Goal: Information Seeking & Learning: Learn about a topic

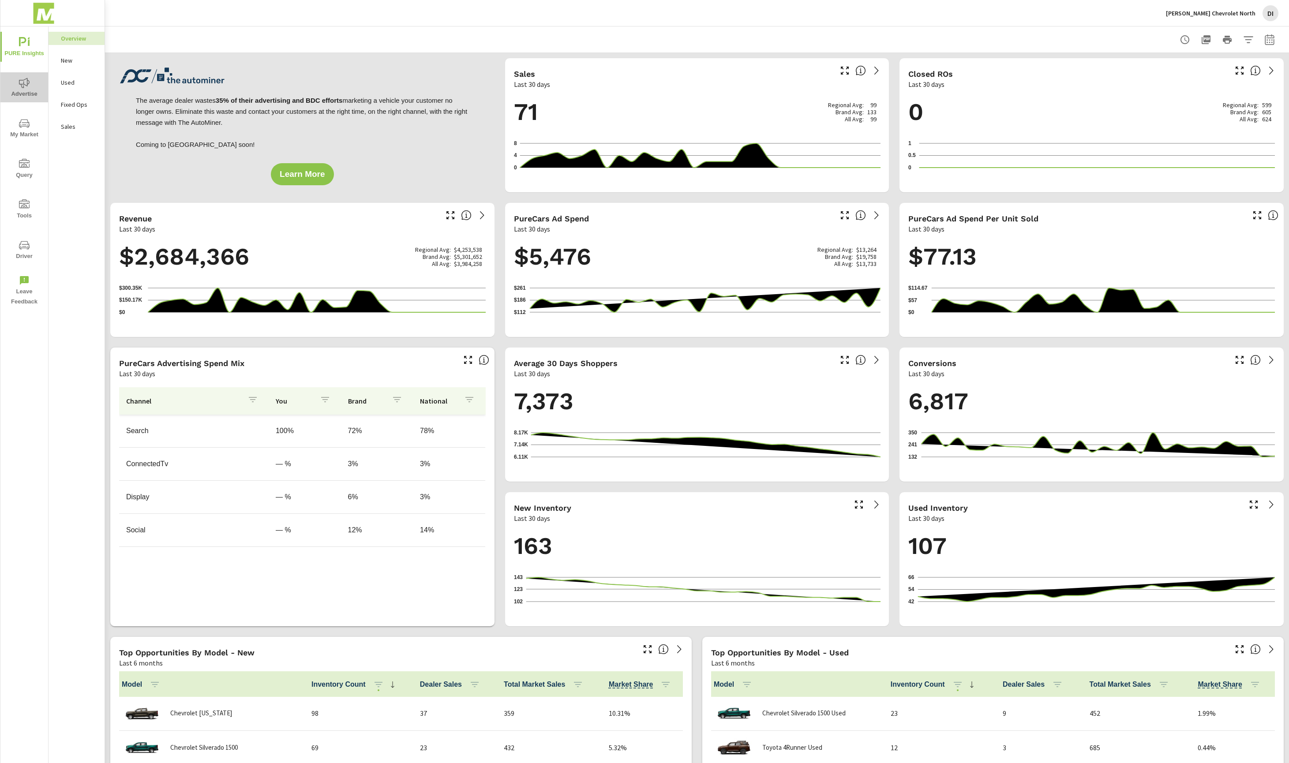
click at [31, 98] on span "Advertise" at bounding box center [24, 89] width 42 height 22
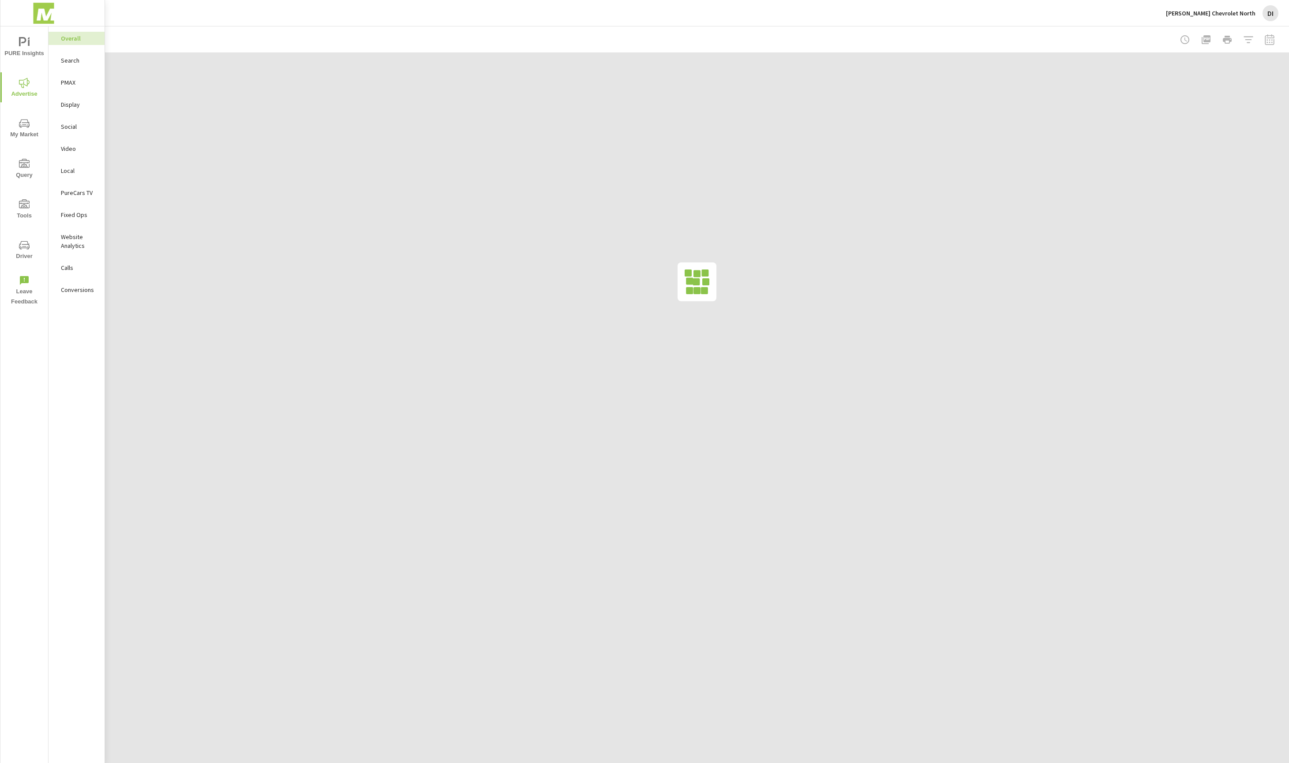
click at [67, 64] on p "Search" at bounding box center [79, 60] width 37 height 9
click at [14, 132] on span "My Market" at bounding box center [24, 129] width 42 height 22
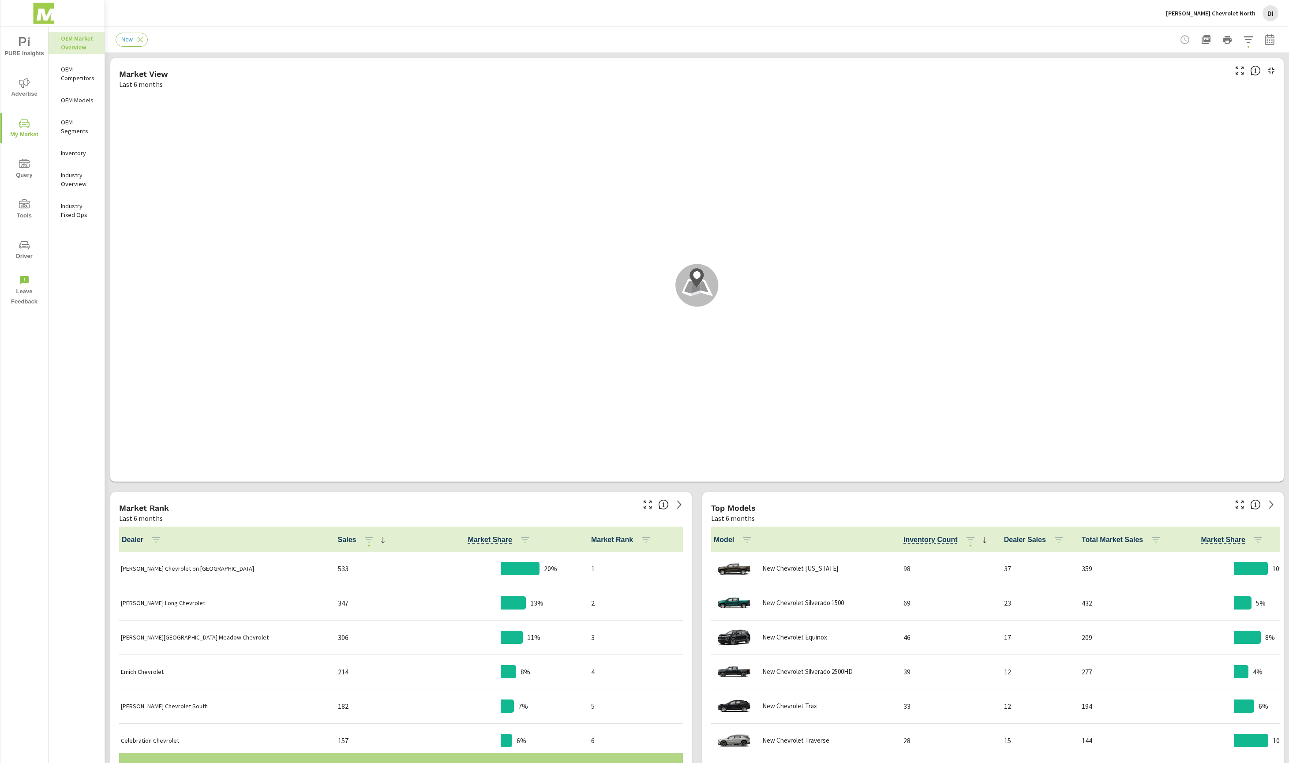
scroll to position [0, 0]
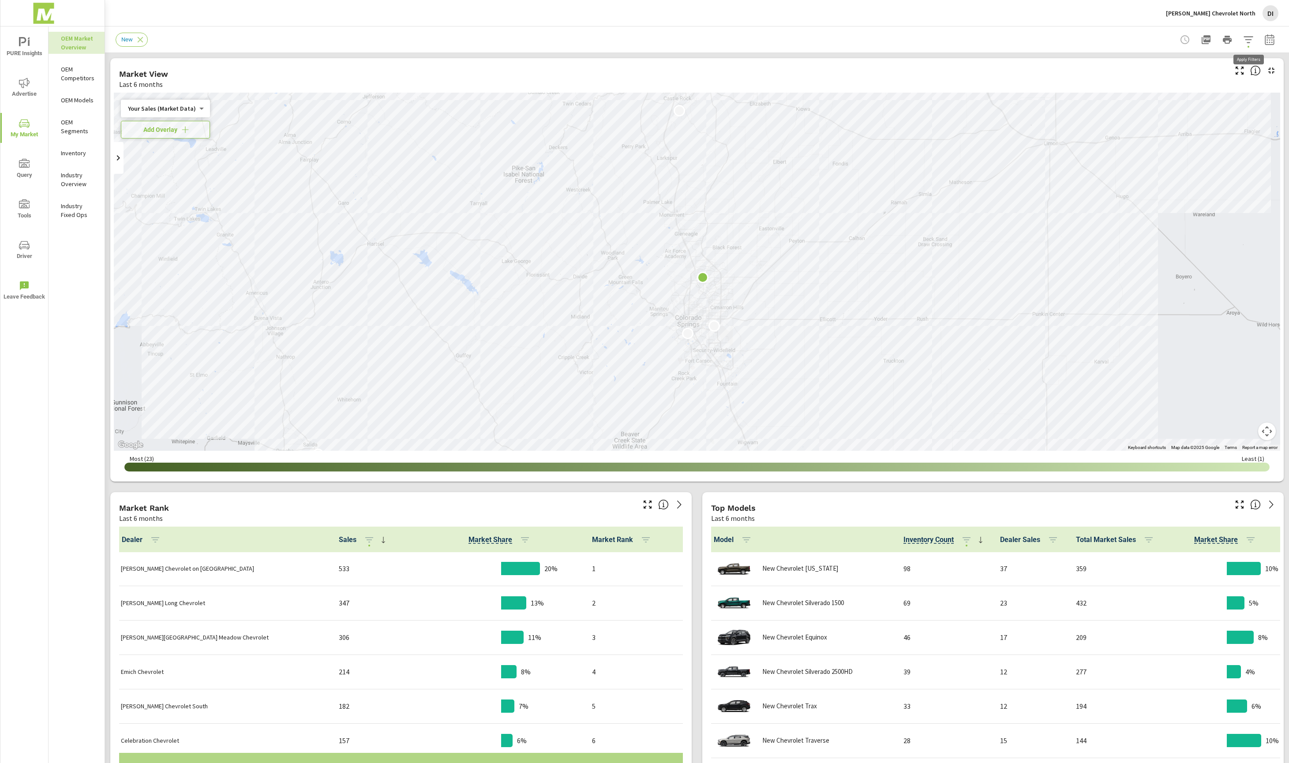
click at [1252, 40] on icon "button" at bounding box center [1248, 39] width 11 height 11
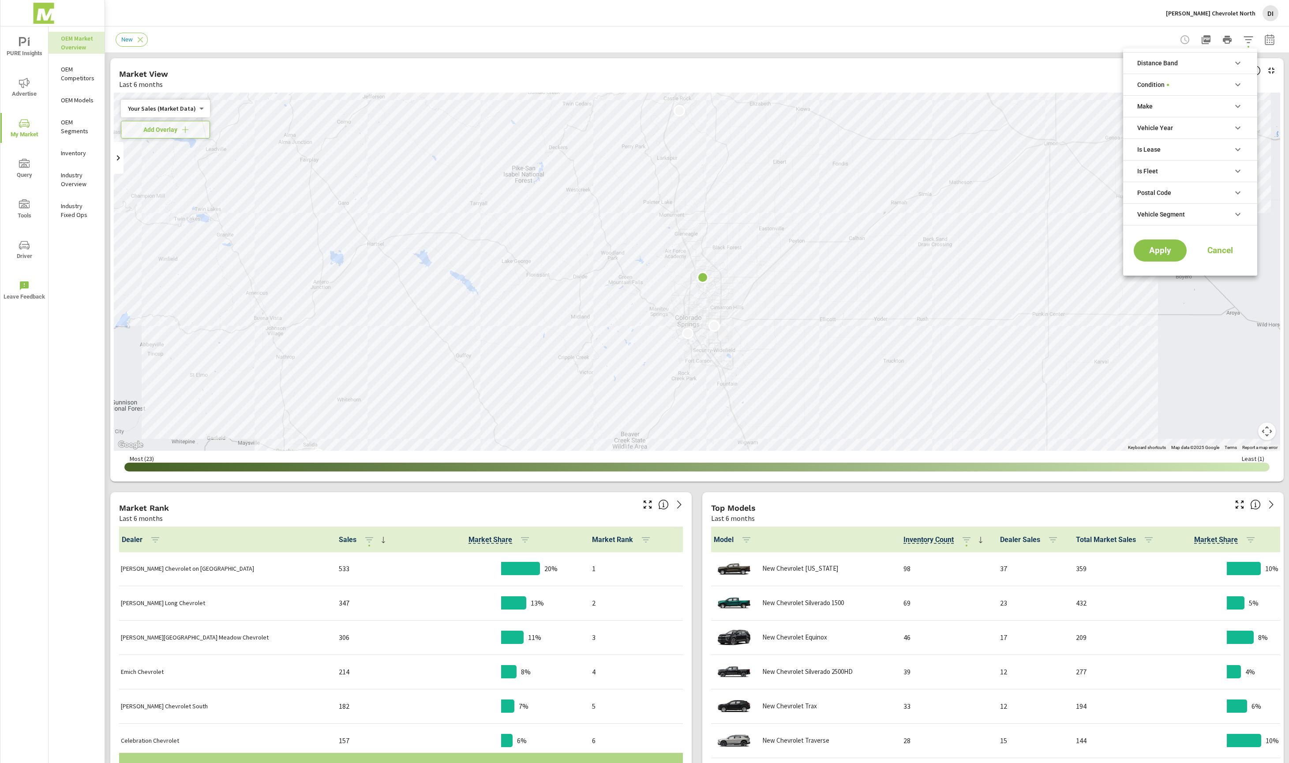
click at [1071, 167] on div at bounding box center [644, 381] width 1289 height 763
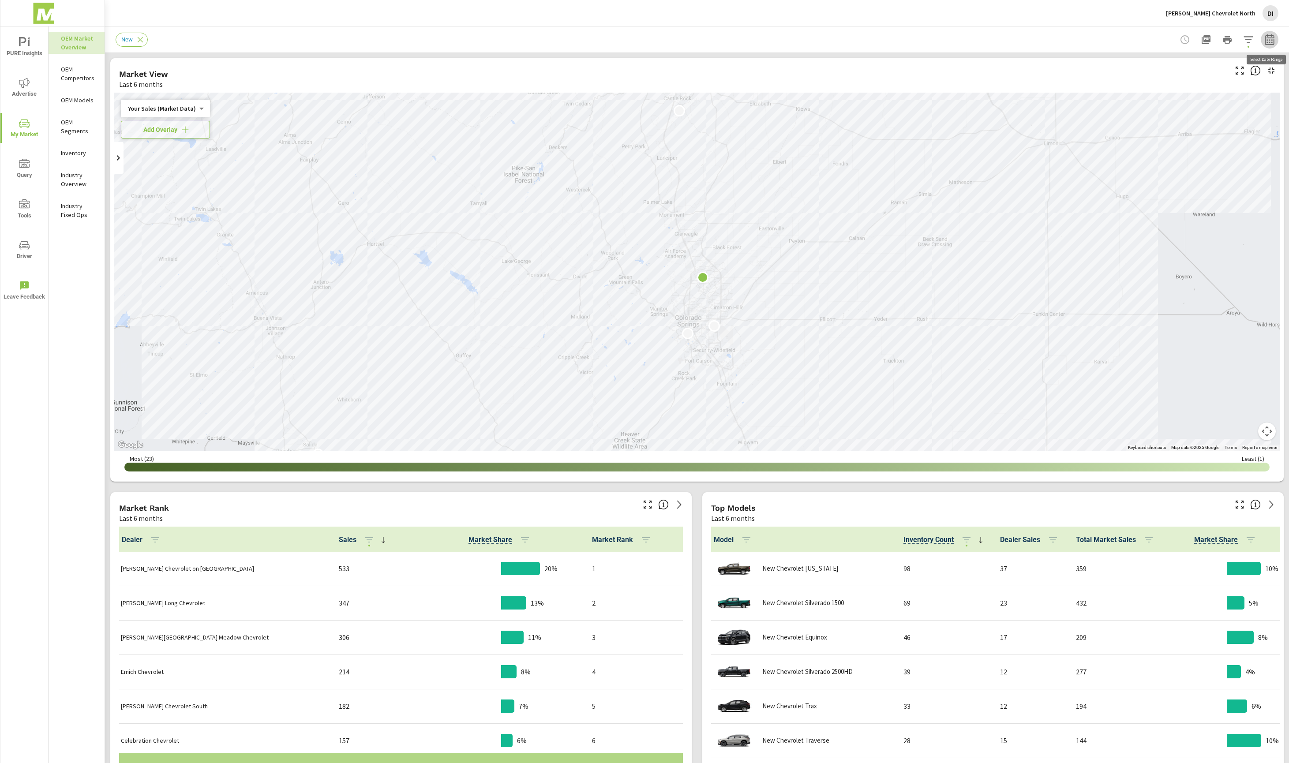
click at [1272, 38] on icon "button" at bounding box center [1270, 39] width 11 height 11
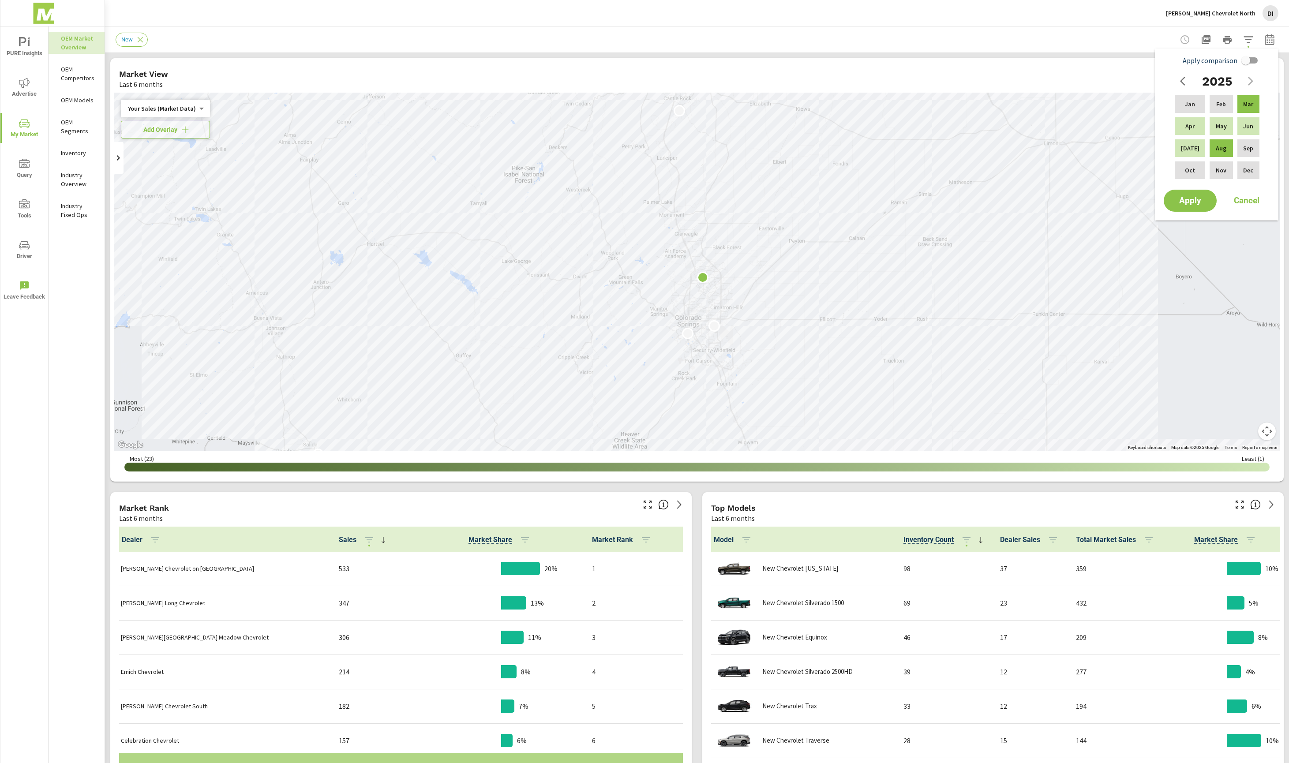
click at [1250, 60] on input "Apply comparison" at bounding box center [1246, 60] width 50 height 17
checkbox input "true"
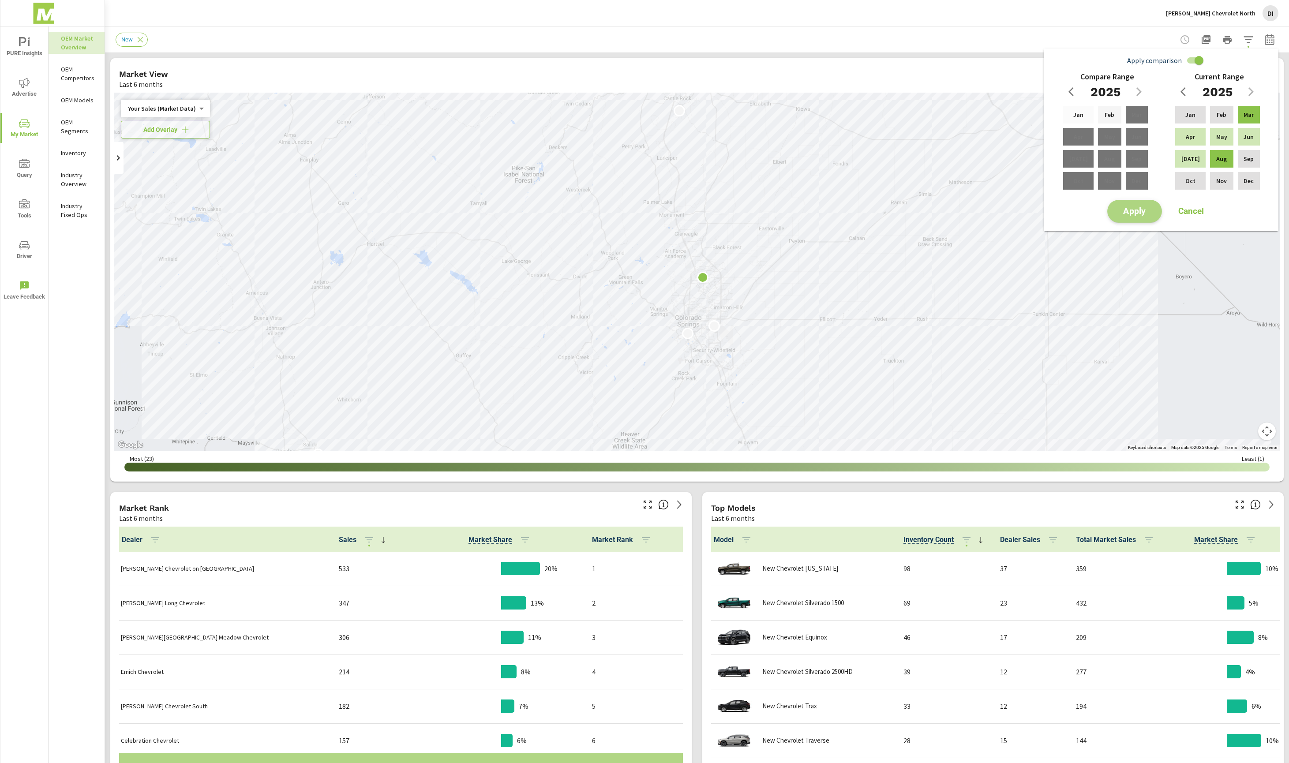
click at [1143, 211] on span "Apply" at bounding box center [1135, 211] width 36 height 8
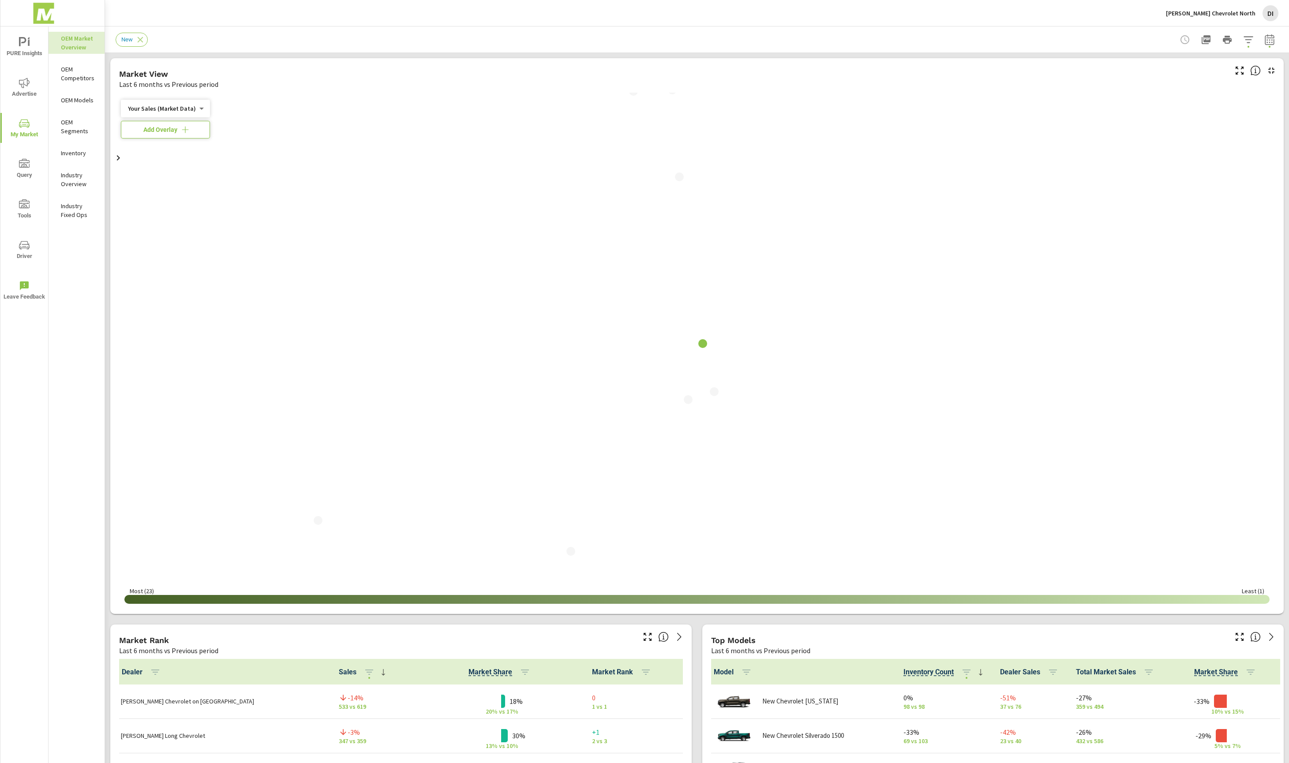
scroll to position [0, 0]
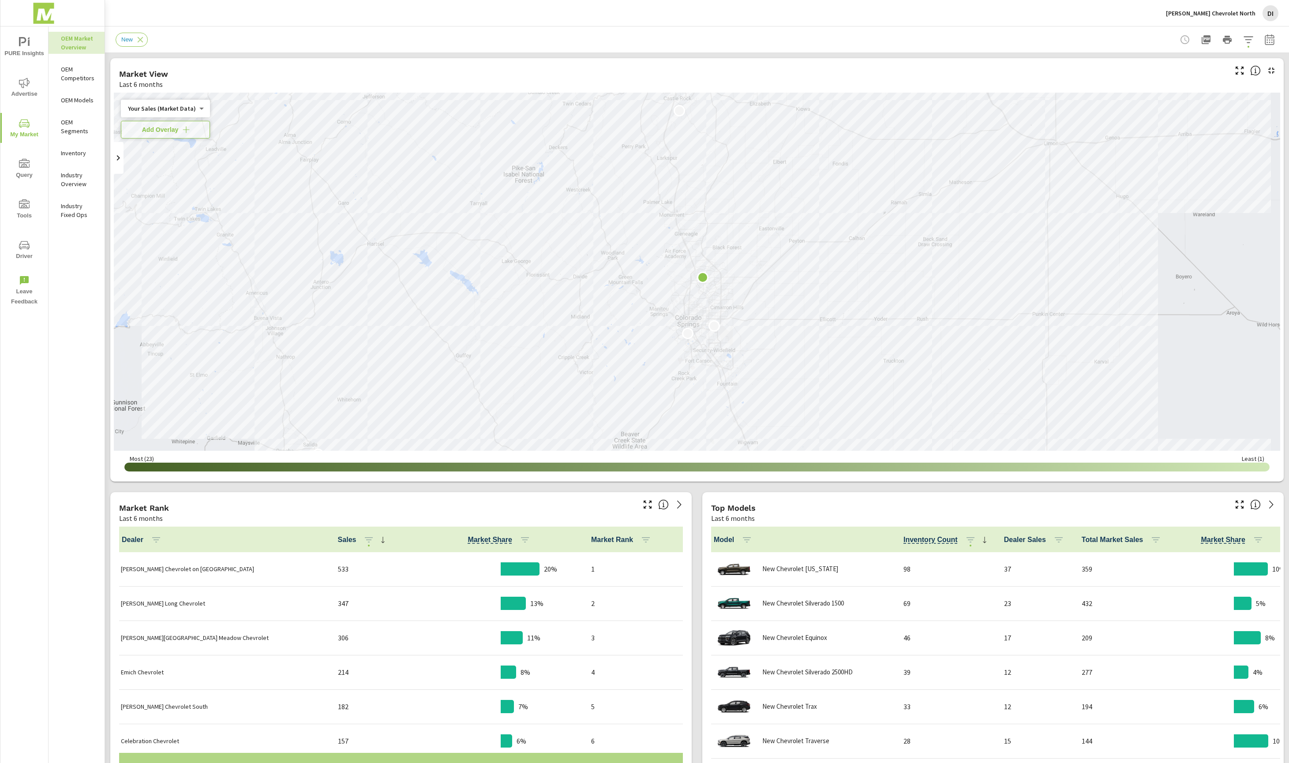
scroll to position [0, 0]
click at [86, 84] on div "OEM Competitors" at bounding box center [77, 74] width 56 height 22
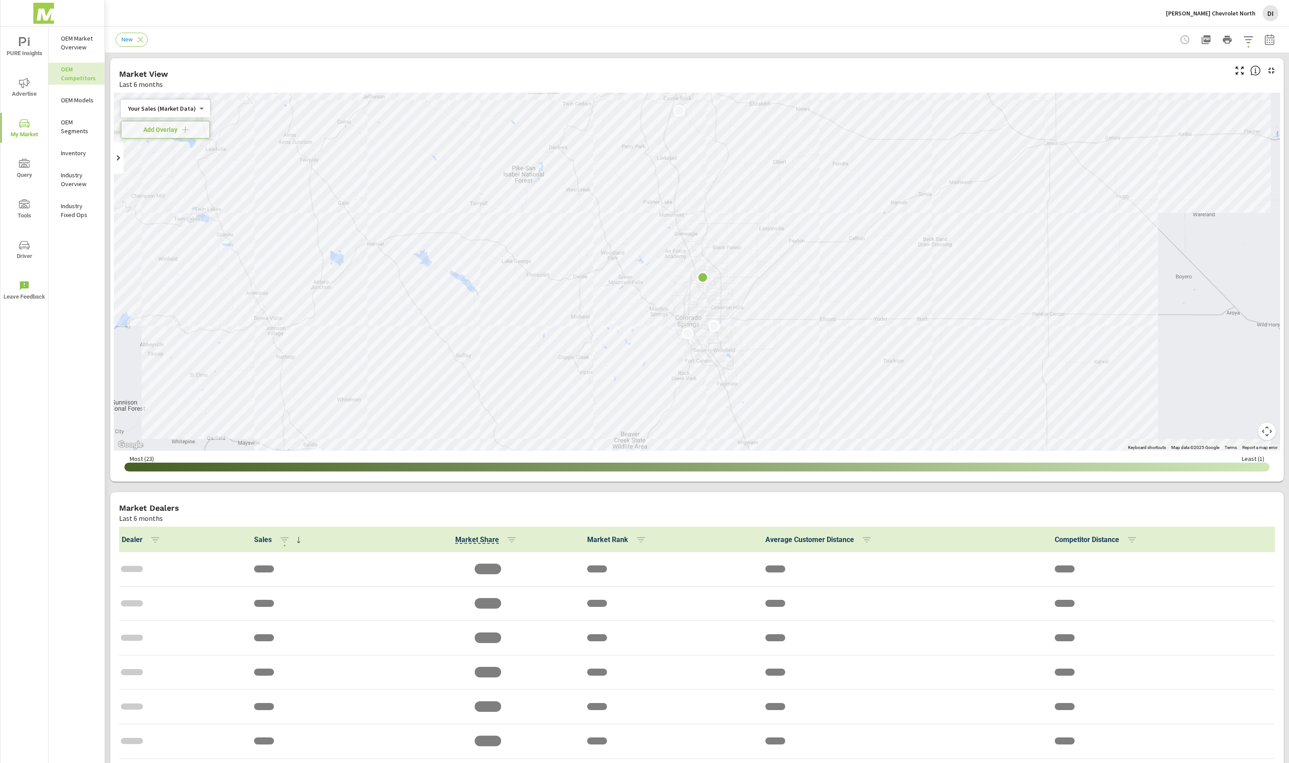
click at [1245, 13] on p "[PERSON_NAME] Chevrolet North" at bounding box center [1211, 13] width 90 height 8
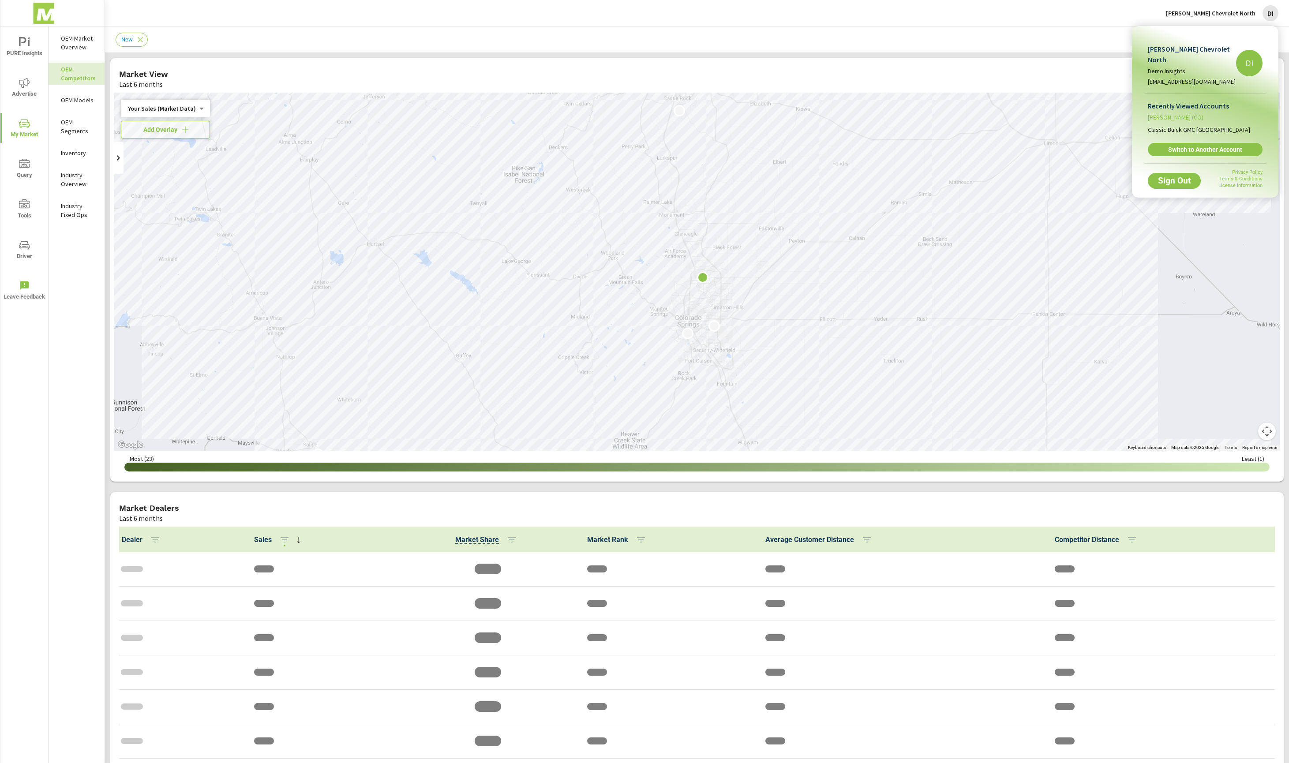
click at [1177, 117] on span "Mike Maroone (CO)" at bounding box center [1176, 117] width 56 height 9
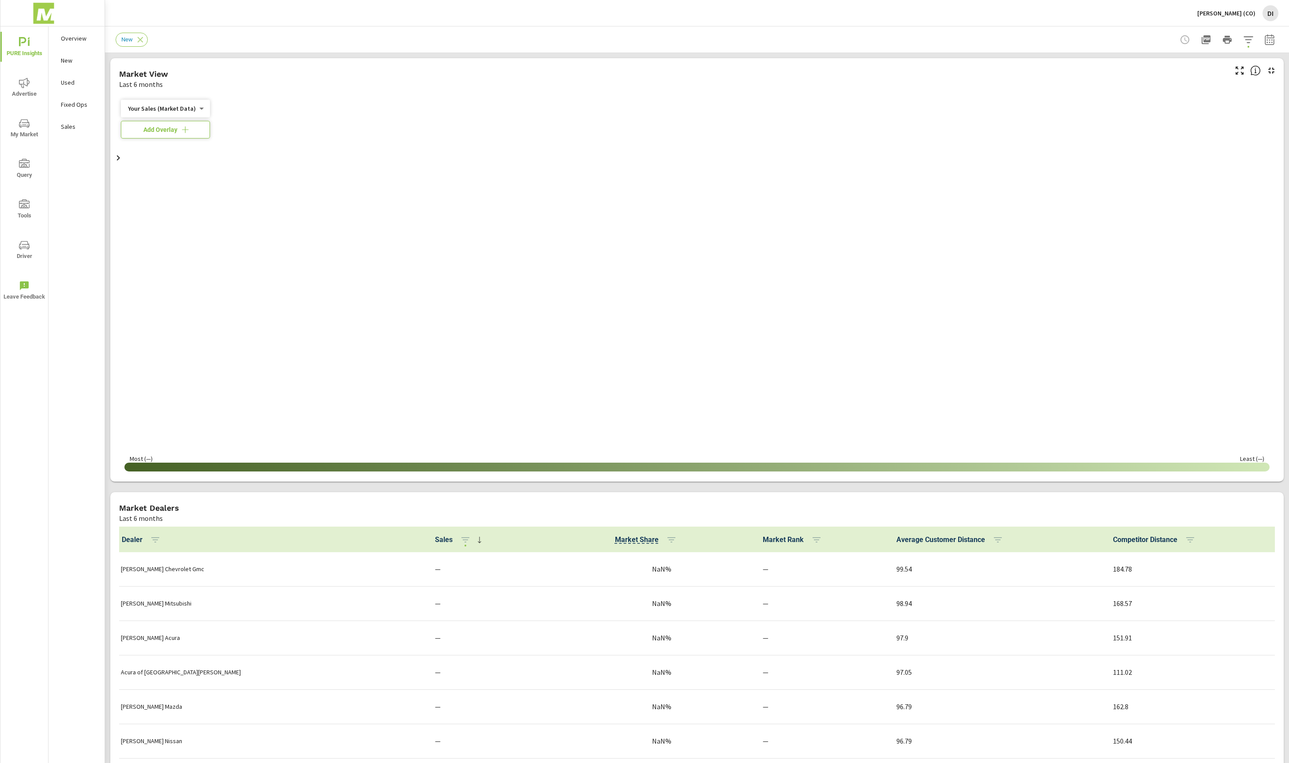
scroll to position [0, 0]
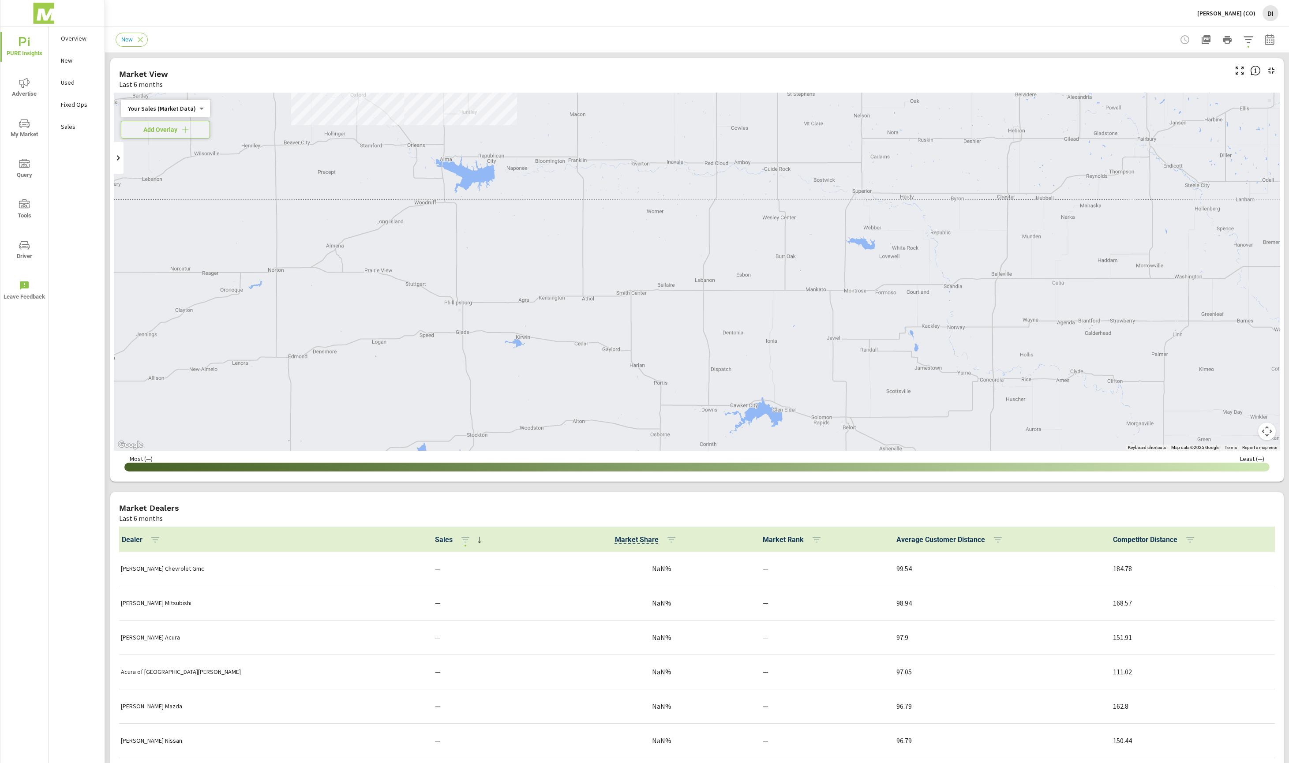
click at [16, 131] on span "My Market" at bounding box center [24, 129] width 42 height 22
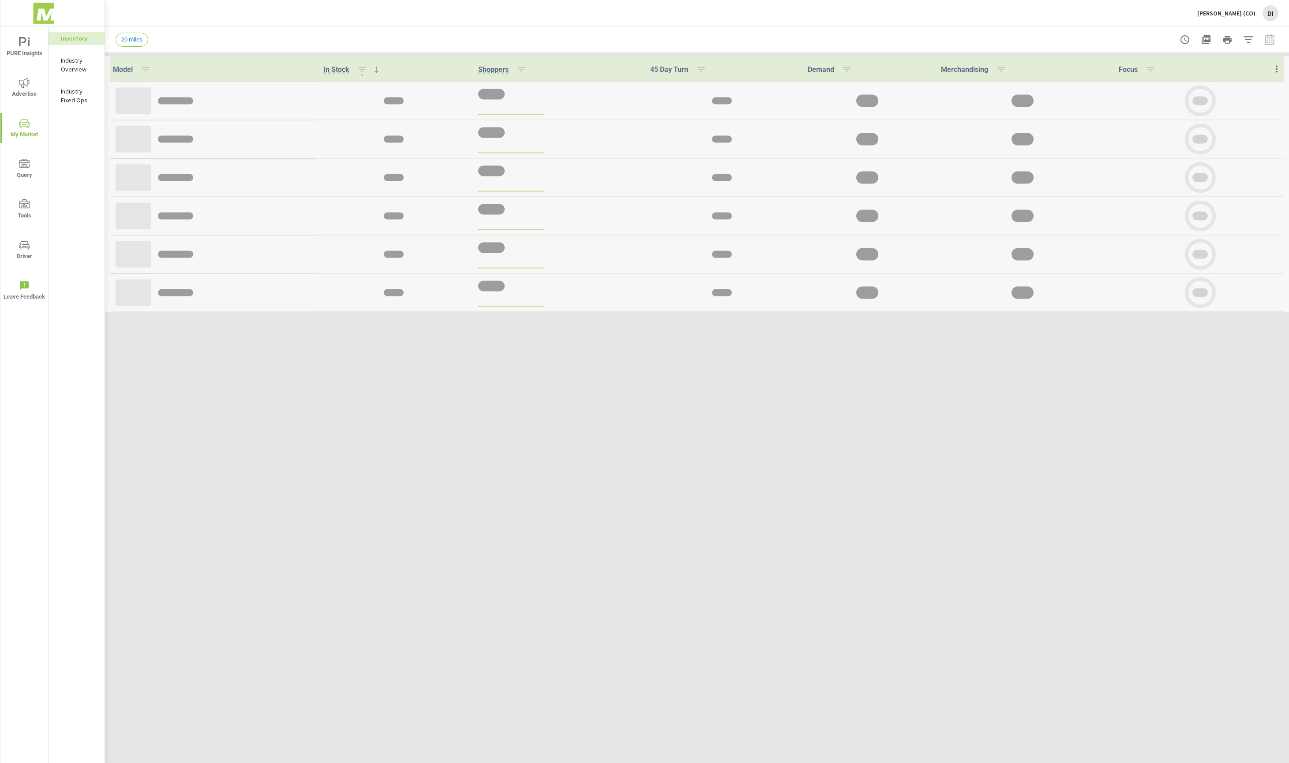
click at [31, 128] on span "My Market" at bounding box center [24, 129] width 42 height 22
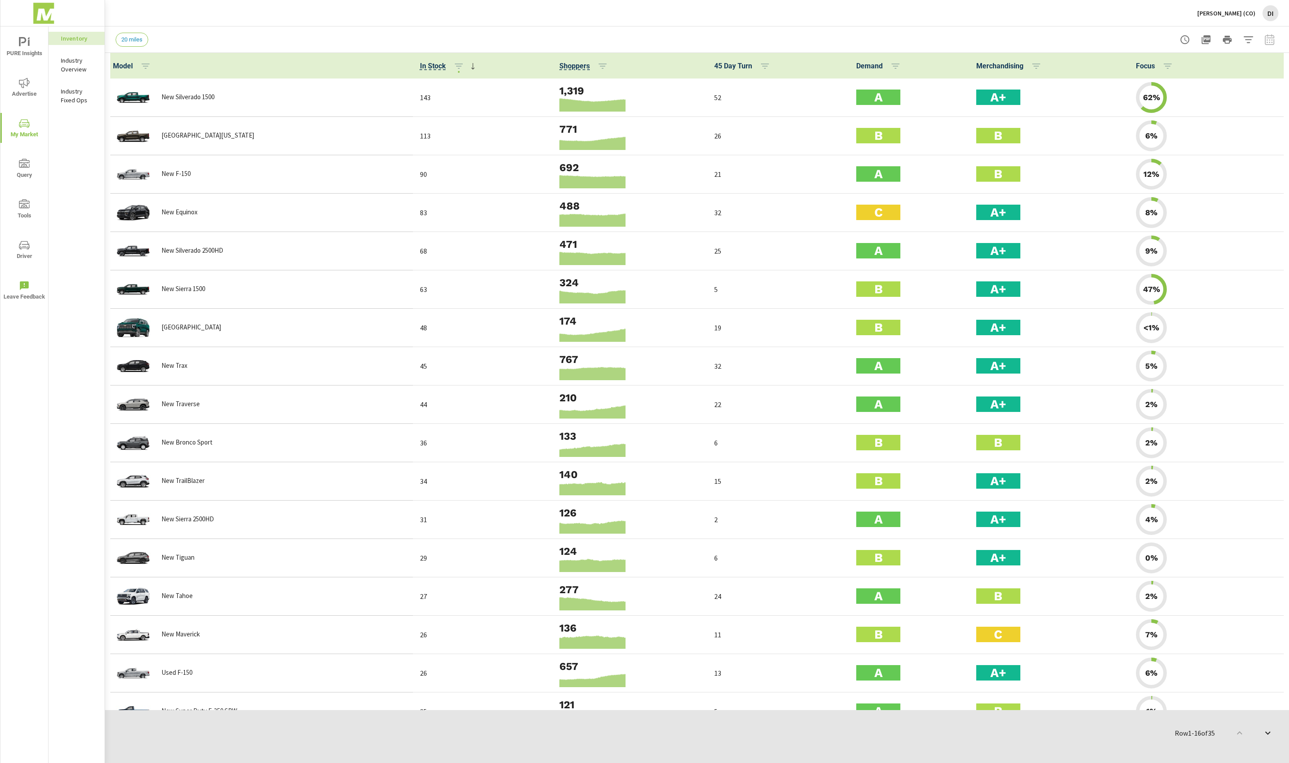
scroll to position [0, 0]
click at [26, 51] on span "PURE Insights" at bounding box center [24, 48] width 42 height 22
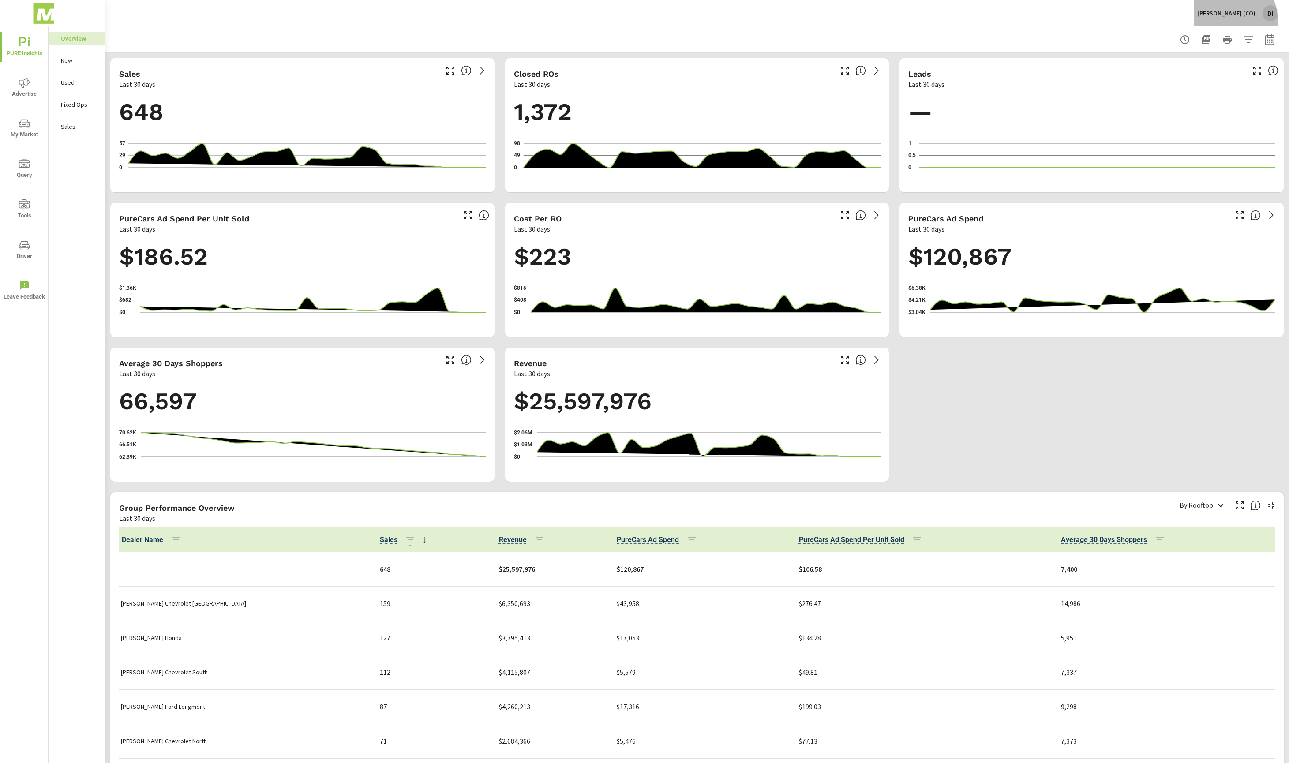
click at [1223, 22] on button "Mike Maroone (CO) DI" at bounding box center [1238, 13] width 88 height 26
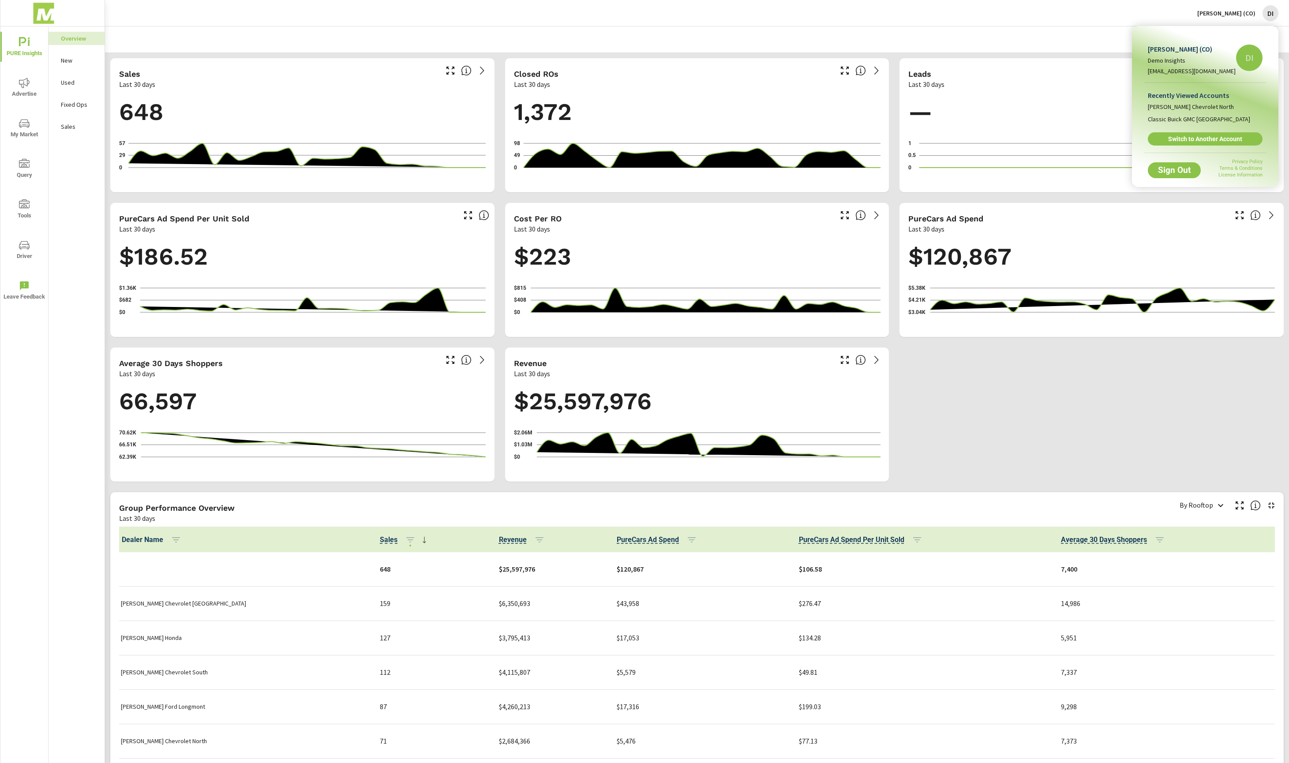
click at [928, 56] on div at bounding box center [644, 381] width 1289 height 763
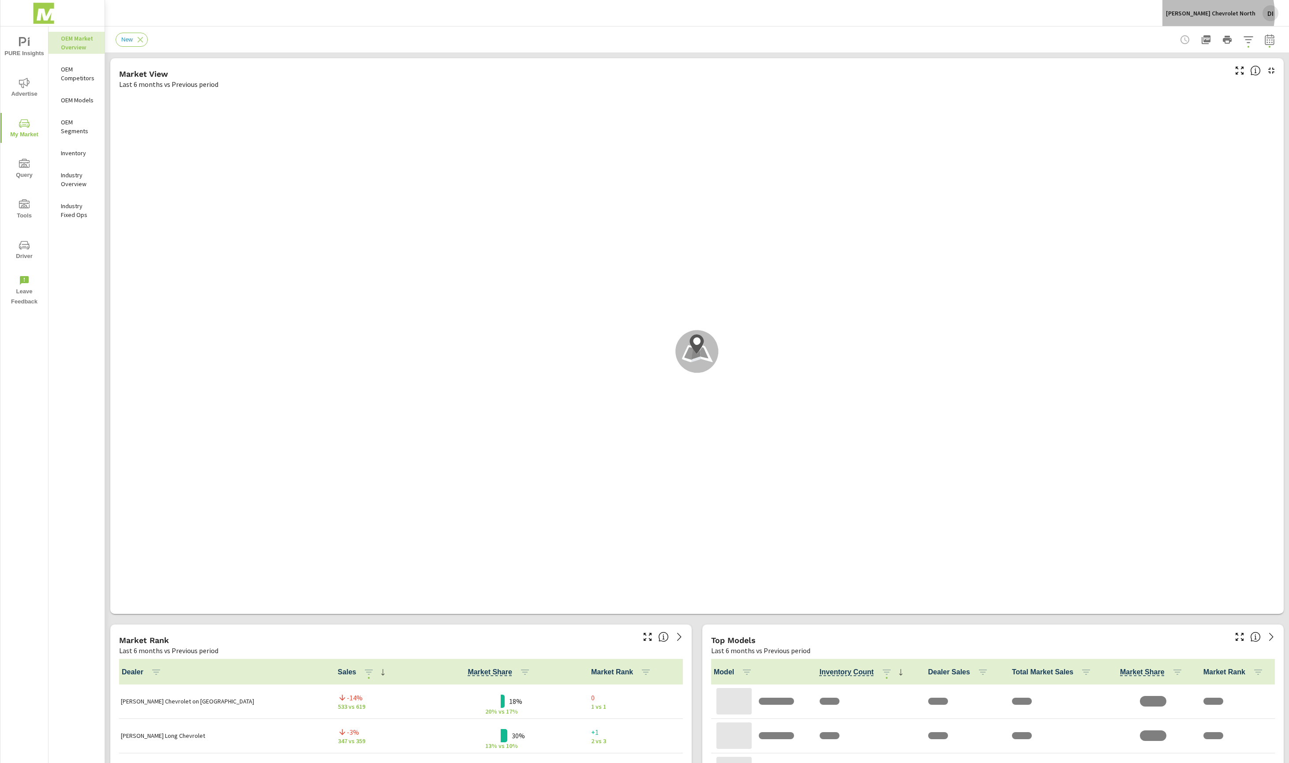
click at [1213, 14] on p "[PERSON_NAME] Chevrolet North" at bounding box center [1211, 13] width 90 height 8
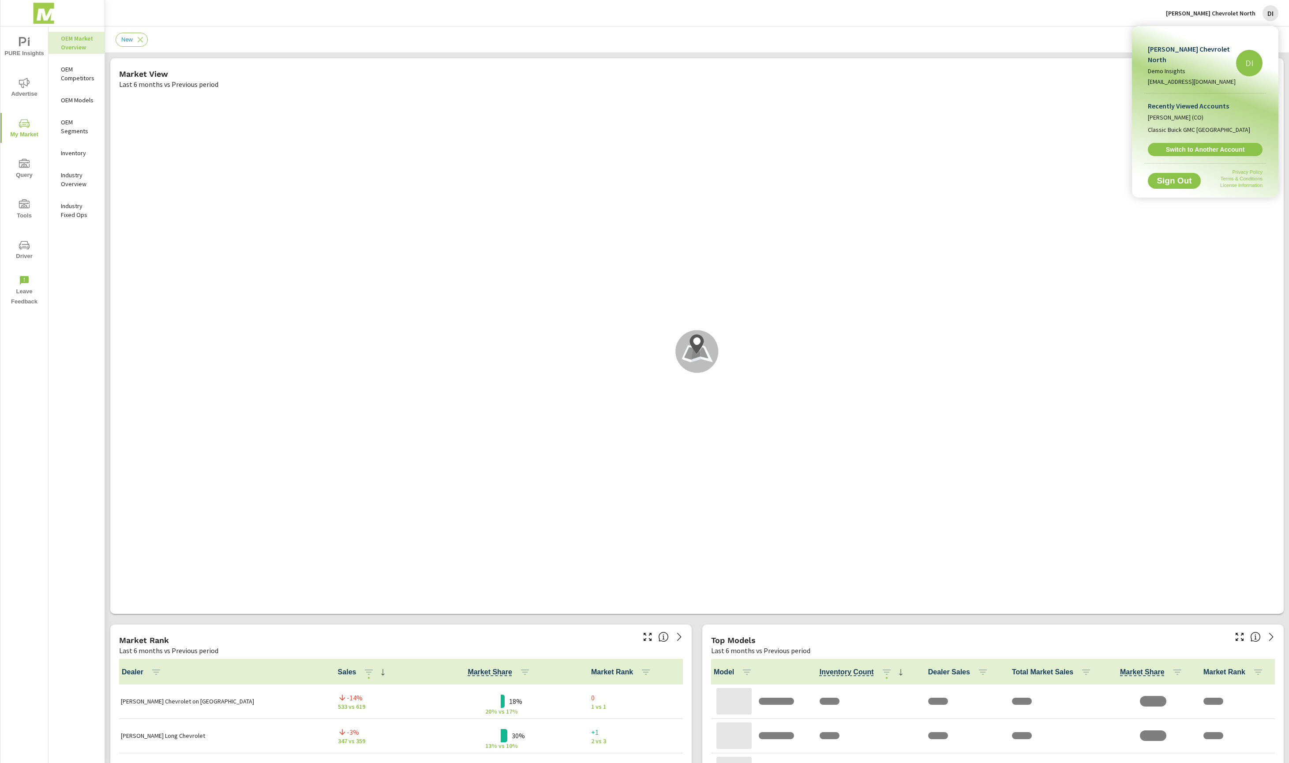
scroll to position [0, 0]
drag, startPoint x: 955, startPoint y: 146, endPoint x: 1044, endPoint y: 119, distance: 93.1
click at [959, 144] on div at bounding box center [644, 381] width 1289 height 763
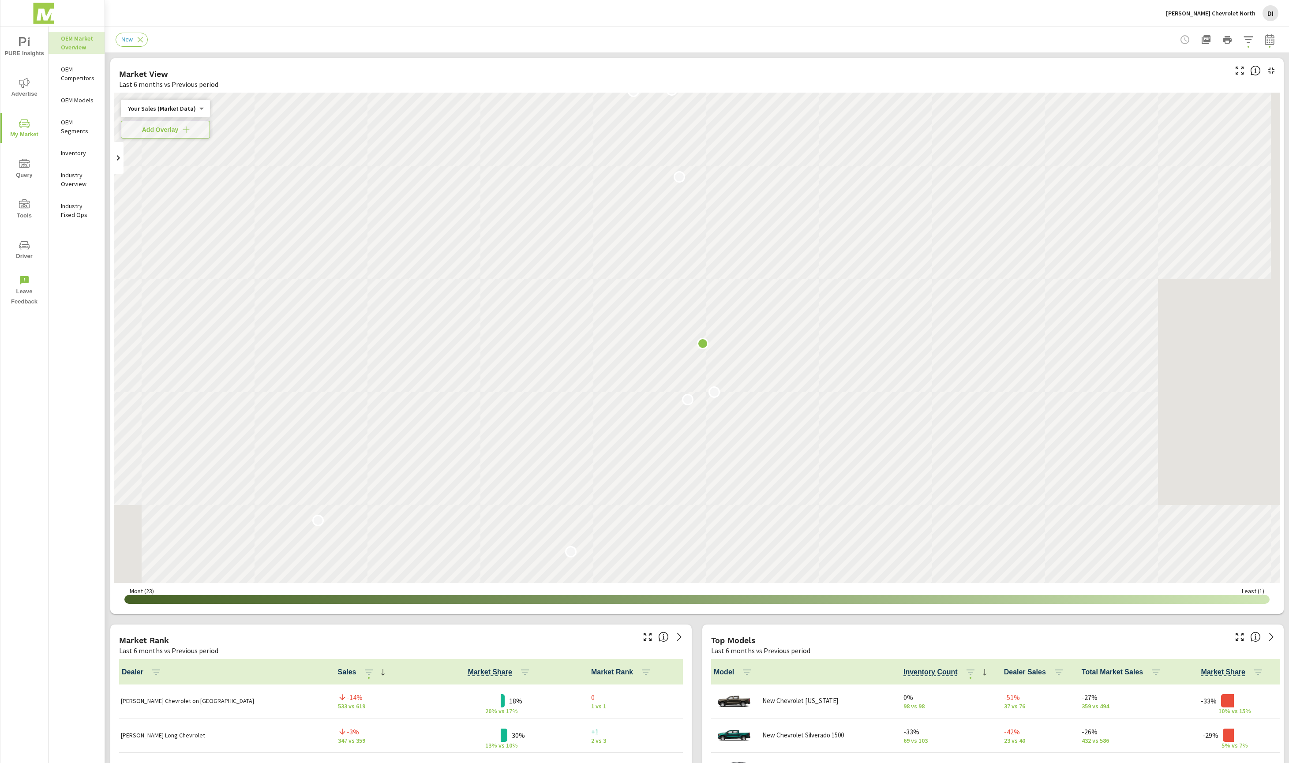
click at [1201, 20] on div "Mike Maroone Chevrolet North DI" at bounding box center [1222, 13] width 113 height 16
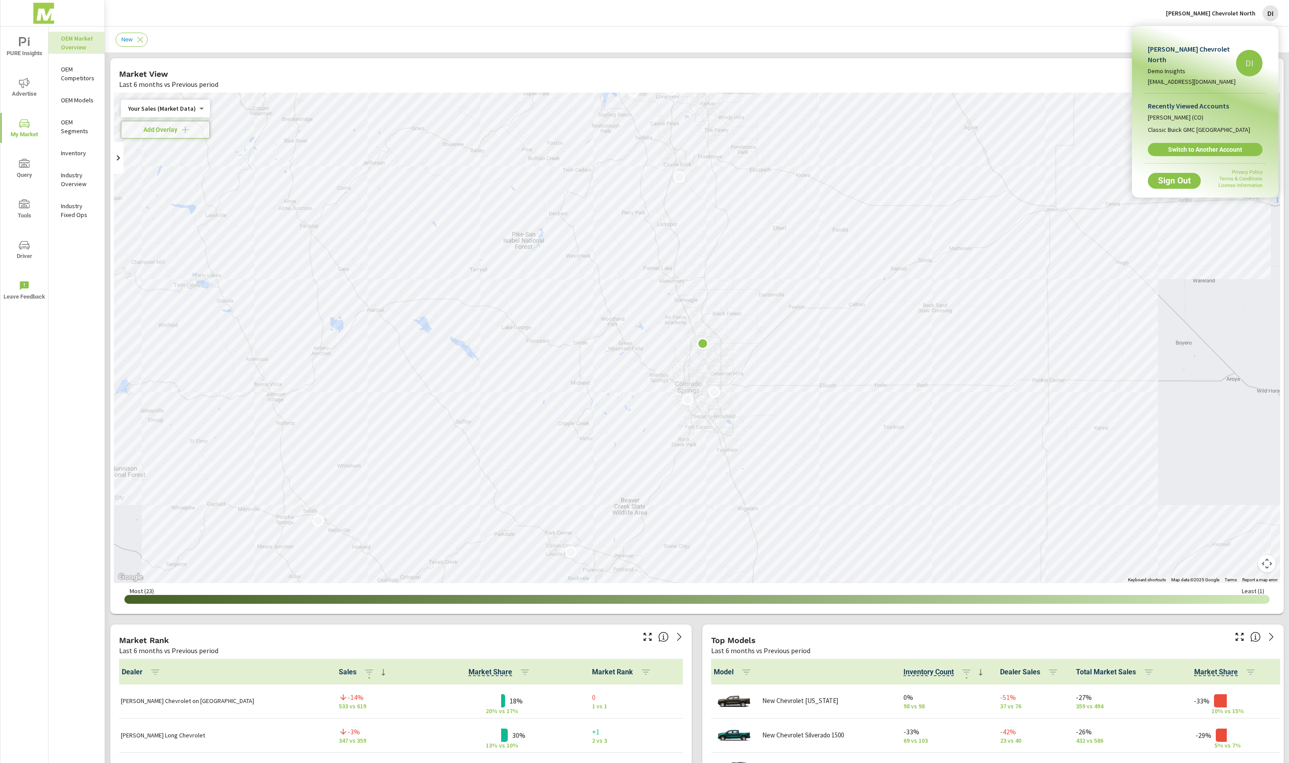
drag, startPoint x: 69, startPoint y: 64, endPoint x: 73, endPoint y: 76, distance: 13.0
click at [69, 64] on div at bounding box center [644, 381] width 1289 height 763
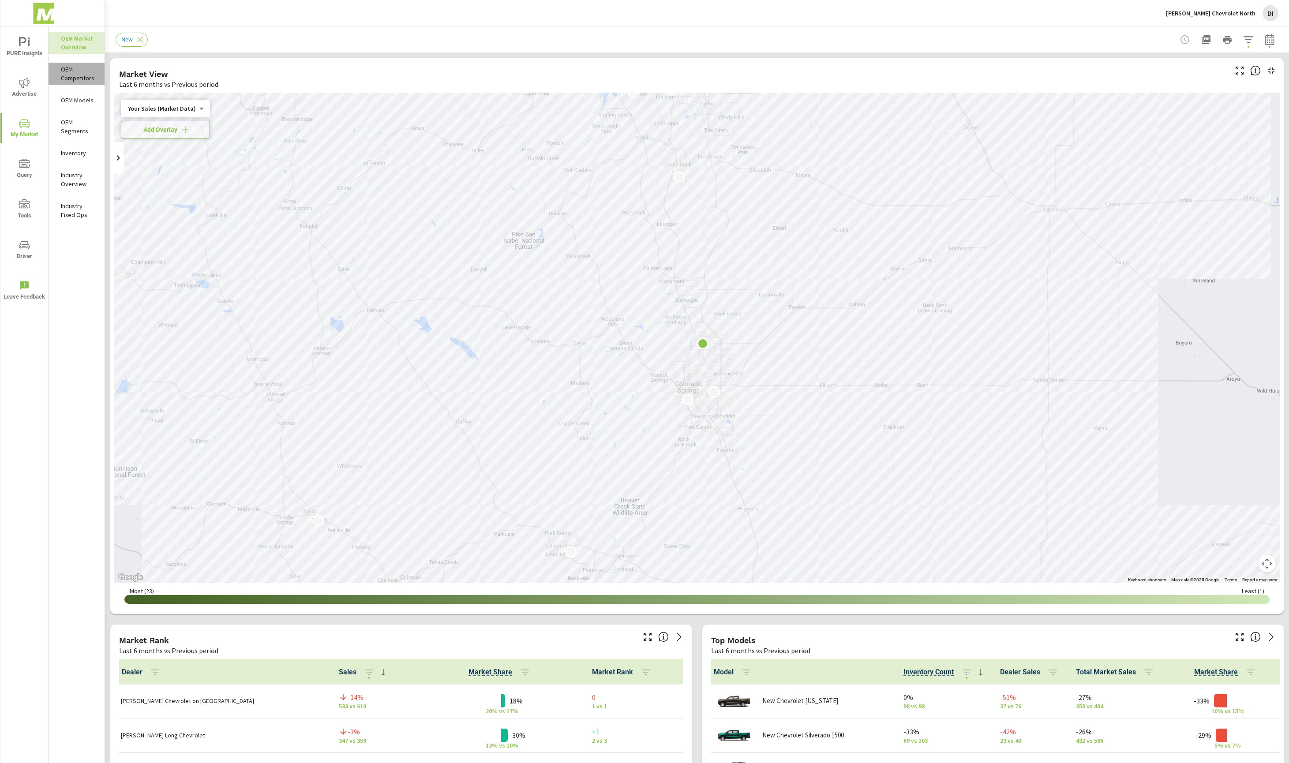
click at [73, 76] on p "OEM Competitors" at bounding box center [79, 74] width 37 height 18
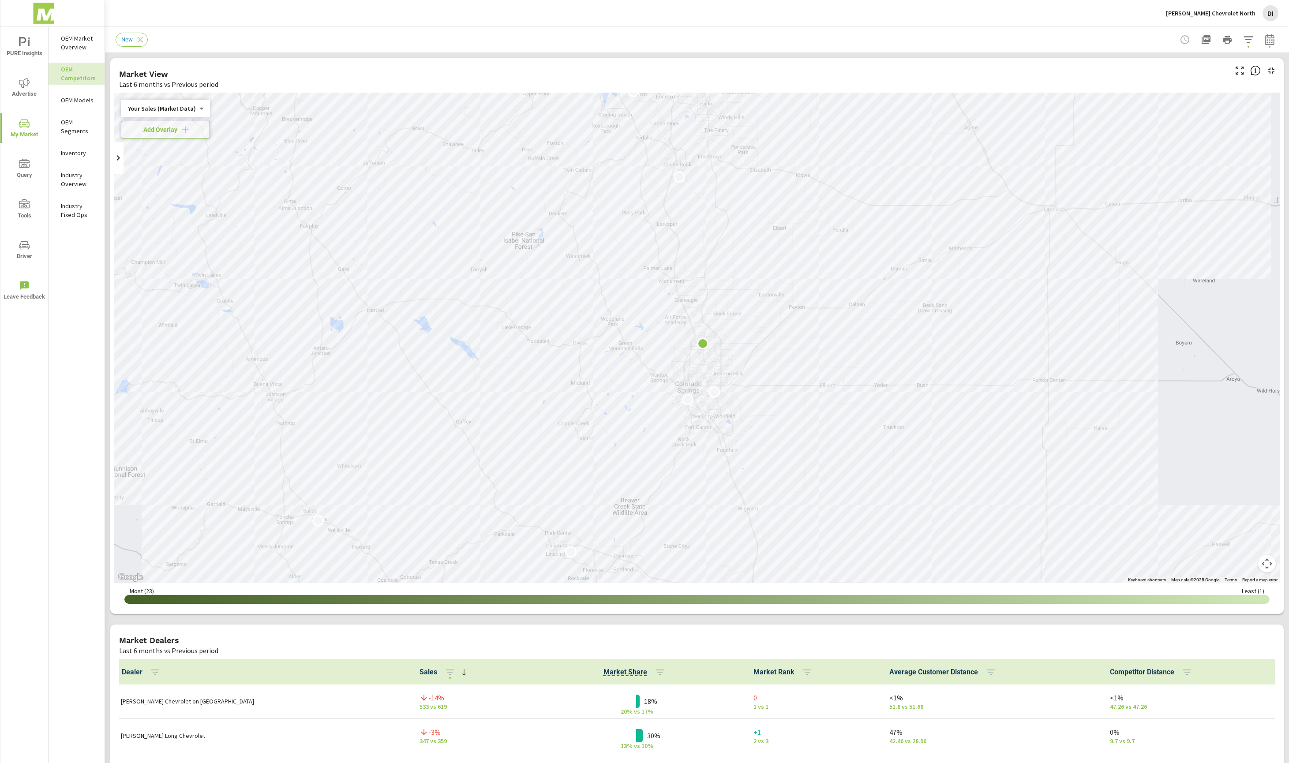
scroll to position [0, 0]
click at [73, 42] on p "OEM Market Overview" at bounding box center [79, 43] width 37 height 18
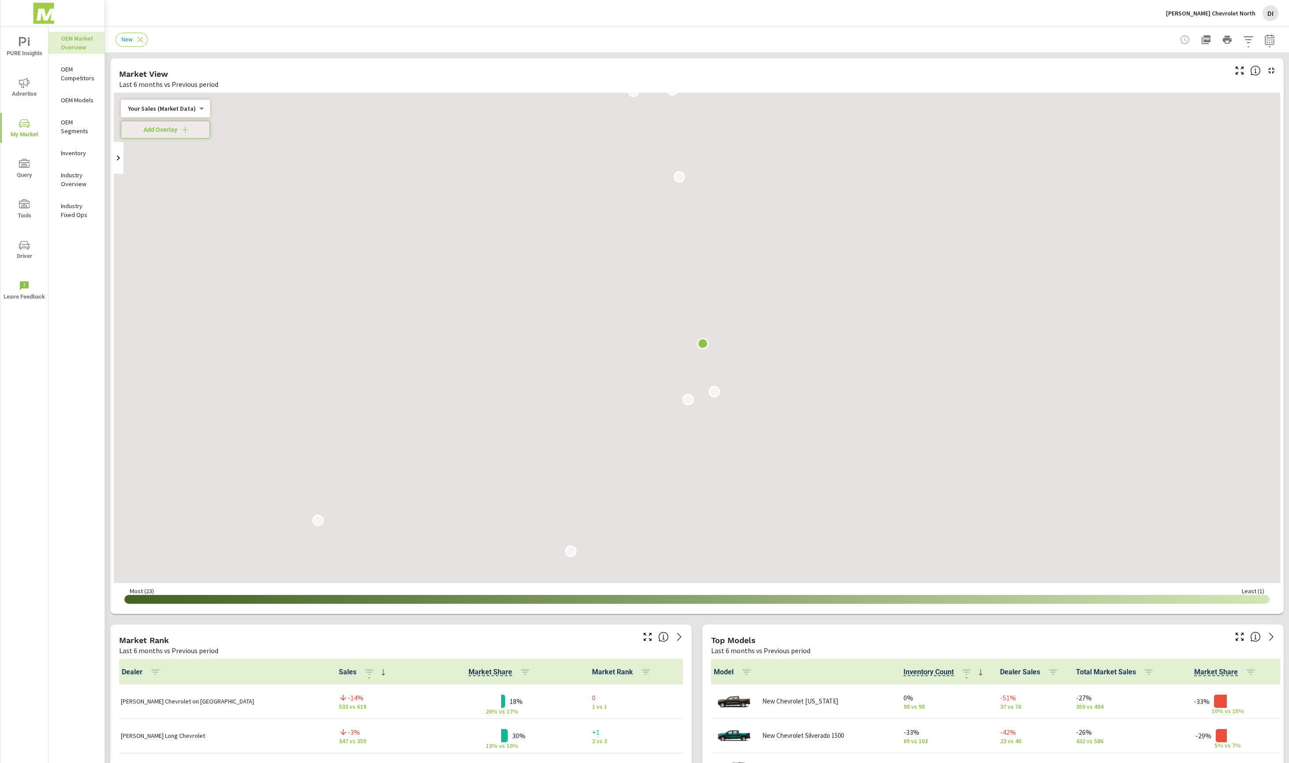
scroll to position [0, 0]
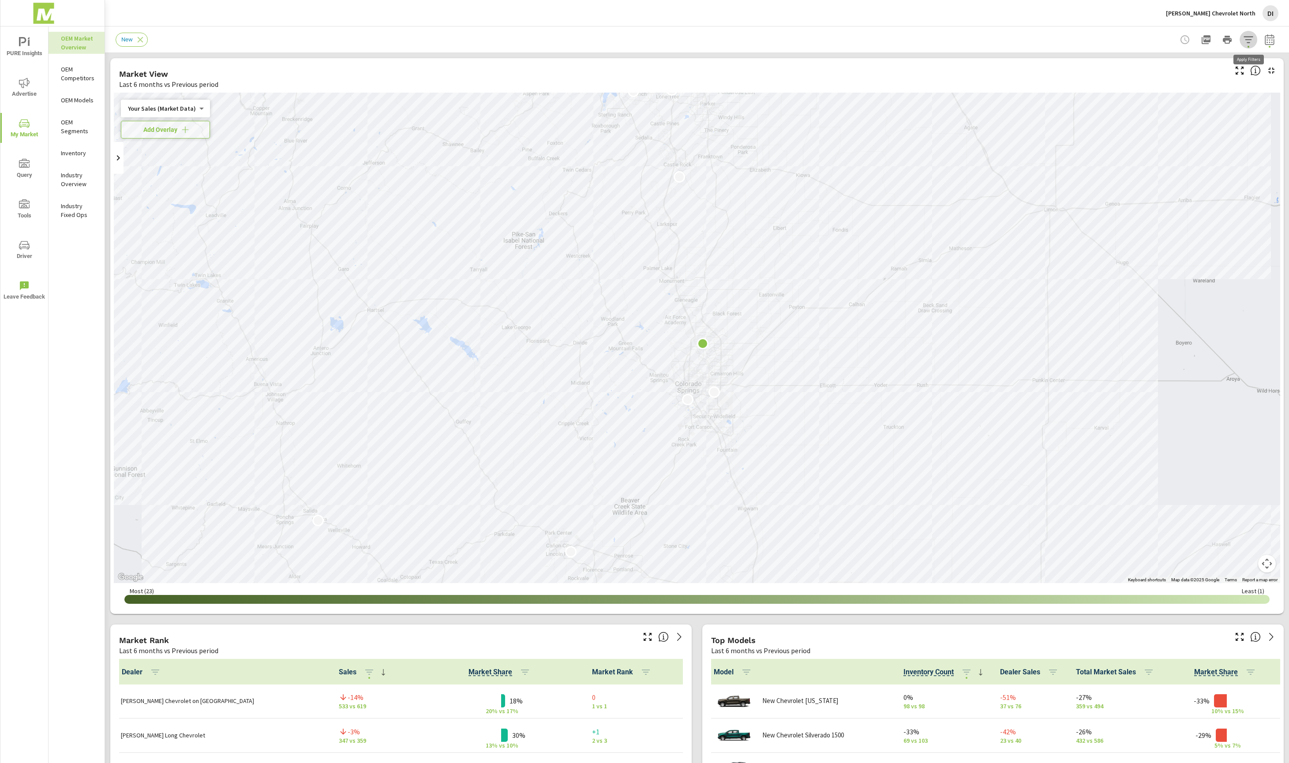
click at [1252, 37] on icon "button" at bounding box center [1248, 39] width 9 height 7
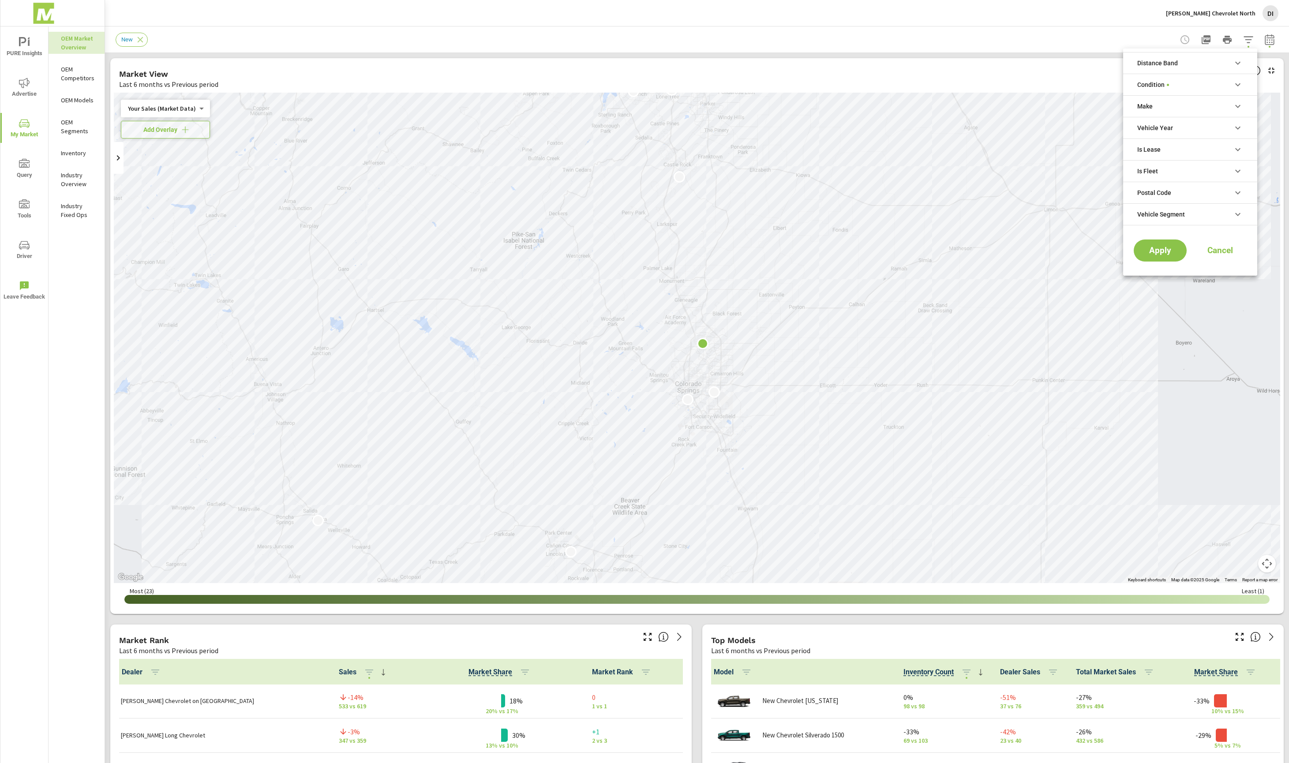
click at [1268, 39] on div at bounding box center [644, 381] width 1289 height 763
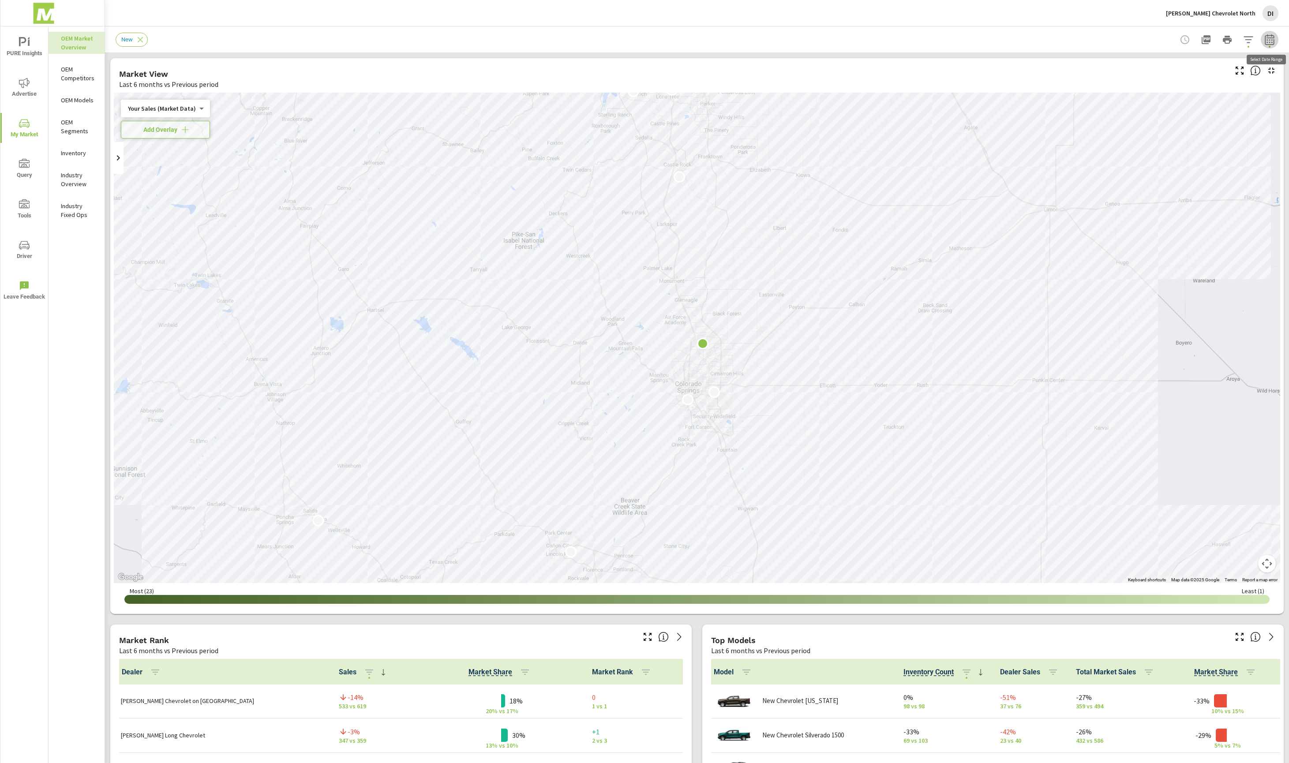
click at [1268, 40] on icon "button" at bounding box center [1270, 39] width 11 height 11
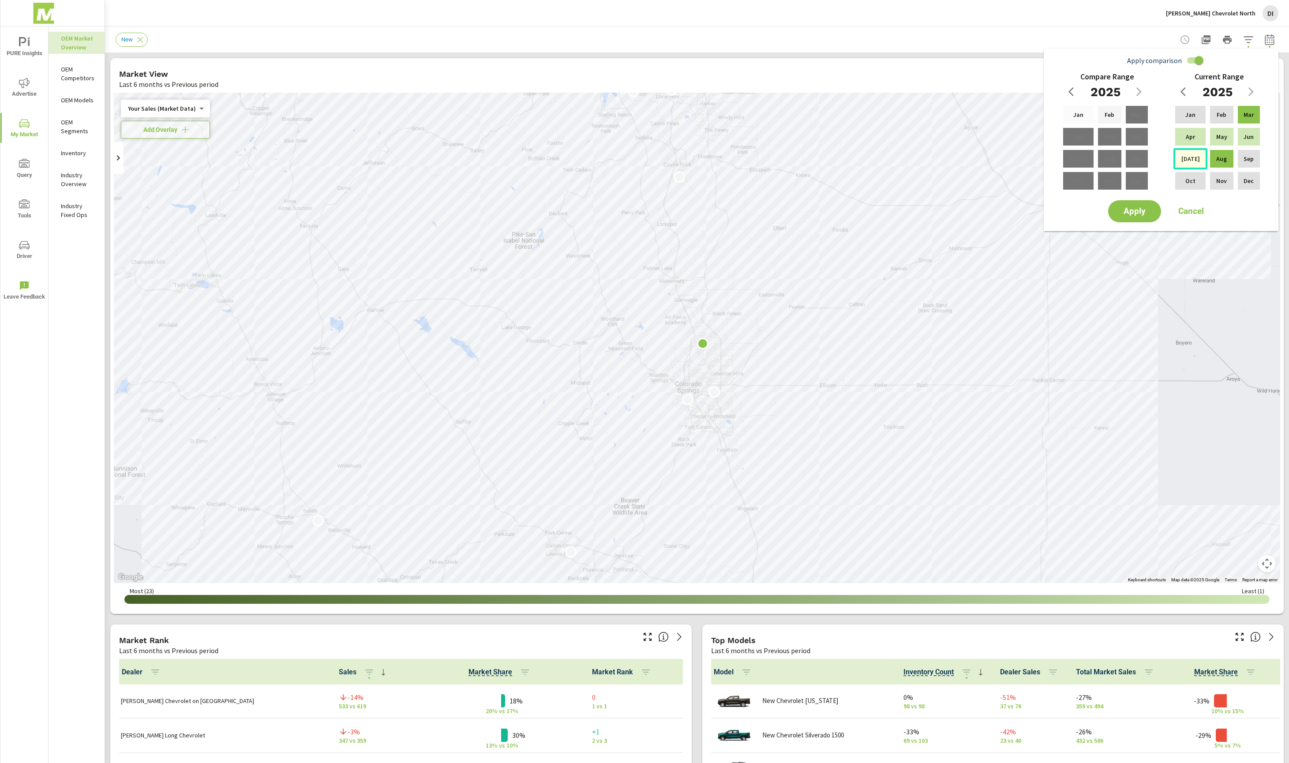
click at [1187, 154] on div "Jul" at bounding box center [1191, 158] width 34 height 21
click at [1252, 117] on p "Mar" at bounding box center [1249, 114] width 10 height 9
click at [1143, 208] on span "Apply" at bounding box center [1135, 211] width 36 height 8
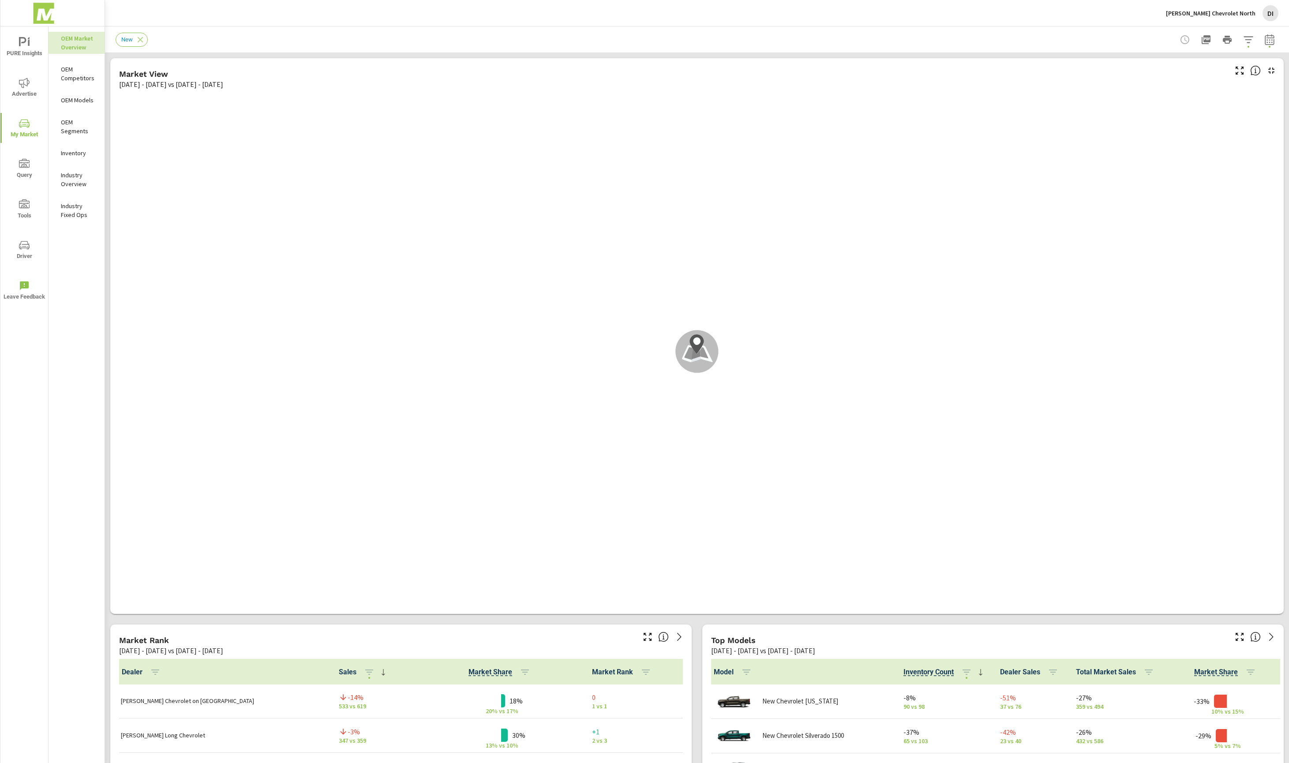
scroll to position [0, 0]
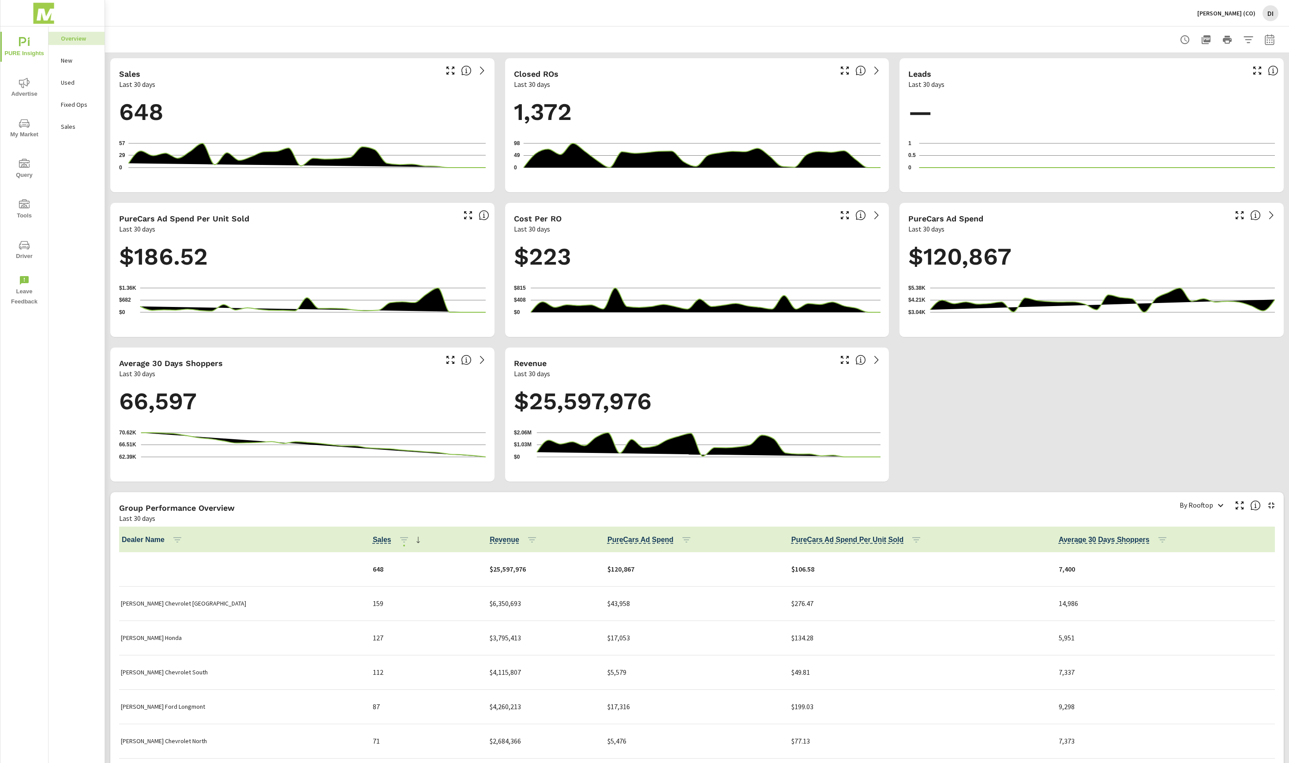
click at [29, 92] on span "Advertise" at bounding box center [24, 89] width 42 height 22
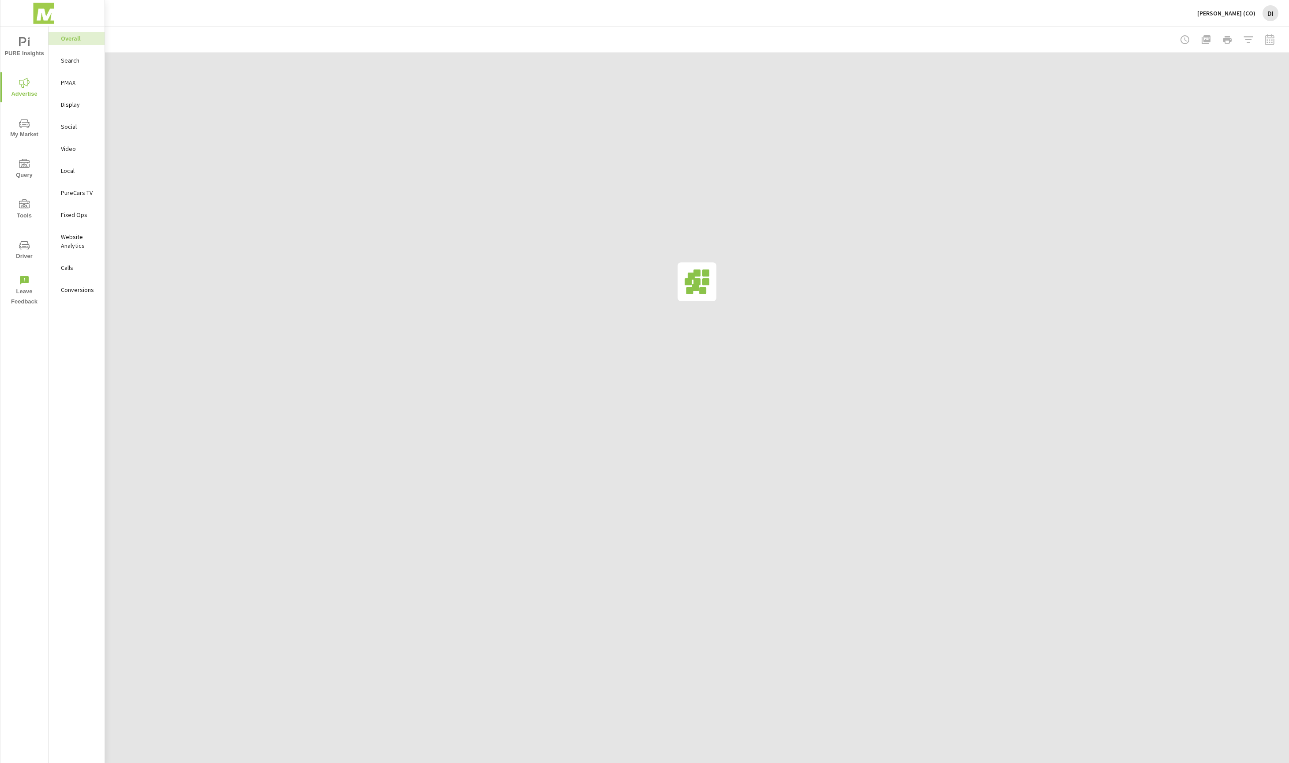
click at [27, 138] on span "My Market" at bounding box center [24, 129] width 42 height 22
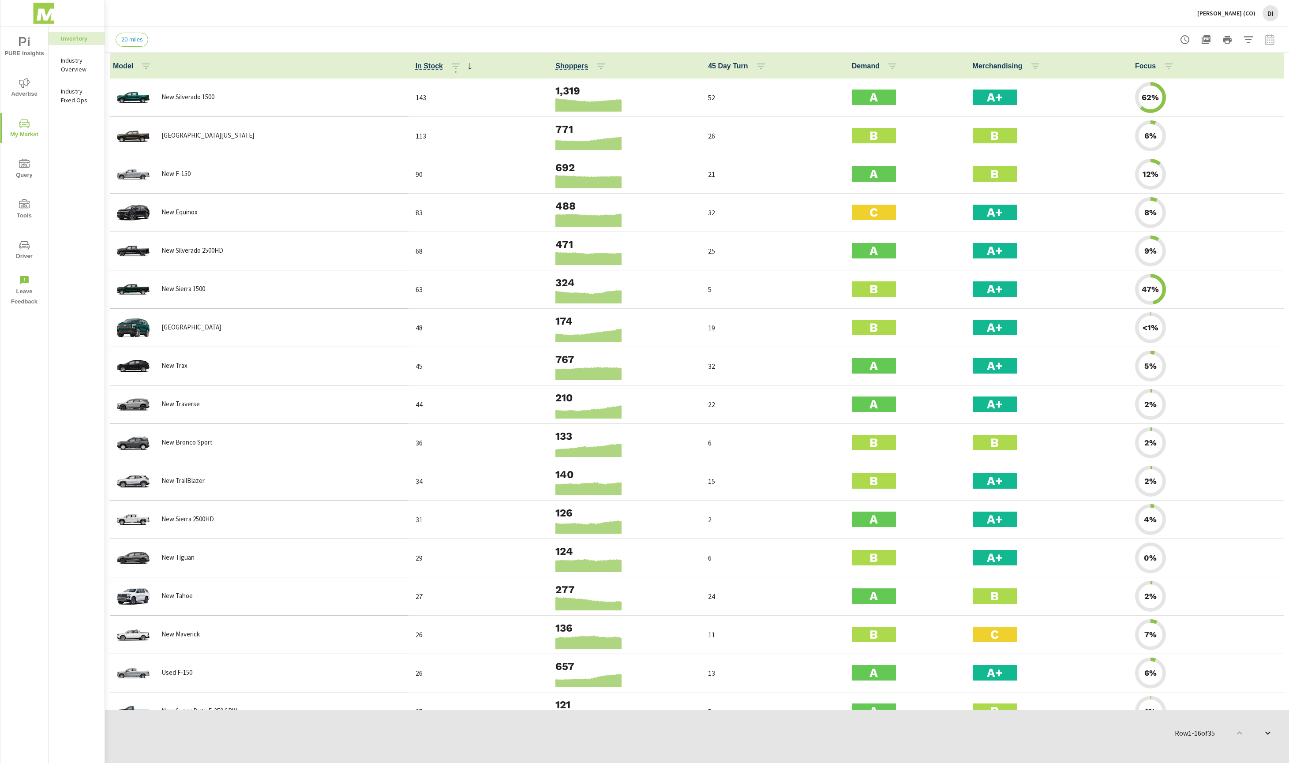
scroll to position [0, 0]
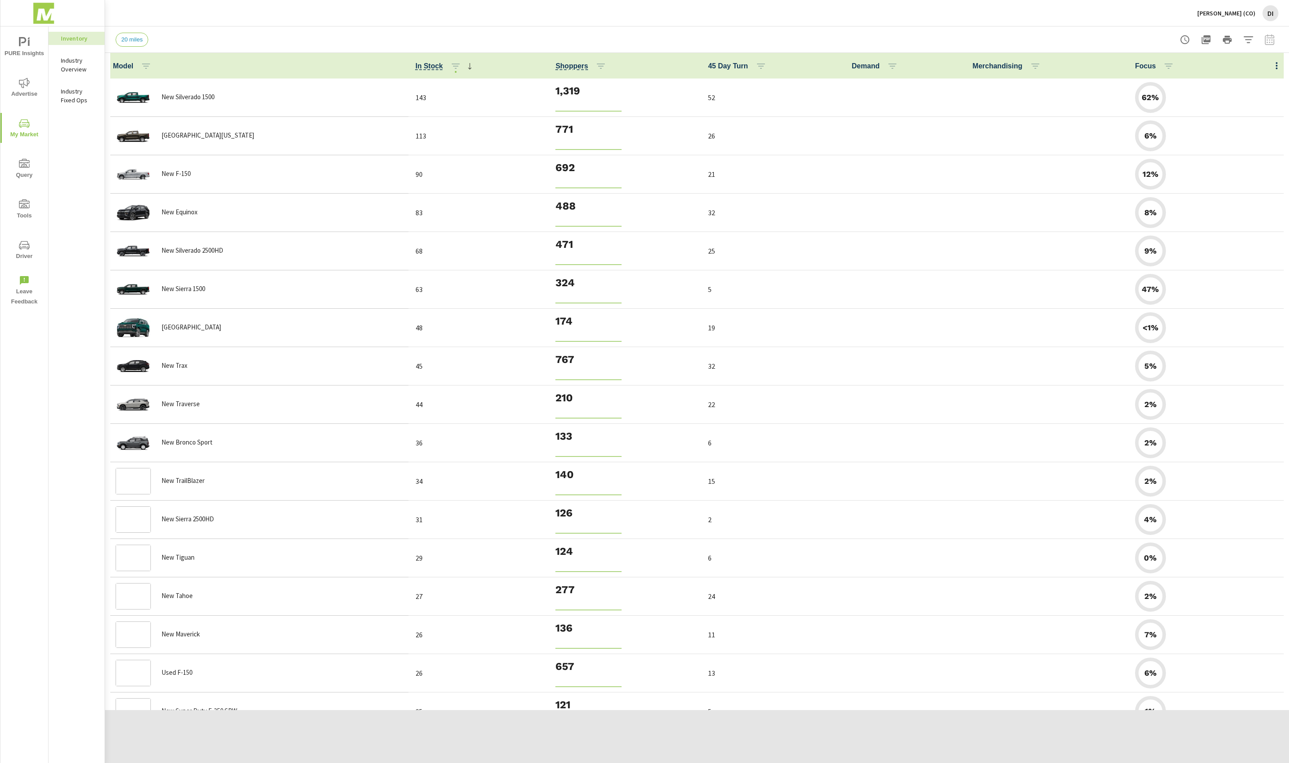
scroll to position [0, 0]
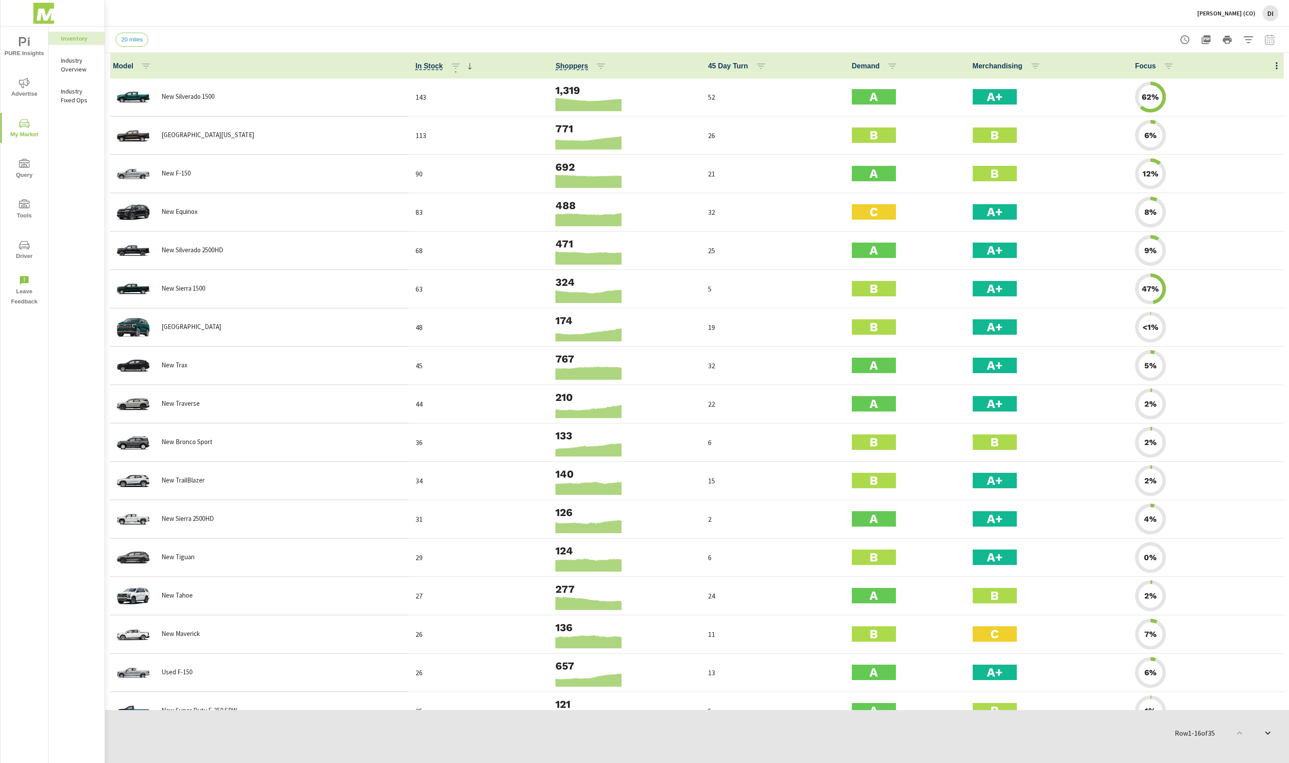
click at [21, 55] on span "PURE Insights" at bounding box center [24, 48] width 42 height 22
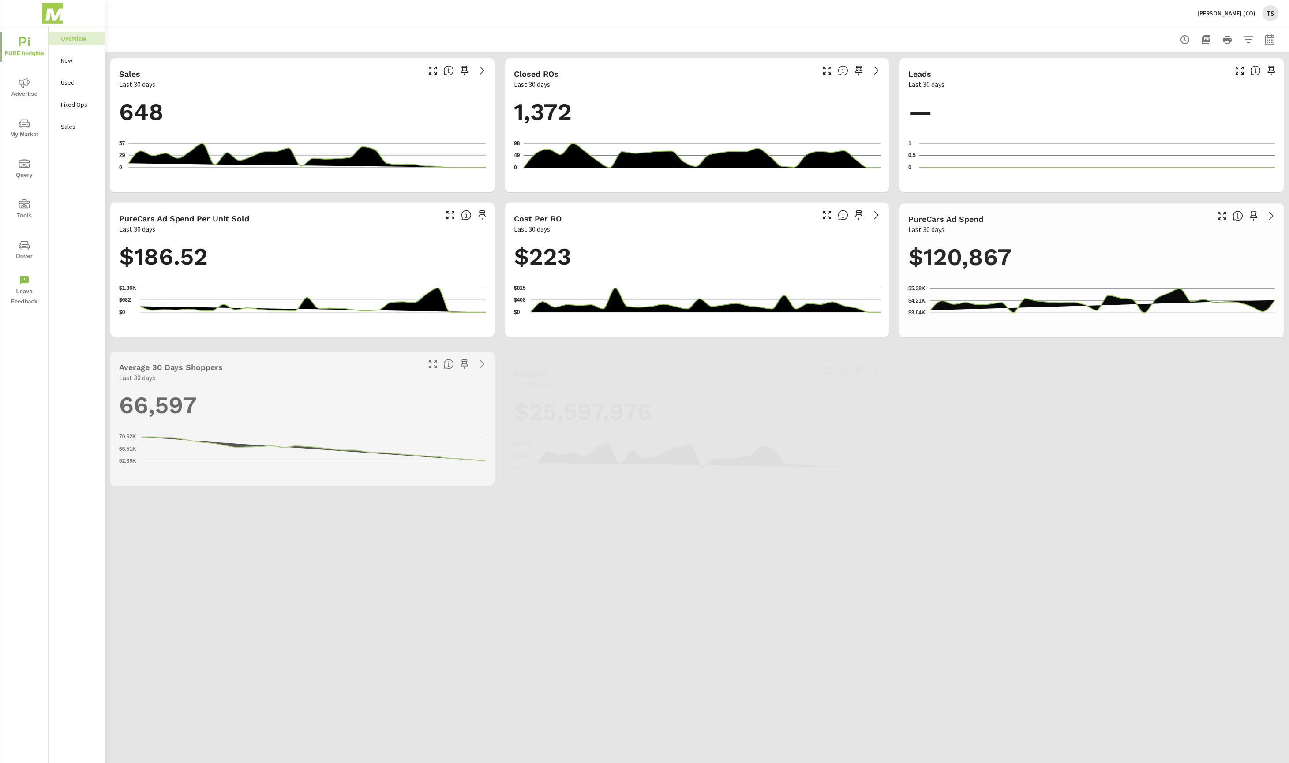
click at [21, 89] on span "Advertise" at bounding box center [24, 89] width 42 height 22
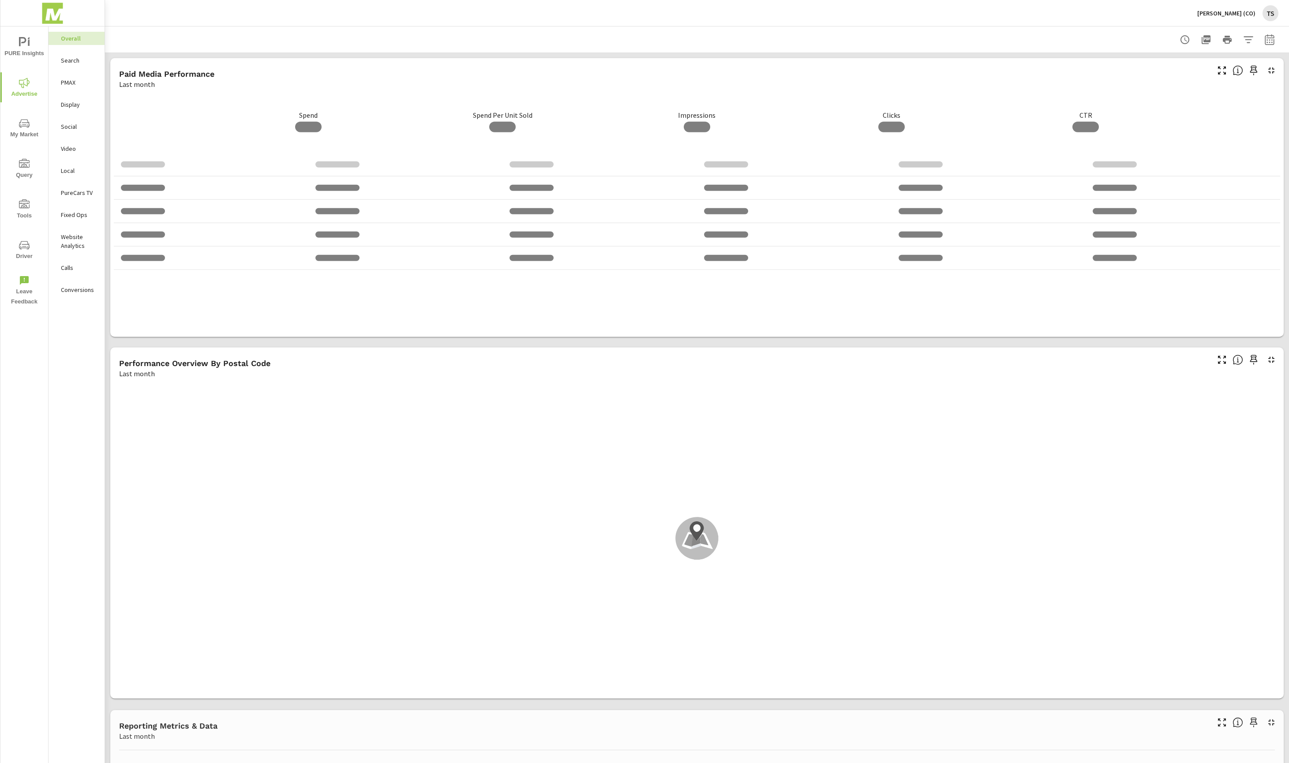
click at [73, 60] on p "Search" at bounding box center [79, 60] width 37 height 9
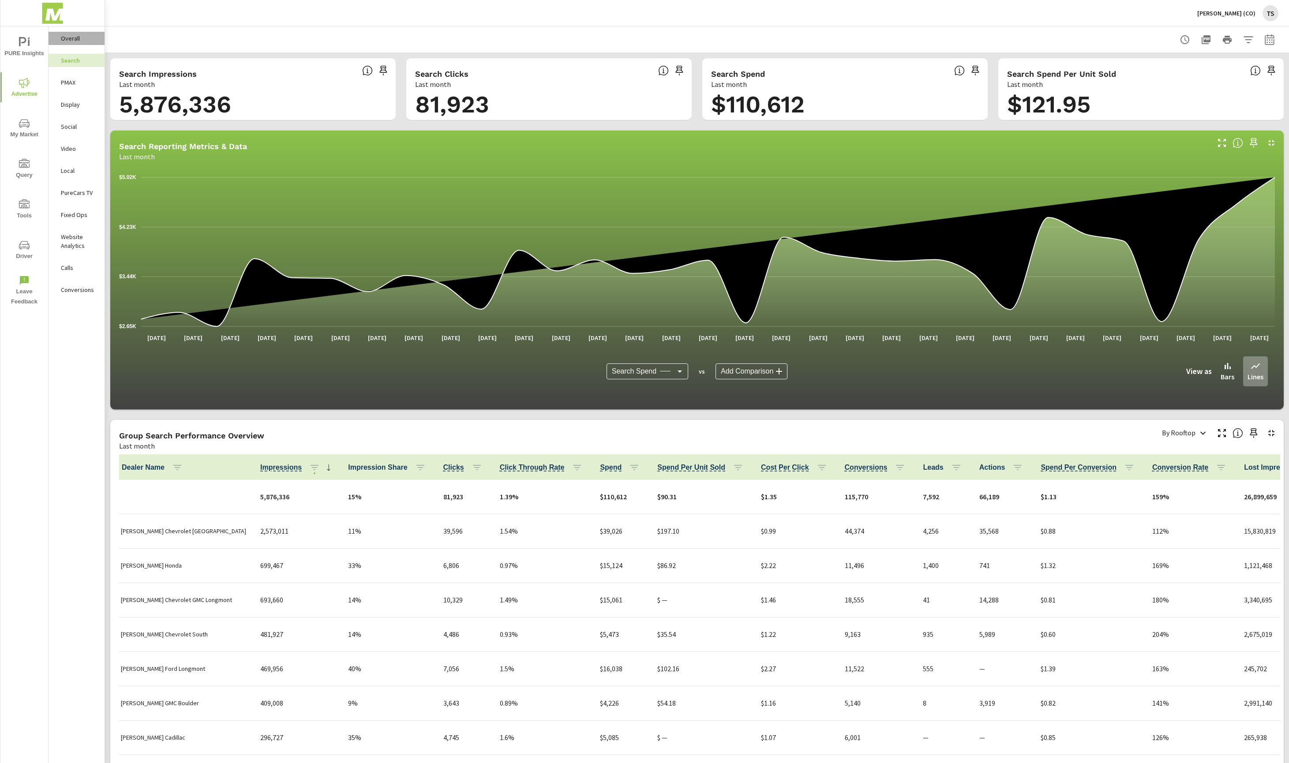
click at [77, 42] on p "Overall" at bounding box center [79, 38] width 37 height 9
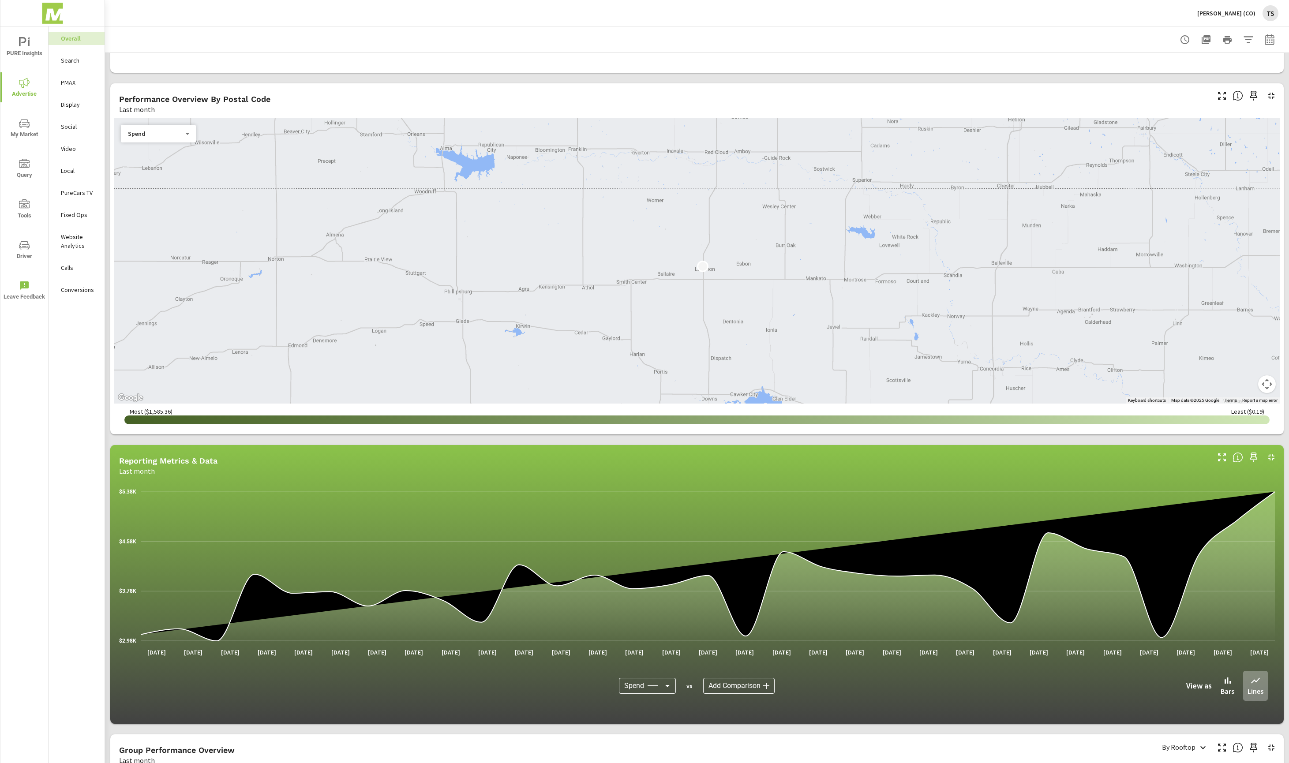
scroll to position [248, 0]
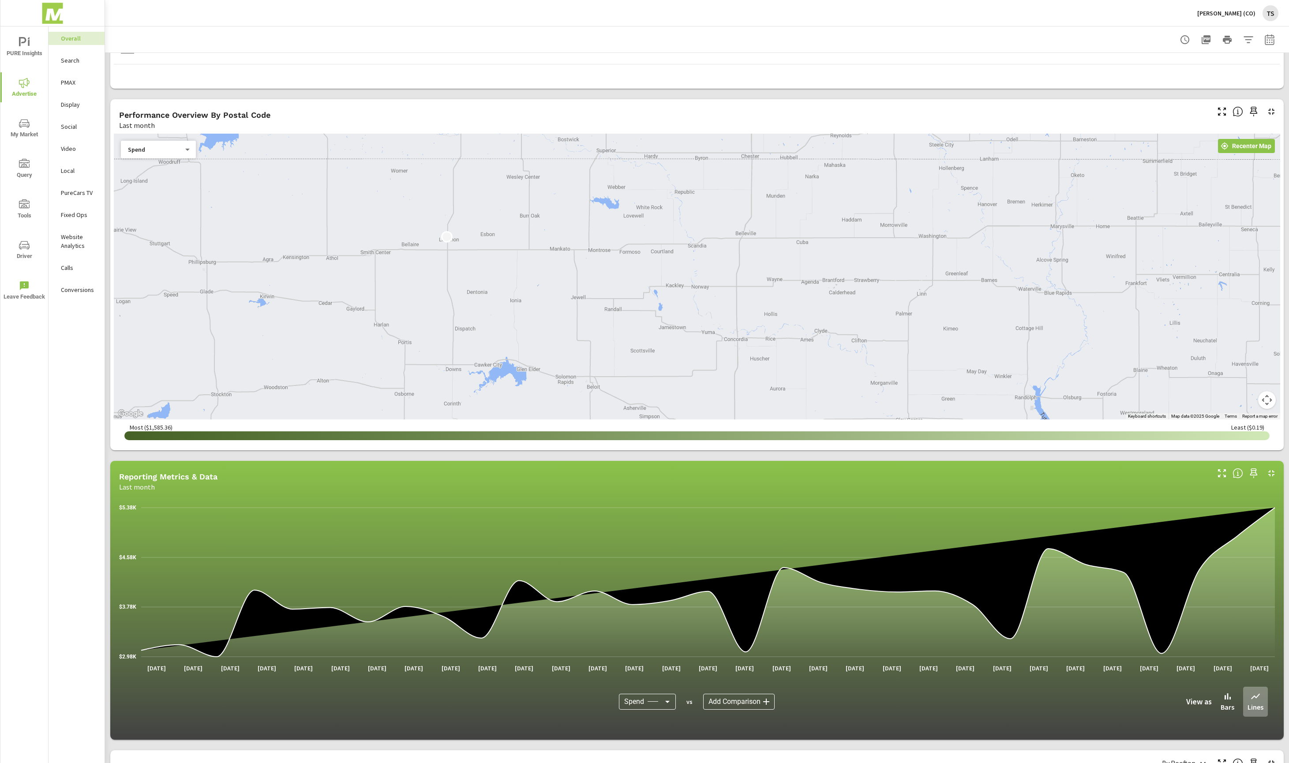
drag, startPoint x: 703, startPoint y: 265, endPoint x: 445, endPoint y: 217, distance: 263.0
click at [445, 217] on div at bounding box center [697, 277] width 1167 height 286
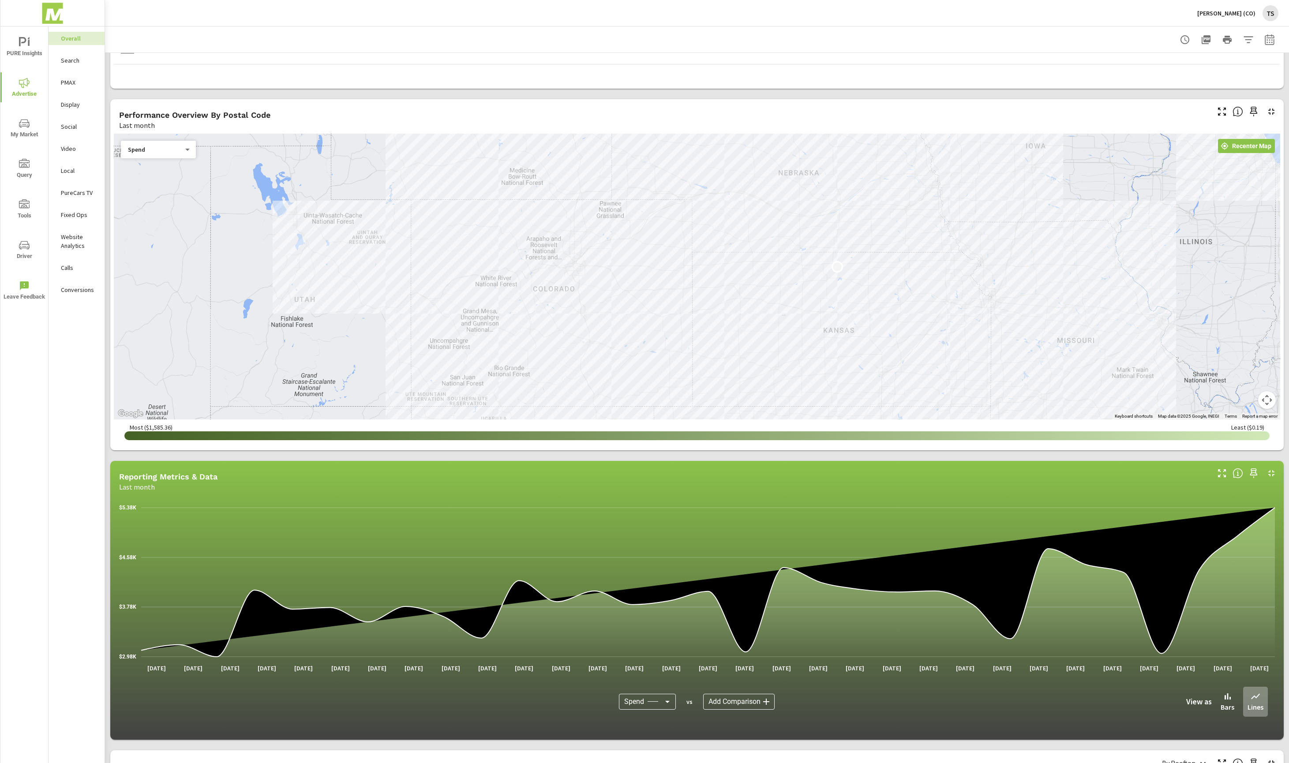
drag, startPoint x: 453, startPoint y: 284, endPoint x: 777, endPoint y: 267, distance: 324.3
click at [777, 267] on div at bounding box center [697, 277] width 1167 height 286
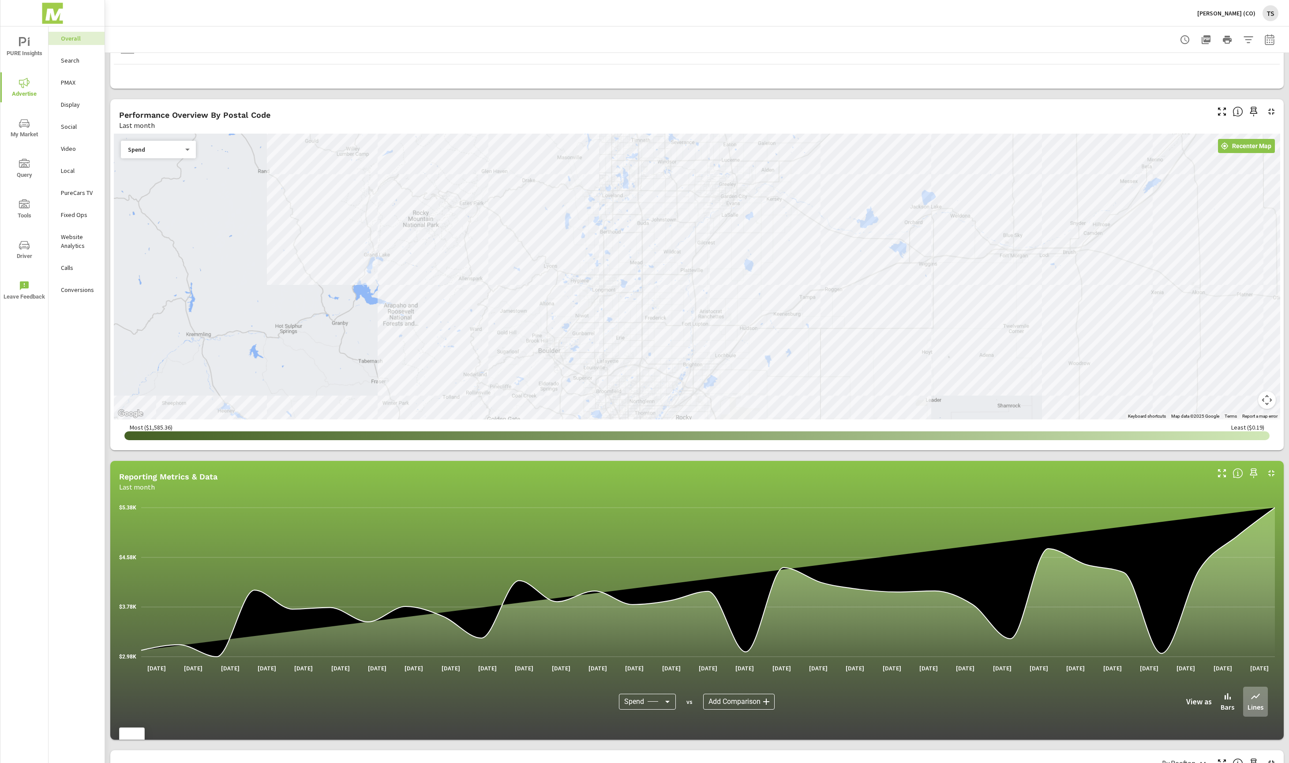
drag, startPoint x: 543, startPoint y: 214, endPoint x: 609, endPoint y: 569, distance: 361.7
click at [609, 597] on div "Paid Media Performance Last month $120,993 Spend $133.40 Spend Per Unit Sold 7,…" at bounding box center [697, 637] width 1184 height 1664
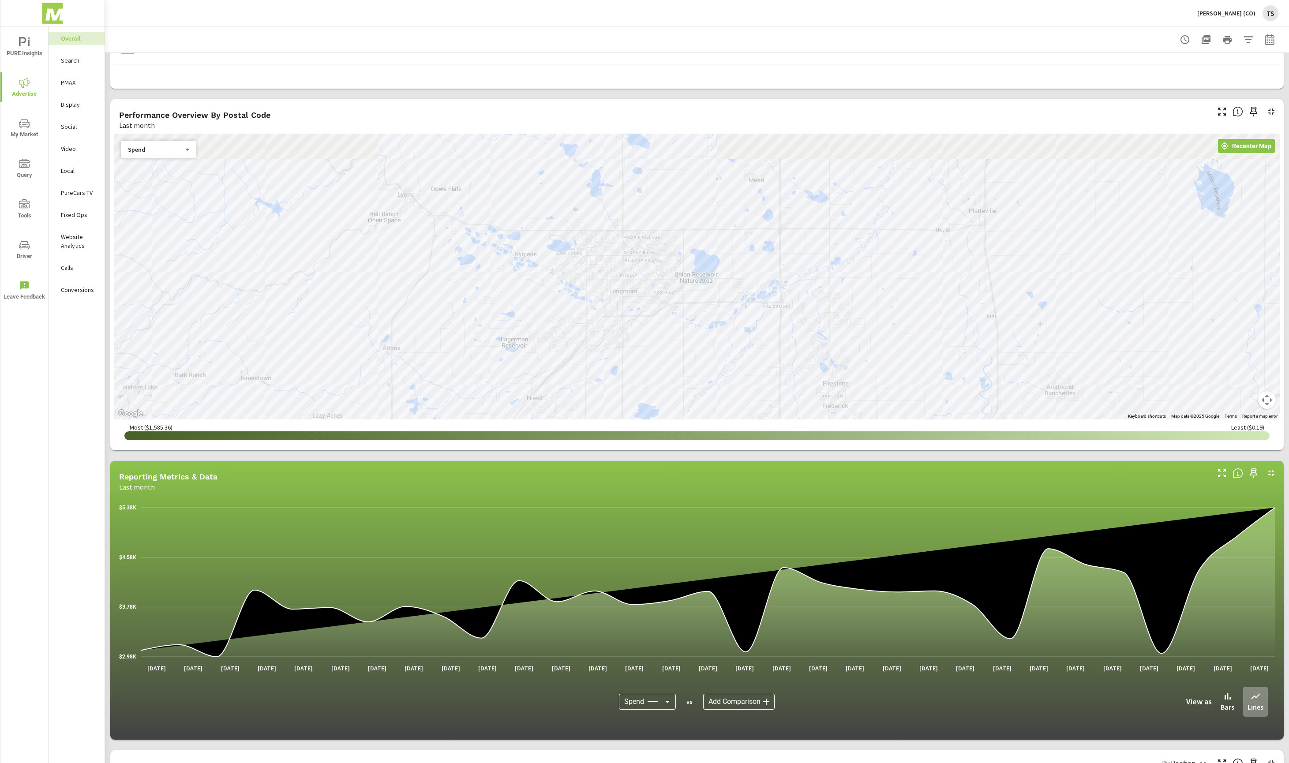
drag, startPoint x: 611, startPoint y: 244, endPoint x: 608, endPoint y: 422, distance: 178.3
click at [608, 422] on div "← Move left → Move right ↑ Move up ↓ Move down + Zoom in - Zoom out Home Jump l…" at bounding box center [697, 290] width 1167 height 313
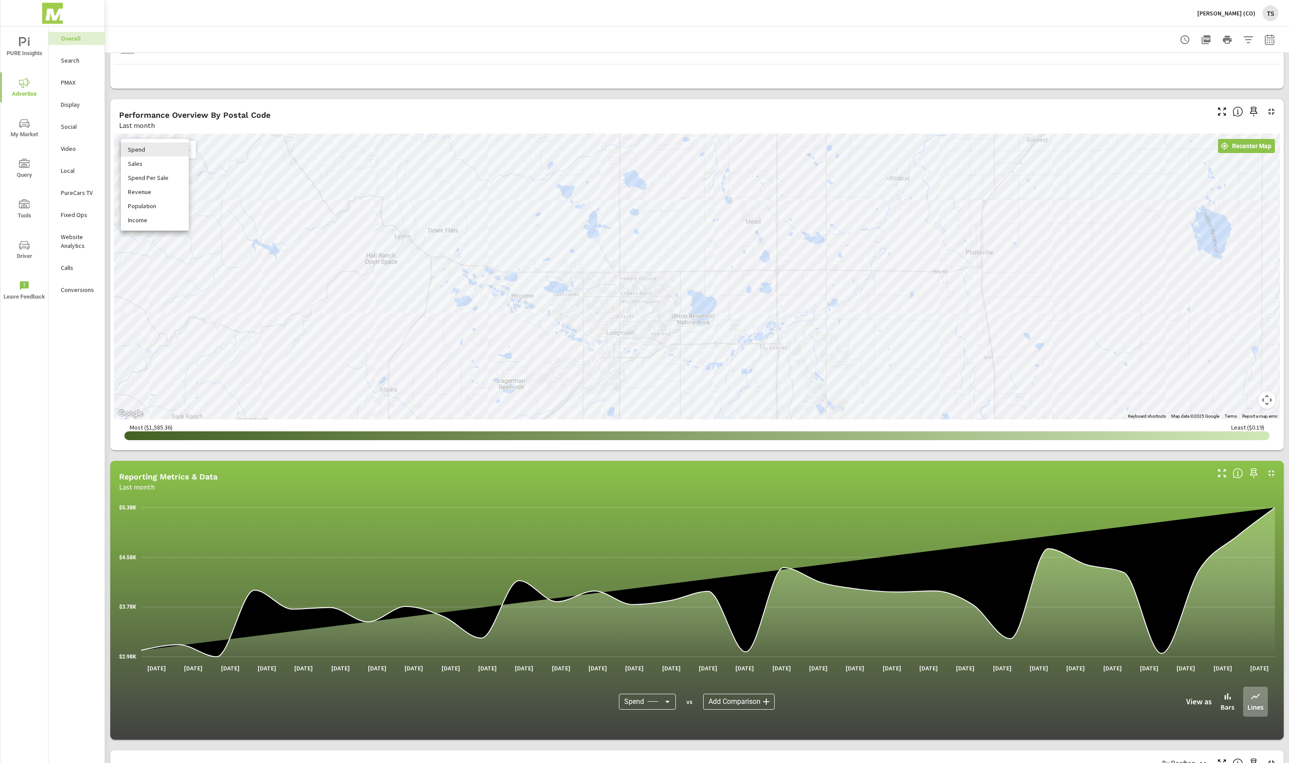
click at [143, 148] on body "PURE Insights Advertise My Market Query Tools Driver Leave Feedback Overall Sea…" at bounding box center [644, 381] width 1289 height 763
click at [174, 173] on li "Spend Per Sale" at bounding box center [155, 178] width 68 height 14
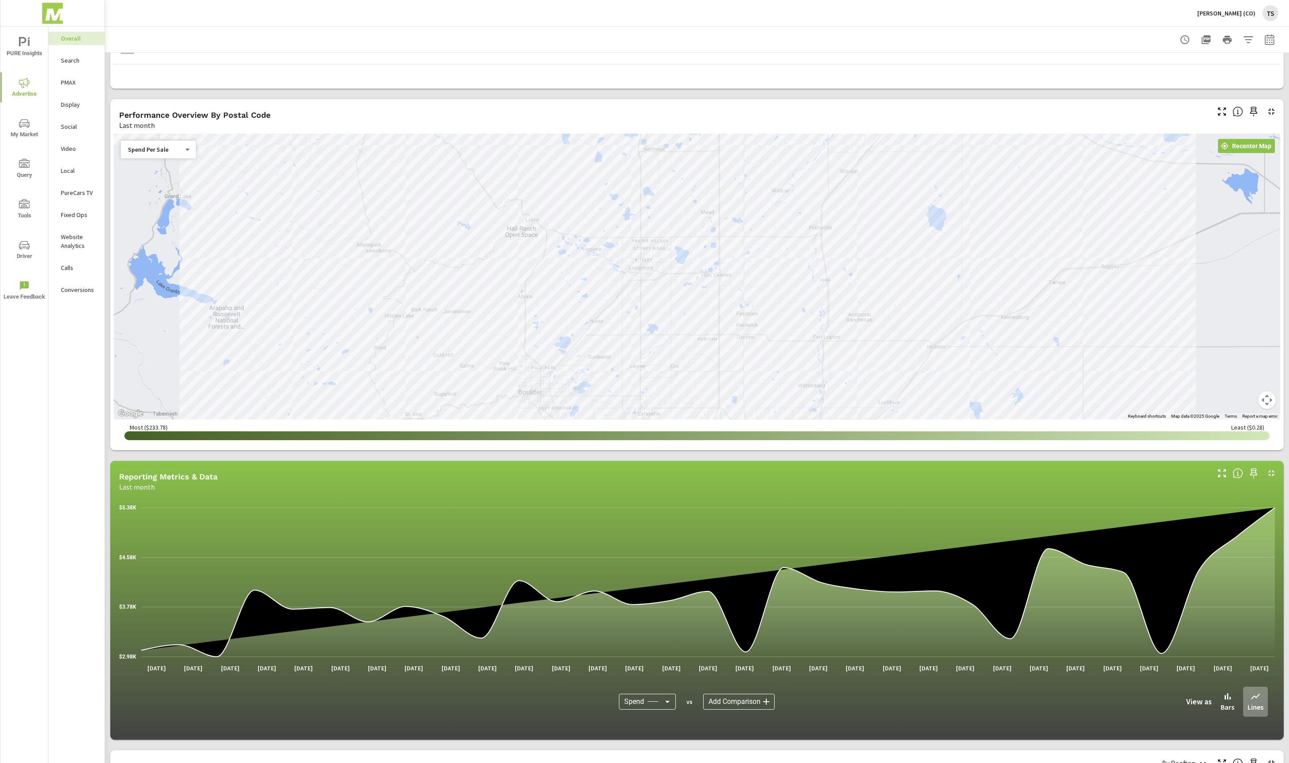
drag, startPoint x: 840, startPoint y: 283, endPoint x: 738, endPoint y: 243, distance: 109.1
click at [738, 243] on div at bounding box center [1117, 516] width 1129 height 635
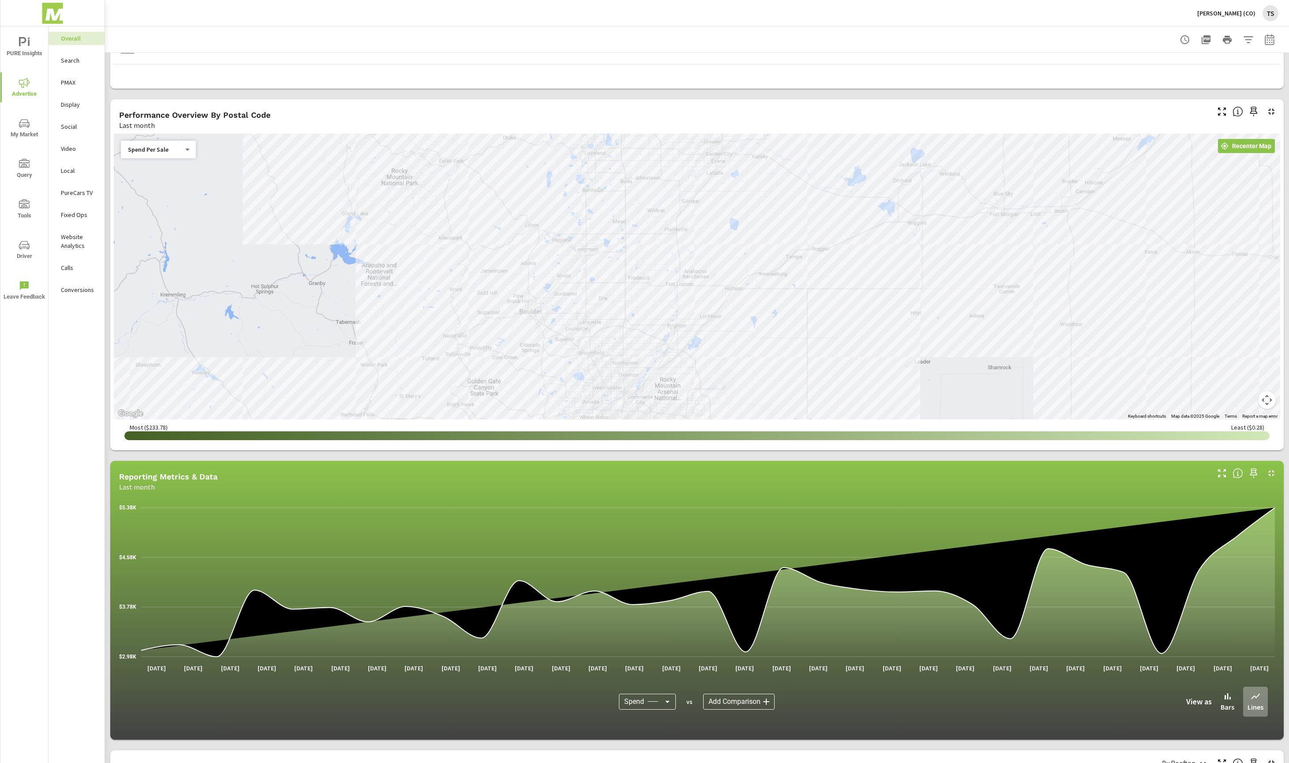
drag, startPoint x: 603, startPoint y: 353, endPoint x: 643, endPoint y: 274, distance: 88.0
click at [643, 274] on div at bounding box center [697, 277] width 1167 height 286
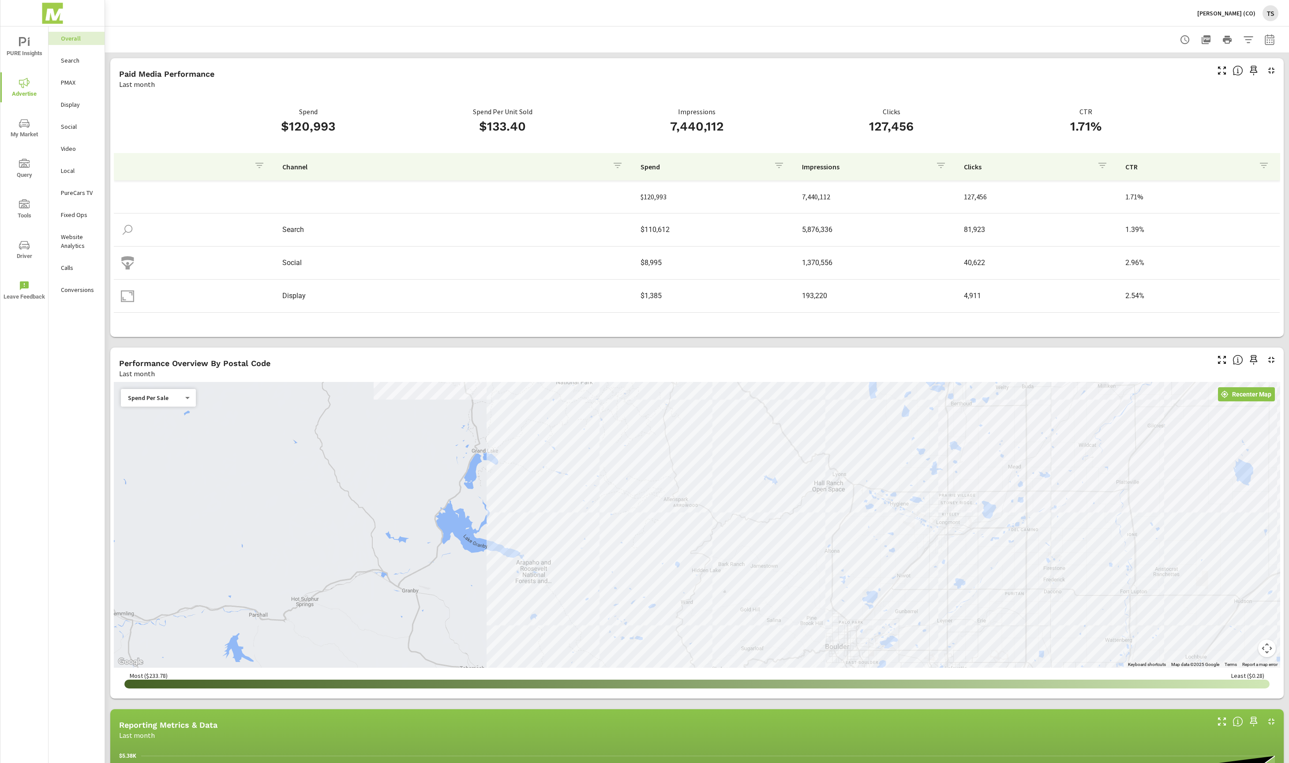
click at [83, 61] on p "Search" at bounding box center [79, 60] width 37 height 9
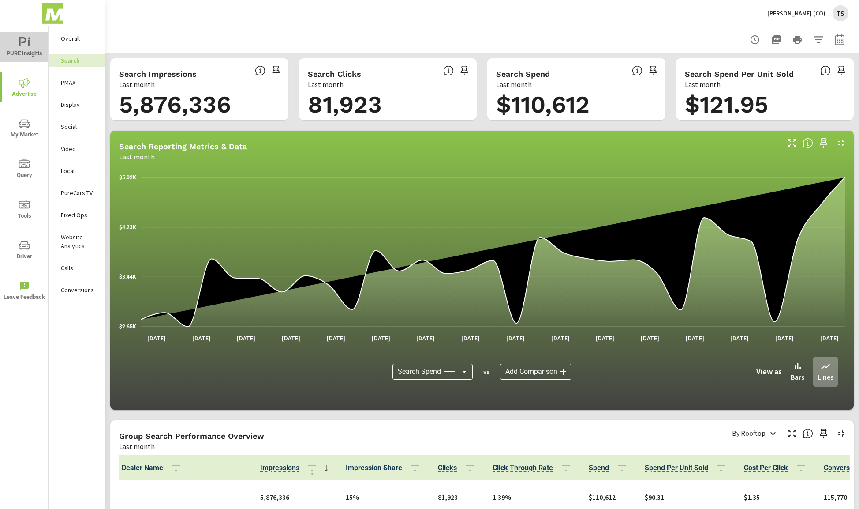
click at [23, 43] on icon "nav menu" at bounding box center [24, 42] width 11 height 11
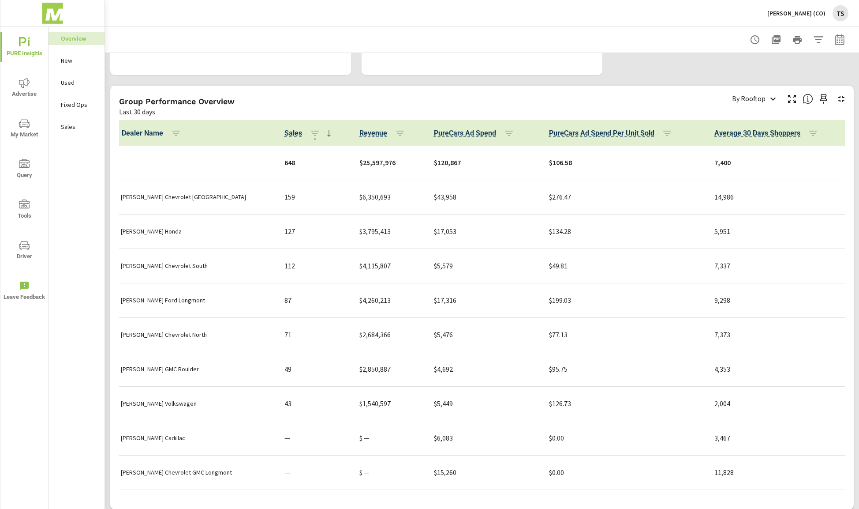
scroll to position [412, 0]
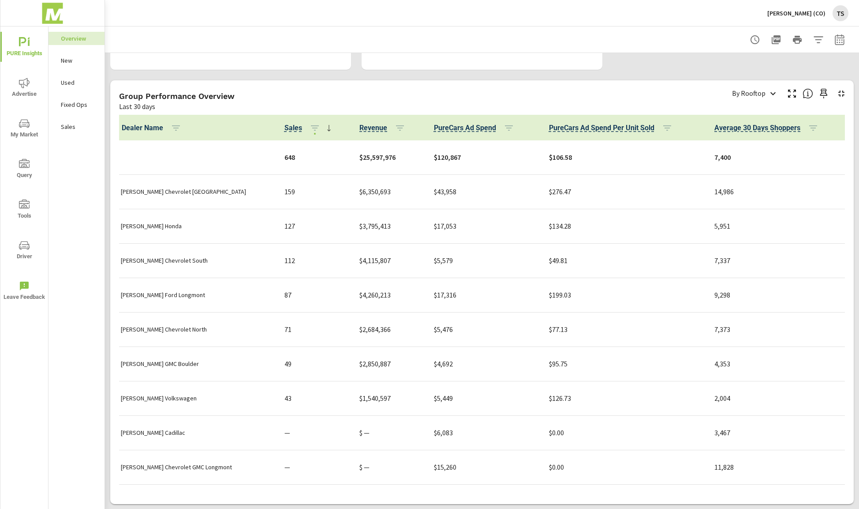
click at [818, 11] on p "[PERSON_NAME] (CO)" at bounding box center [797, 13] width 58 height 8
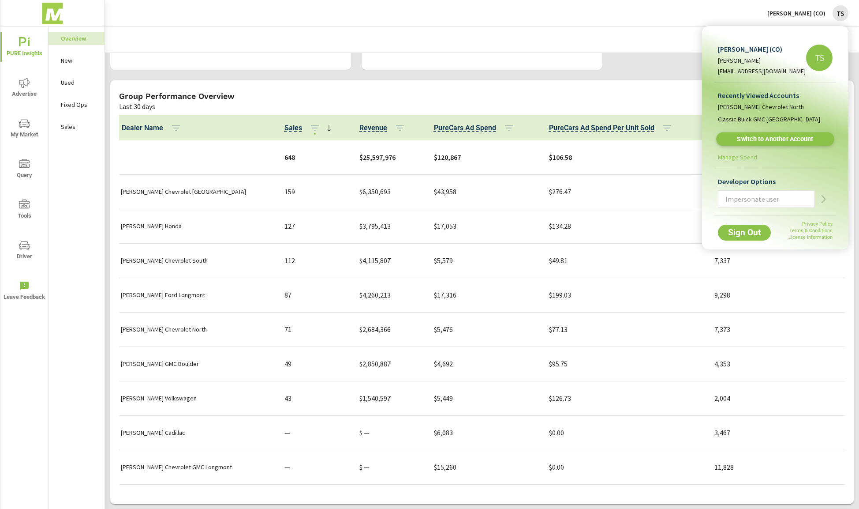
click at [791, 136] on span "Switch to Another Account" at bounding box center [775, 139] width 108 height 8
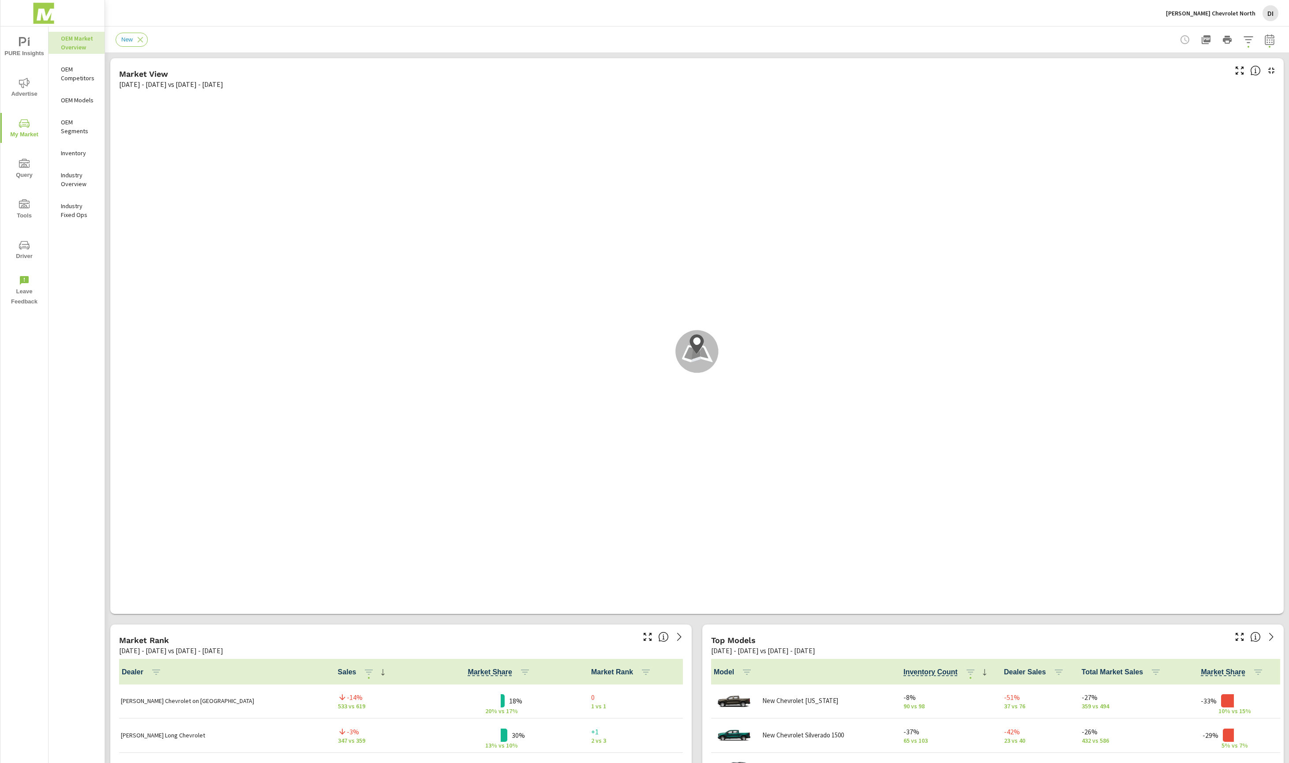
scroll to position [0, 0]
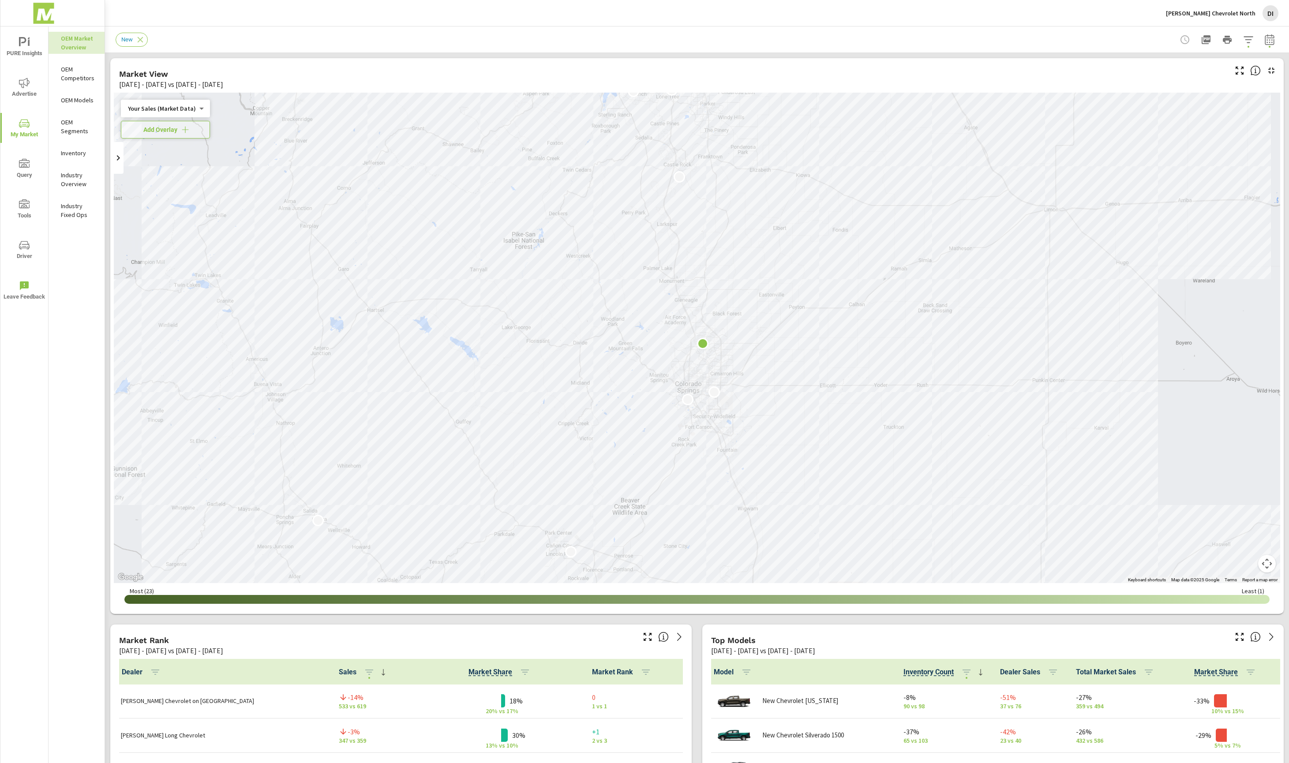
click at [1212, 13] on p "[PERSON_NAME] Chevrolet North" at bounding box center [1211, 13] width 90 height 8
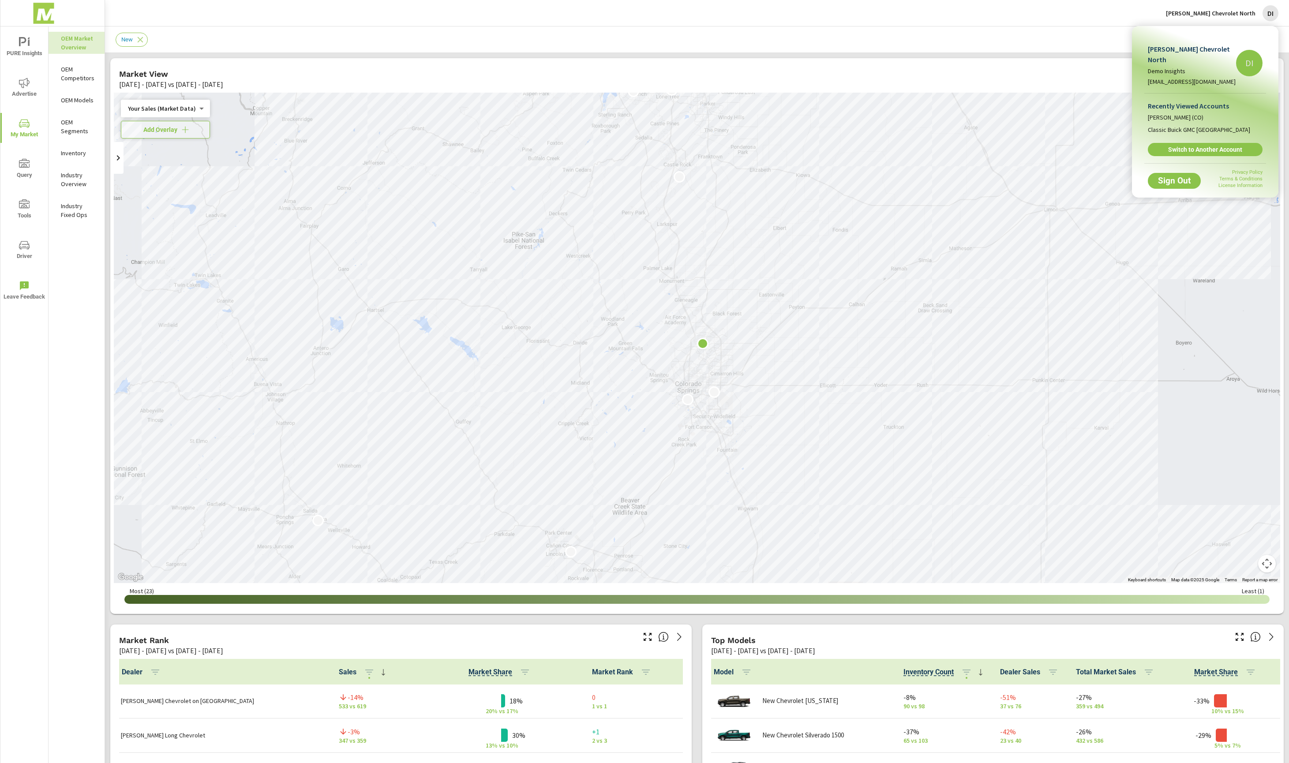
drag, startPoint x: 962, startPoint y: 34, endPoint x: 961, endPoint y: 49, distance: 15.1
click at [962, 35] on div at bounding box center [644, 381] width 1289 height 763
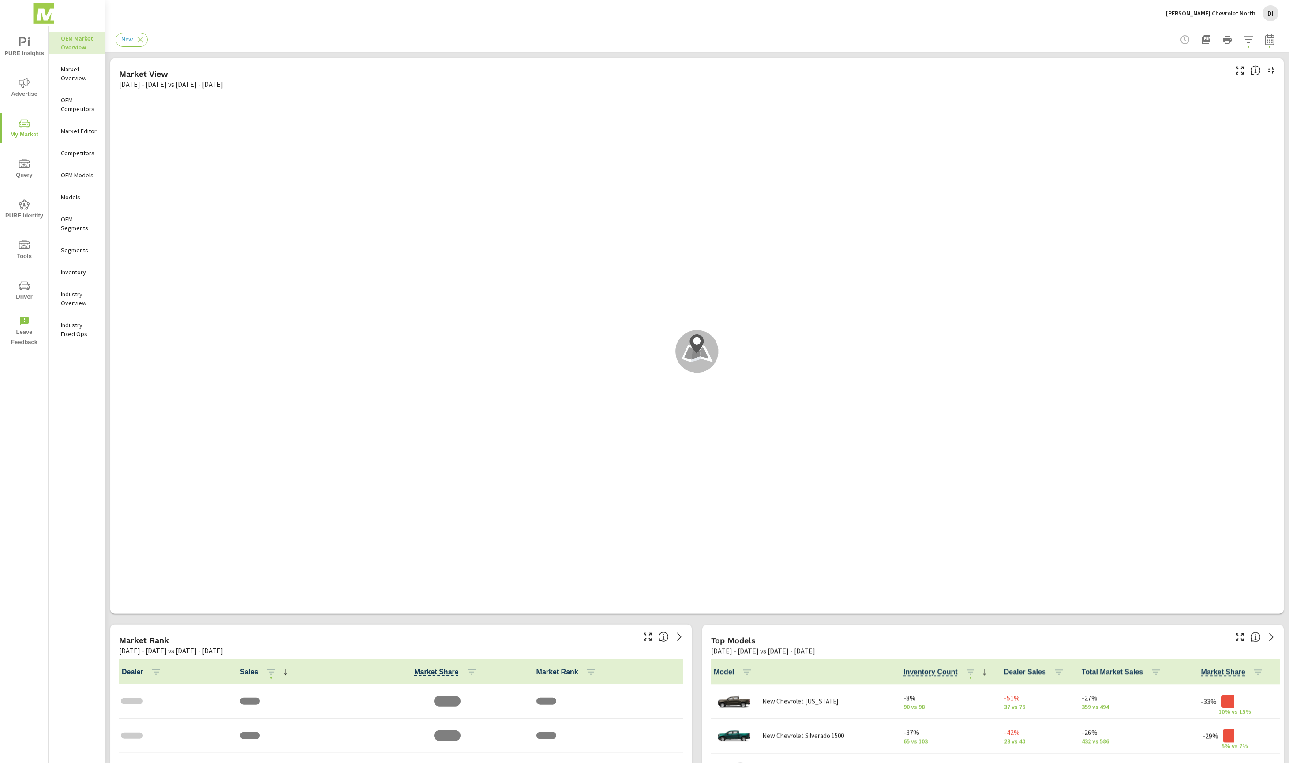
click at [1267, 9] on div "DI" at bounding box center [1271, 13] width 16 height 16
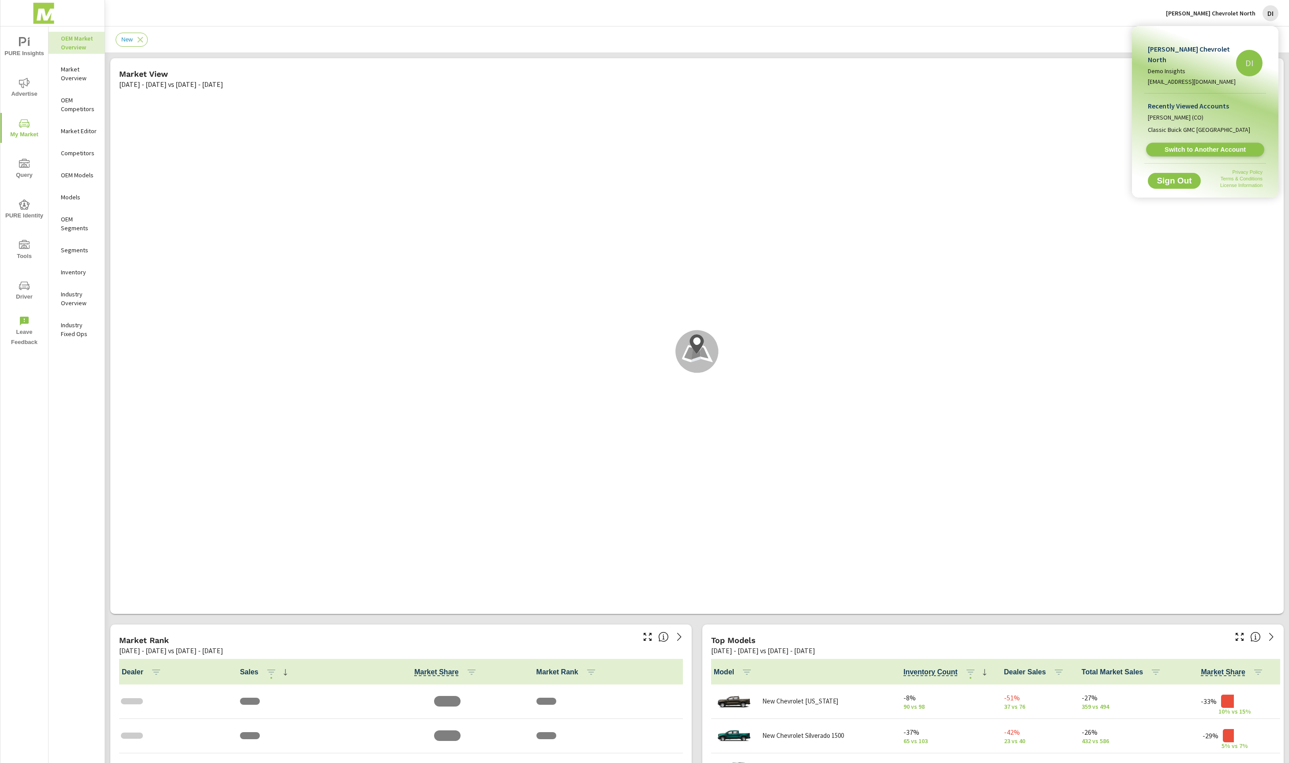
scroll to position [0, 0]
click at [1223, 144] on link "Switch to Another Account" at bounding box center [1205, 150] width 118 height 14
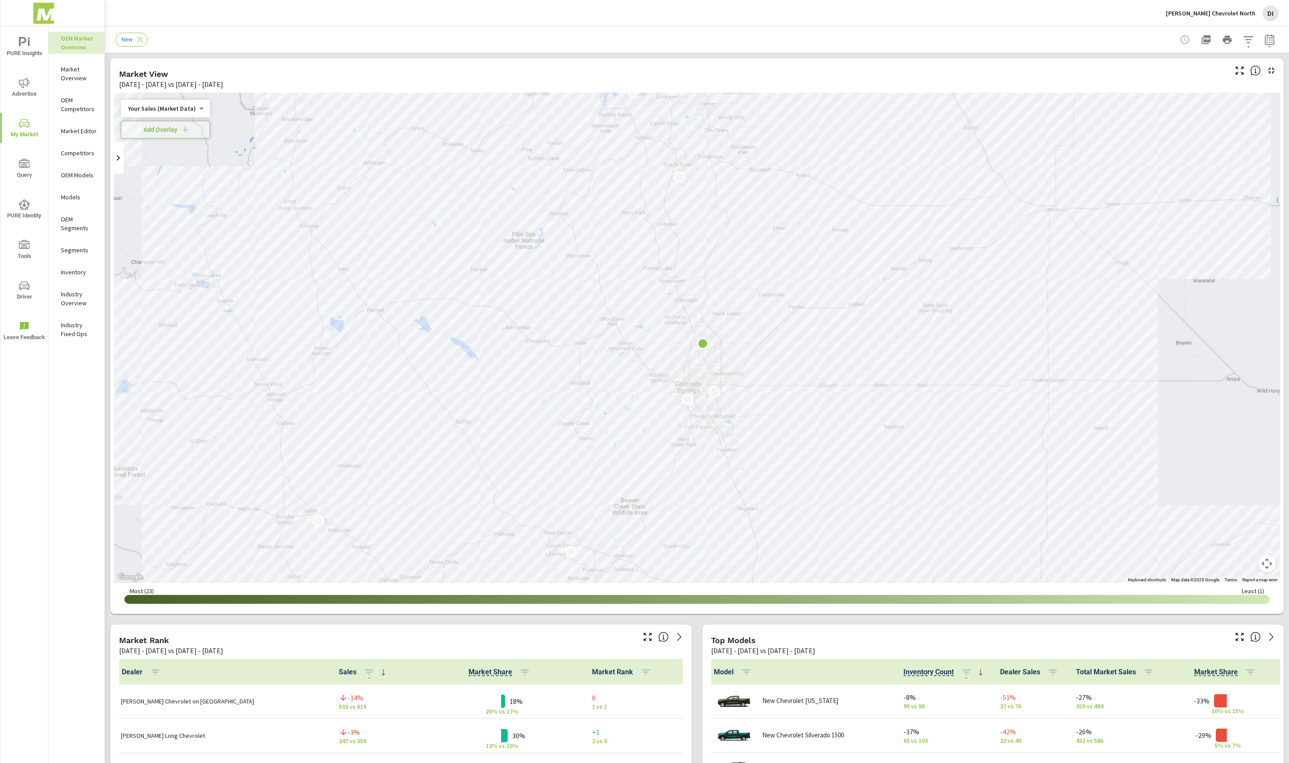
scroll to position [0, 0]
click at [71, 72] on p "Market Overview" at bounding box center [79, 74] width 37 height 18
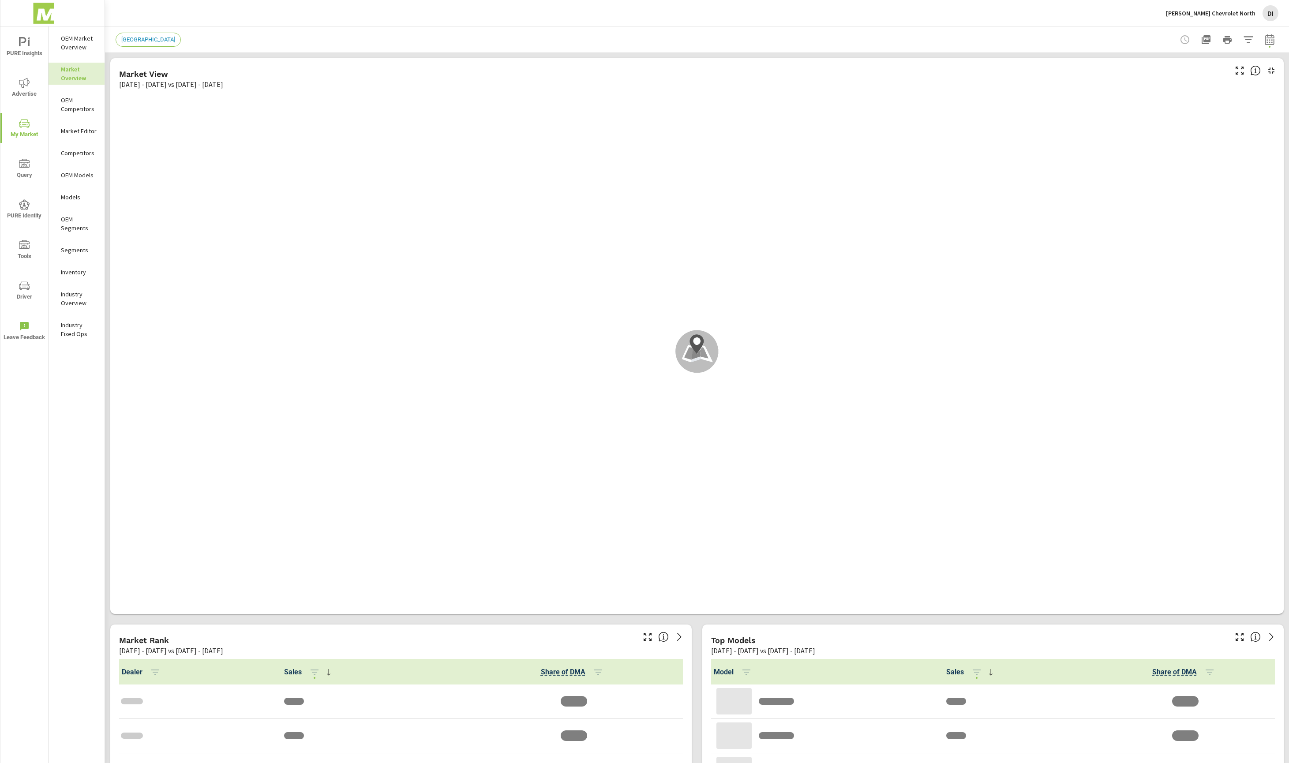
scroll to position [0, 0]
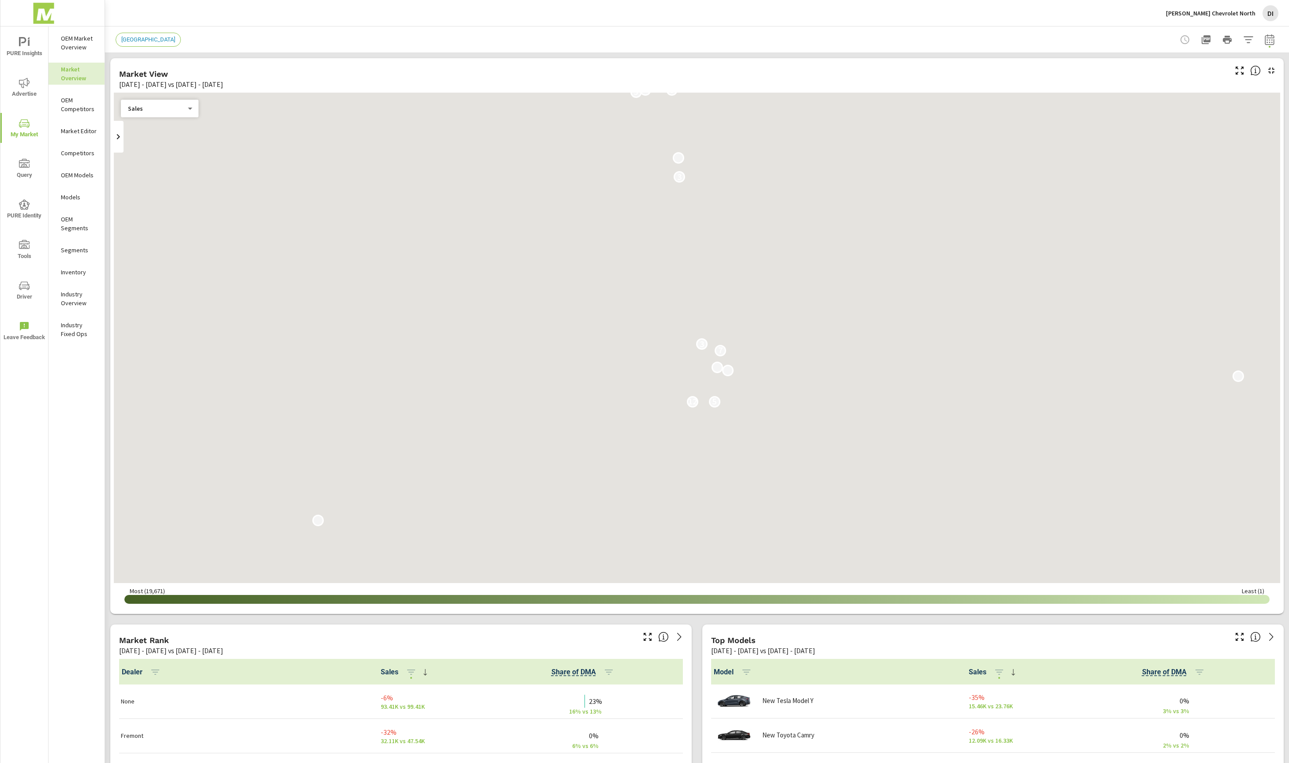
scroll to position [0, 0]
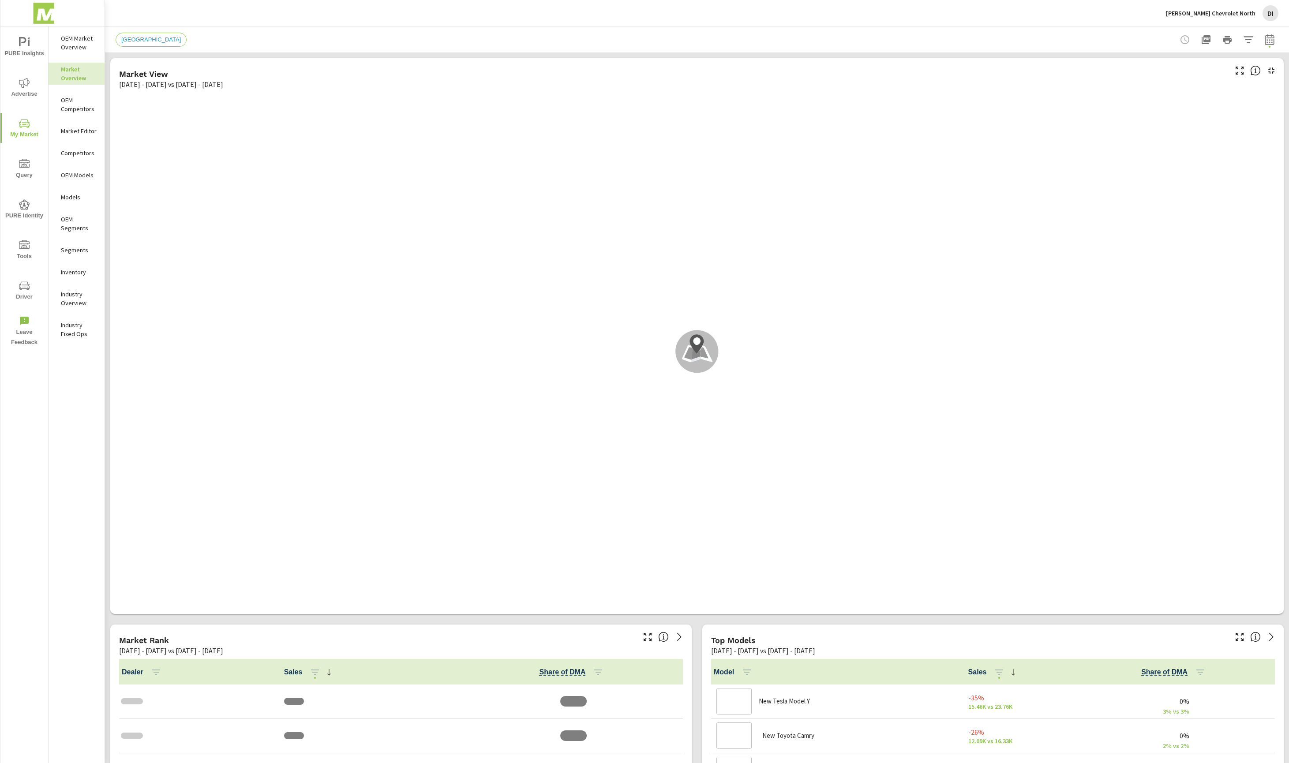
scroll to position [0, 0]
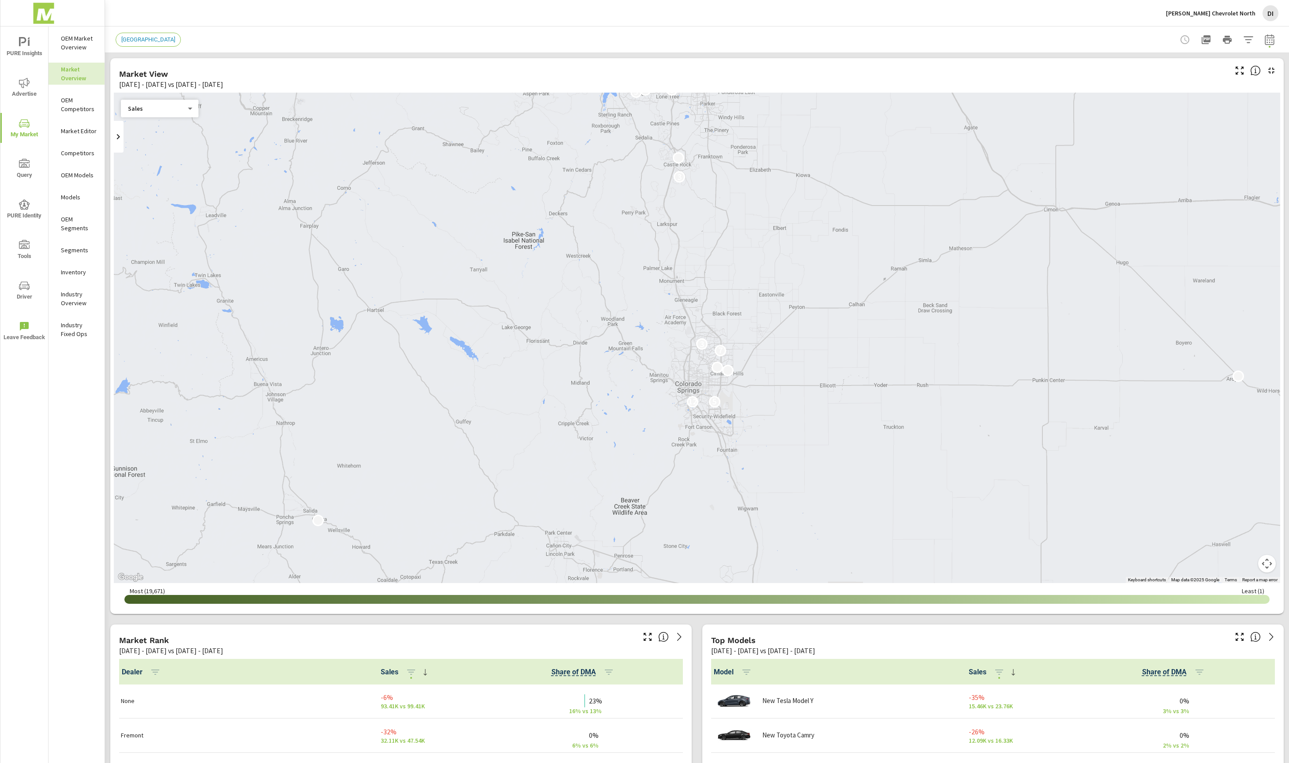
click at [1271, 18] on div "DI" at bounding box center [1271, 13] width 16 height 16
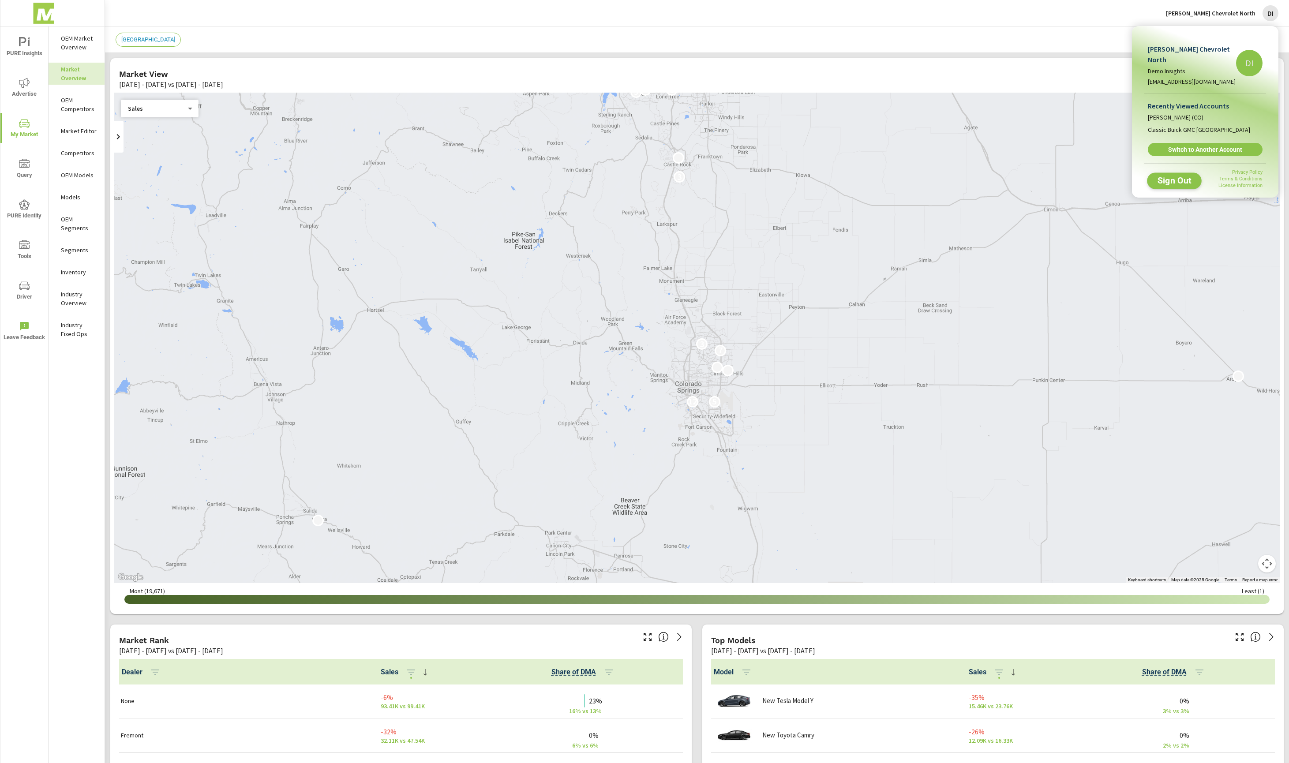
click at [1163, 180] on span "Sign Out" at bounding box center [1175, 180] width 40 height 8
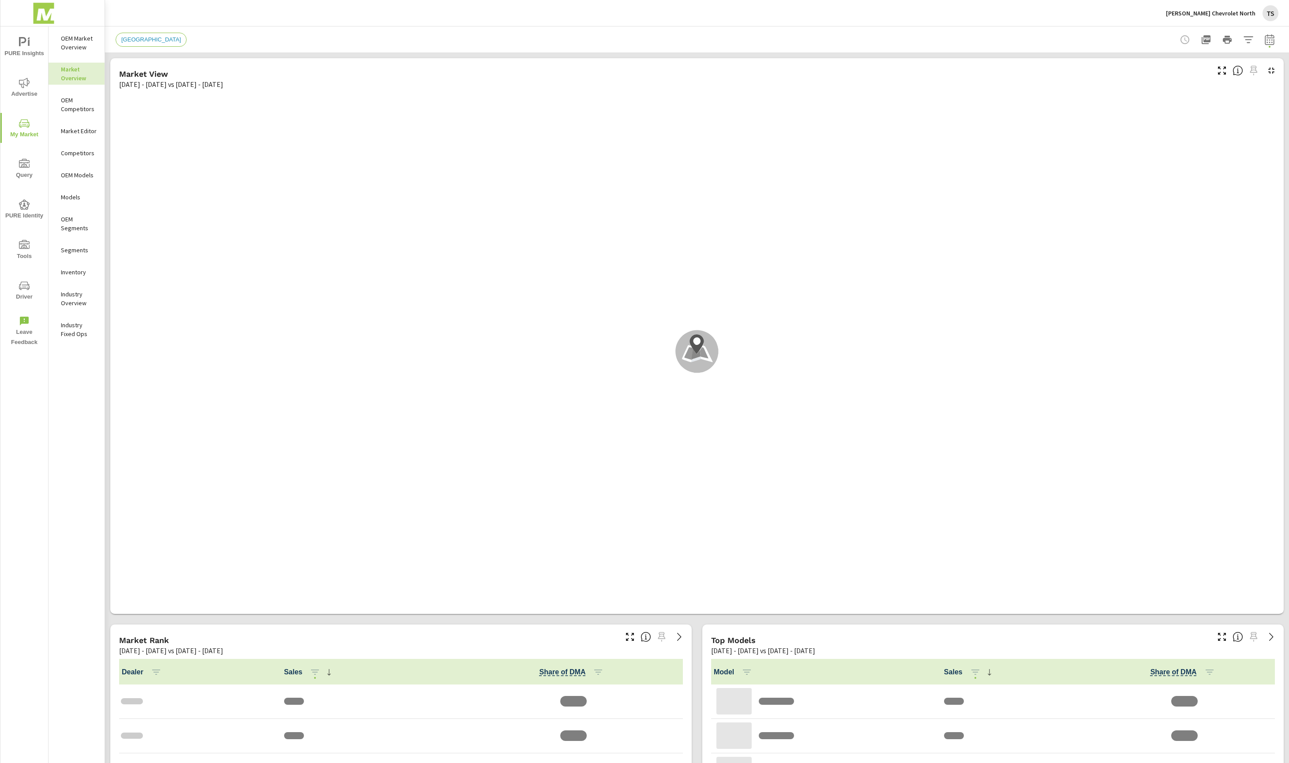
scroll to position [0, 0]
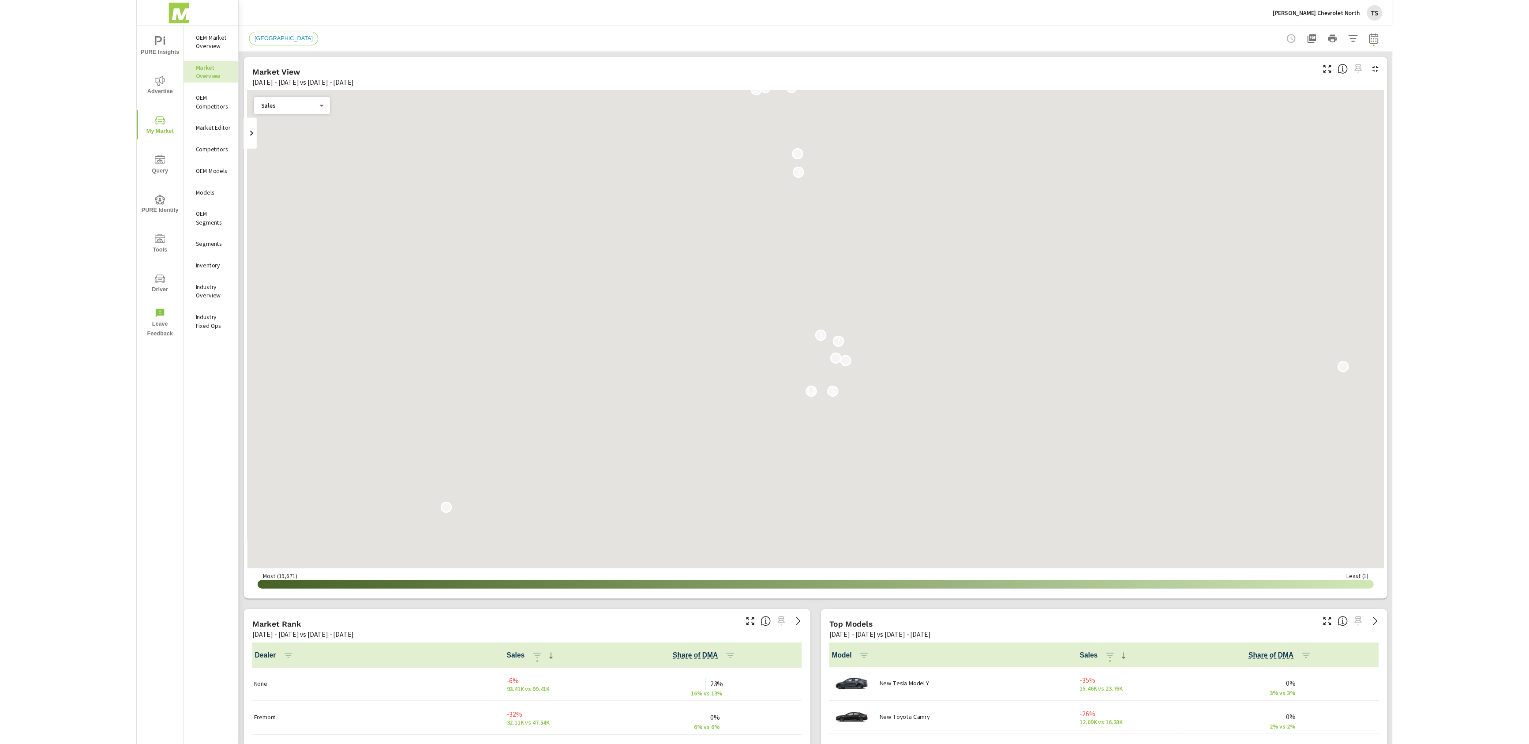
scroll to position [0, 0]
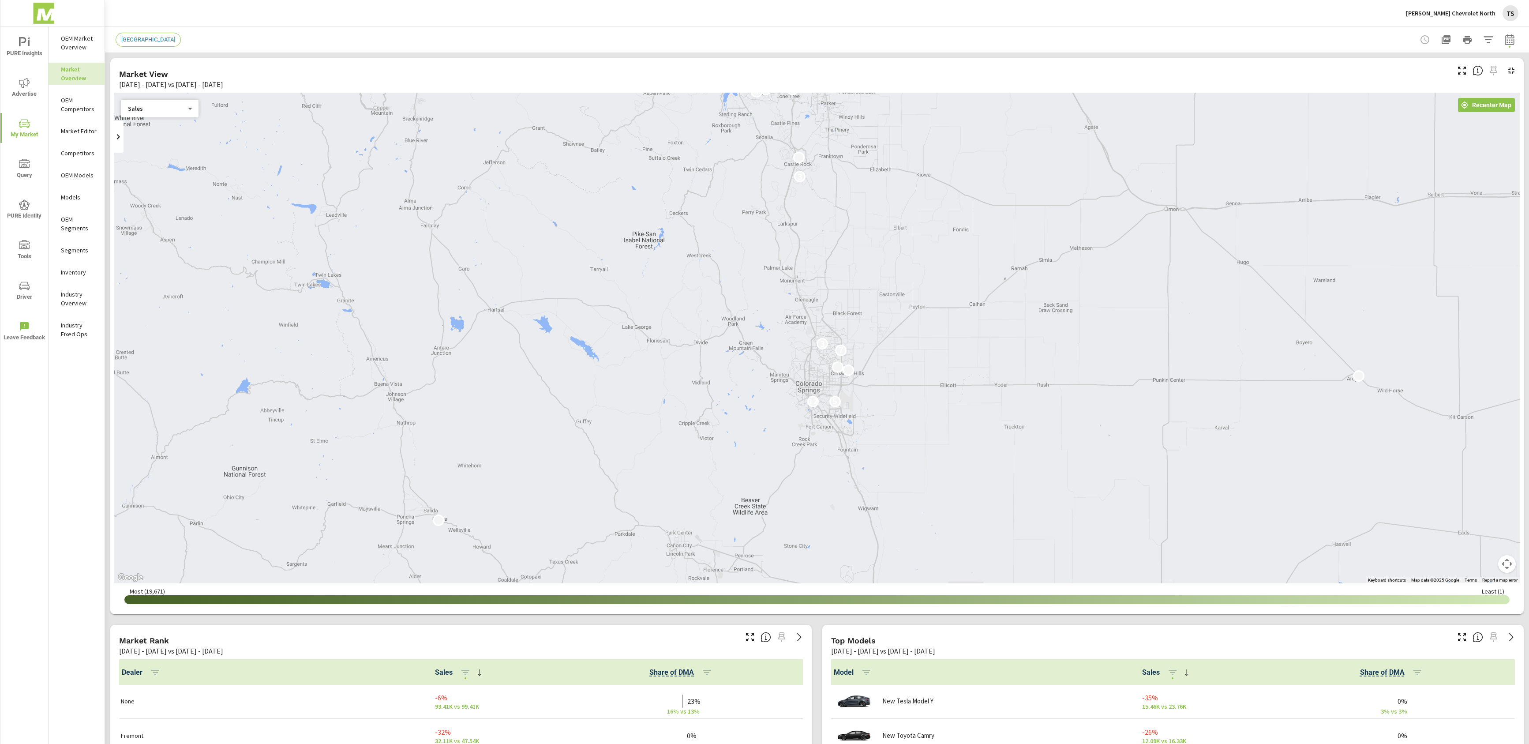
click at [1289, 30] on div "[GEOGRAPHIC_DATA]" at bounding box center [817, 39] width 1403 height 26
click at [1289, 38] on icon "button" at bounding box center [1488, 39] width 11 height 11
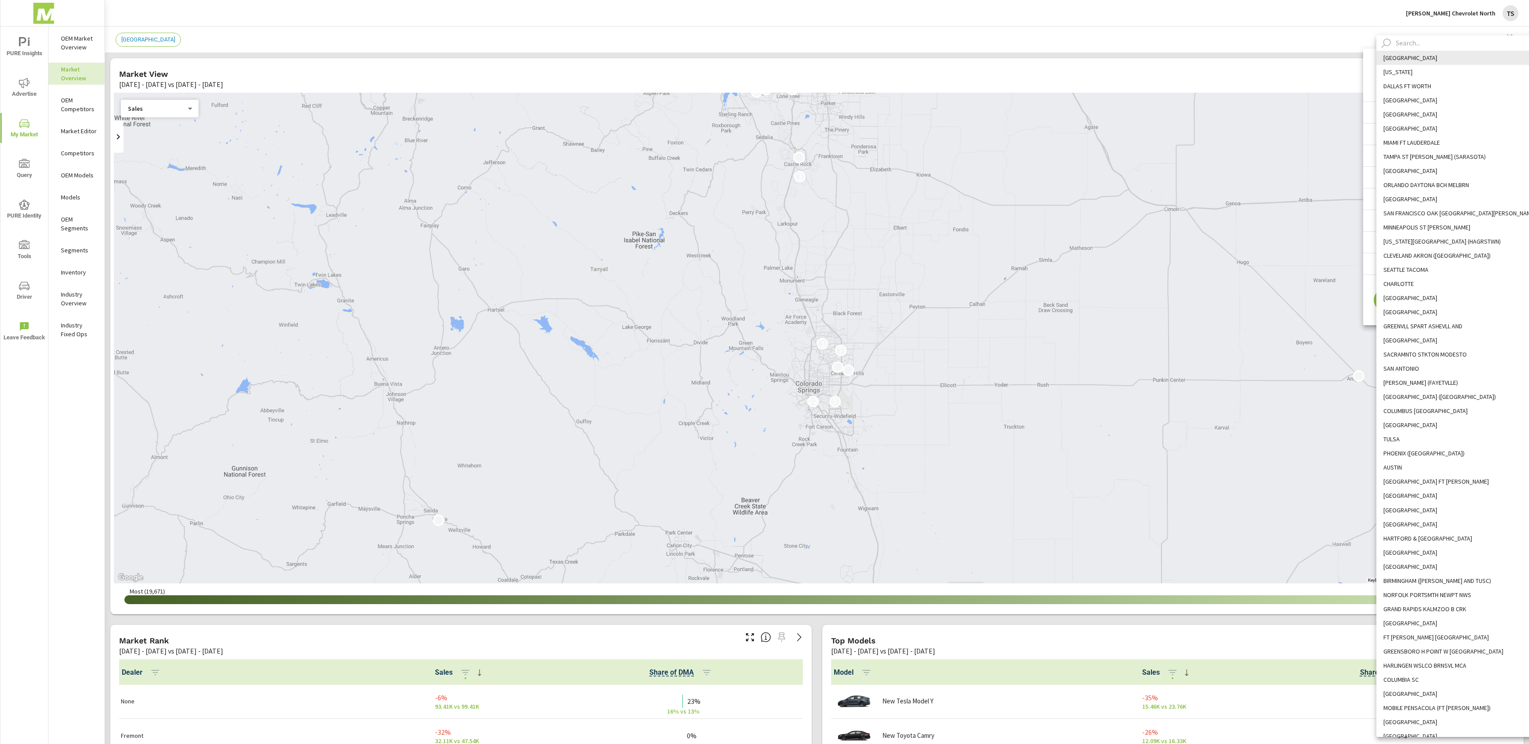
click at [1289, 77] on body "PURE Insights Advertise My Market Query PURE Identity Tools Driver Leave Feedba…" at bounding box center [764, 372] width 1529 height 744
click at [1289, 41] on input "text" at bounding box center [1467, 42] width 151 height 15
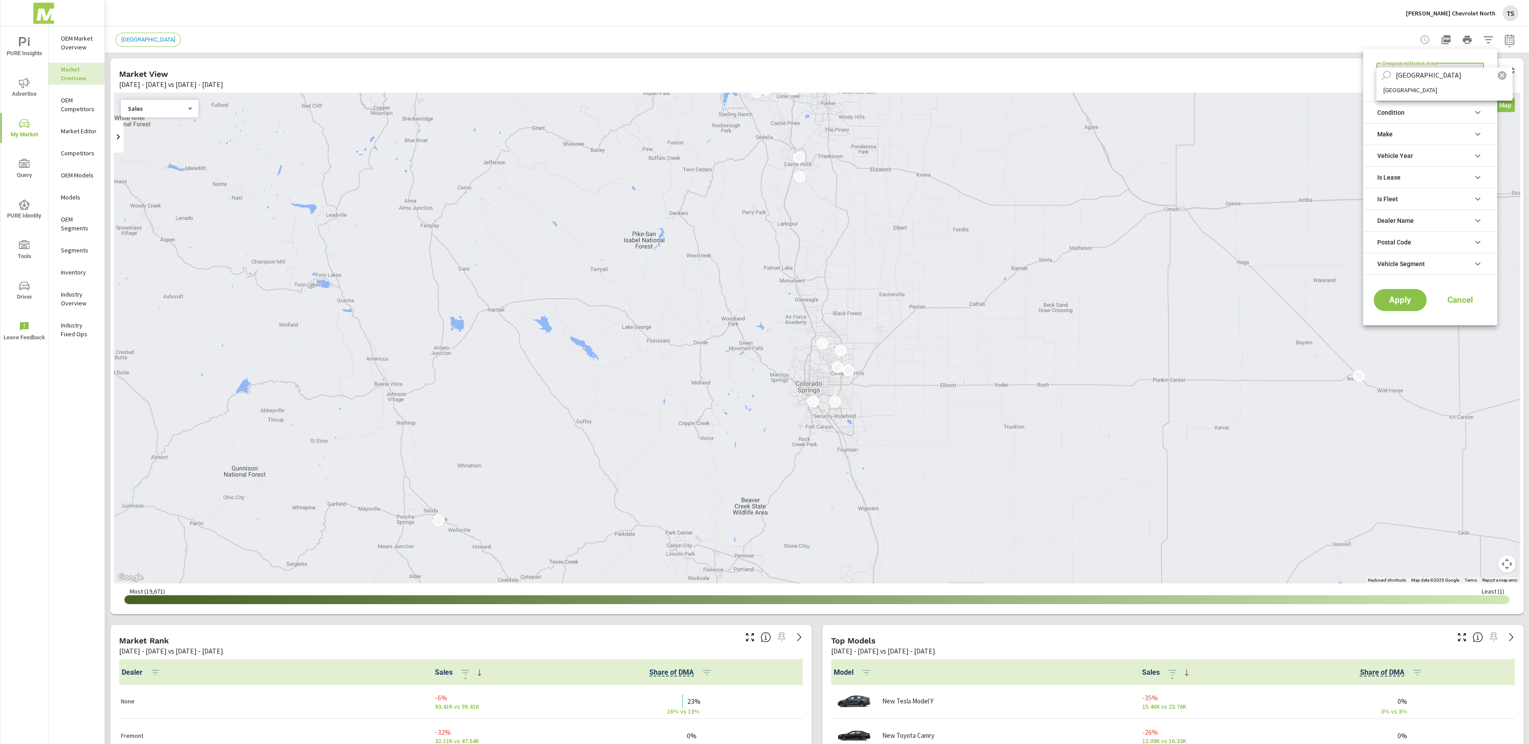
type input "denver"
click at [1289, 89] on li "DENVER" at bounding box center [1445, 90] width 136 height 14
type Area "DENVER"
click at [1289, 310] on button "Apply" at bounding box center [1400, 300] width 55 height 23
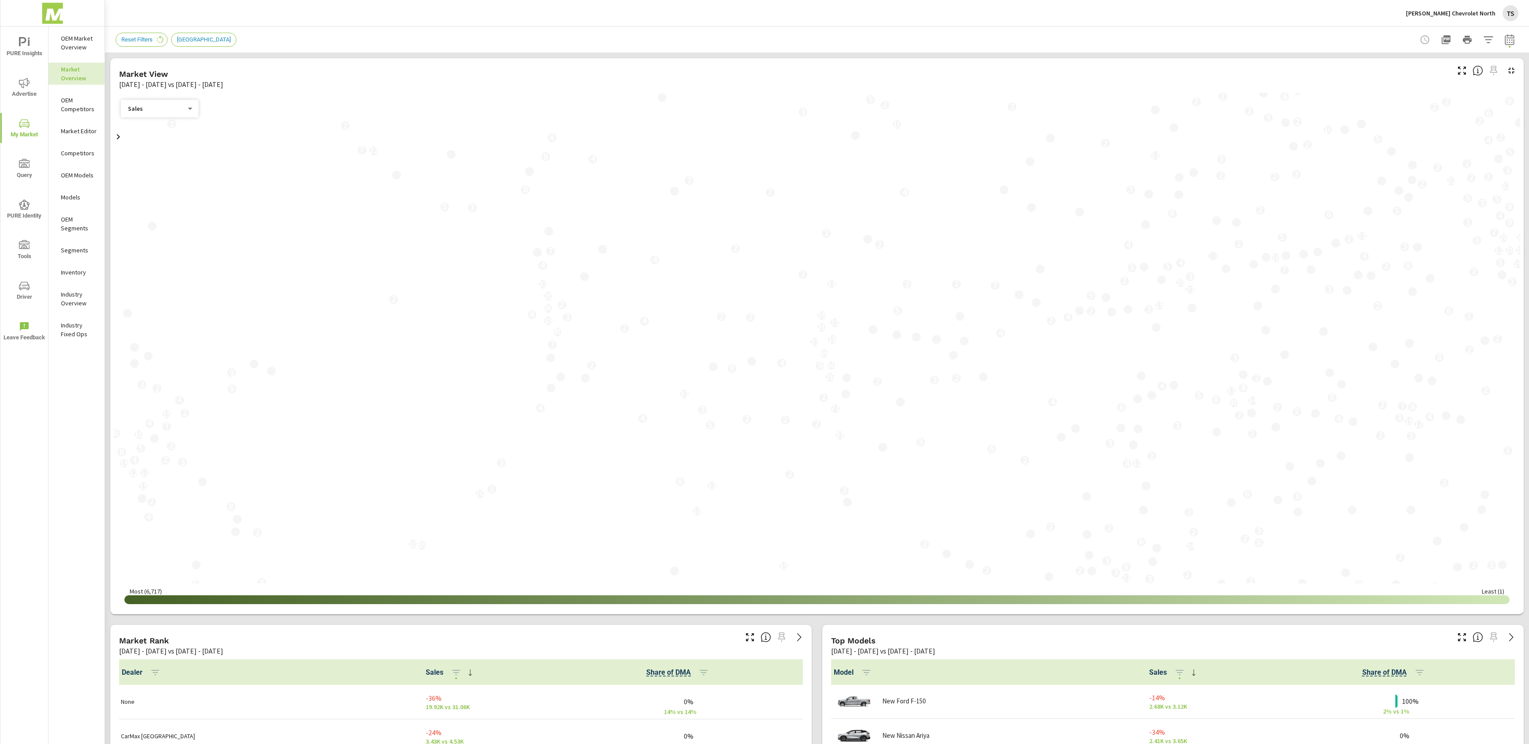
scroll to position [0, 0]
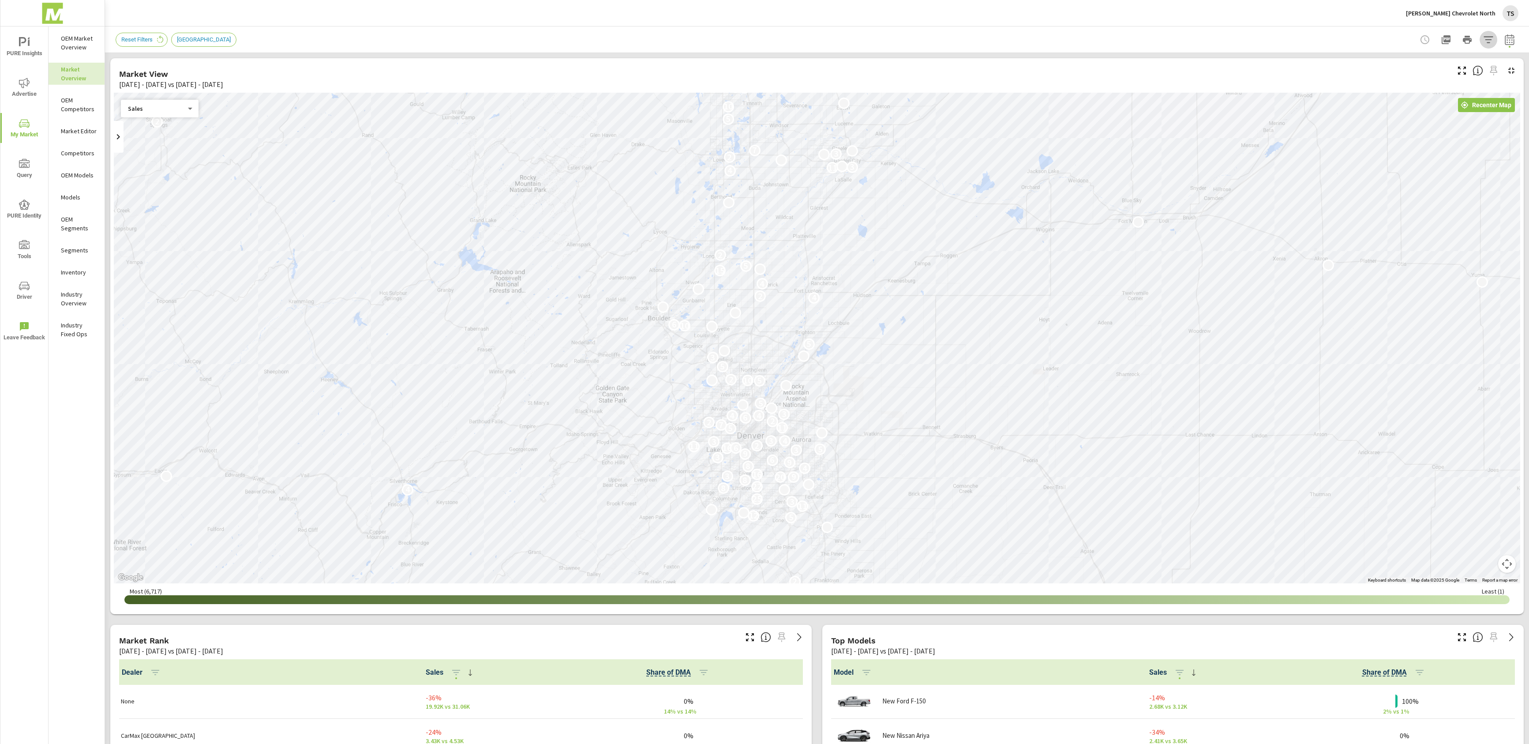
click at [1289, 37] on icon "button" at bounding box center [1488, 39] width 9 height 7
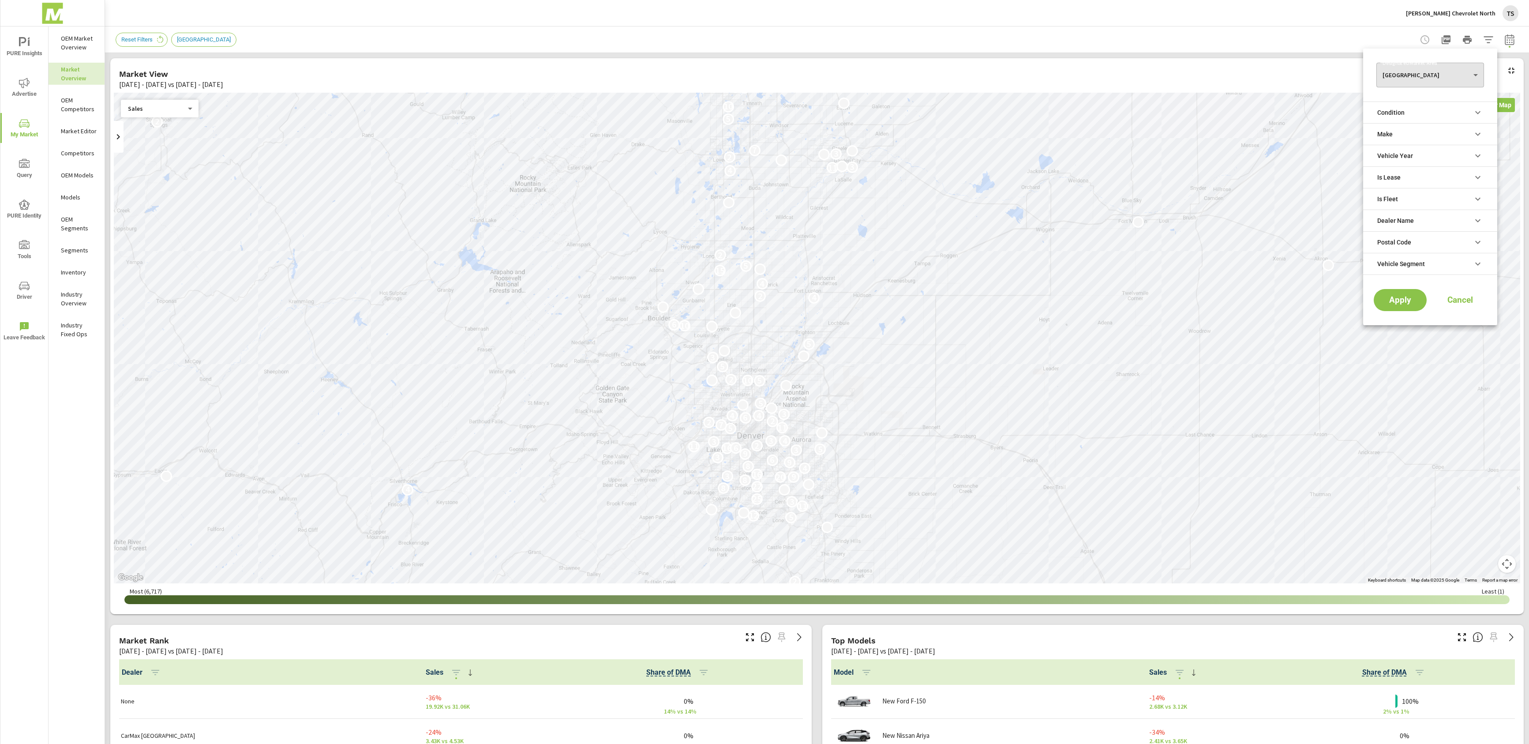
click at [1289, 210] on li "Dealer Name" at bounding box center [1430, 221] width 134 height 22
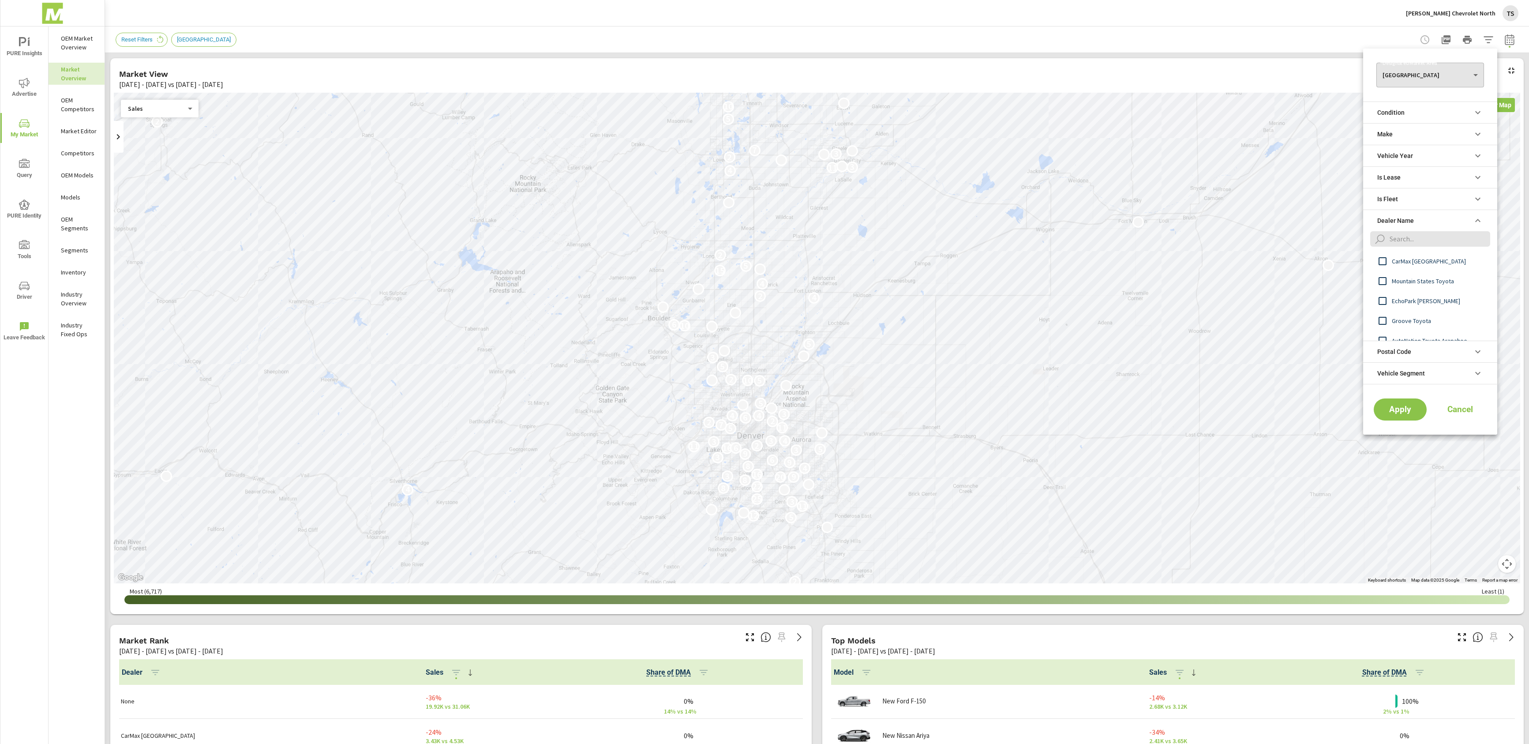
click at [1289, 408] on span "Cancel" at bounding box center [1460, 409] width 35 height 8
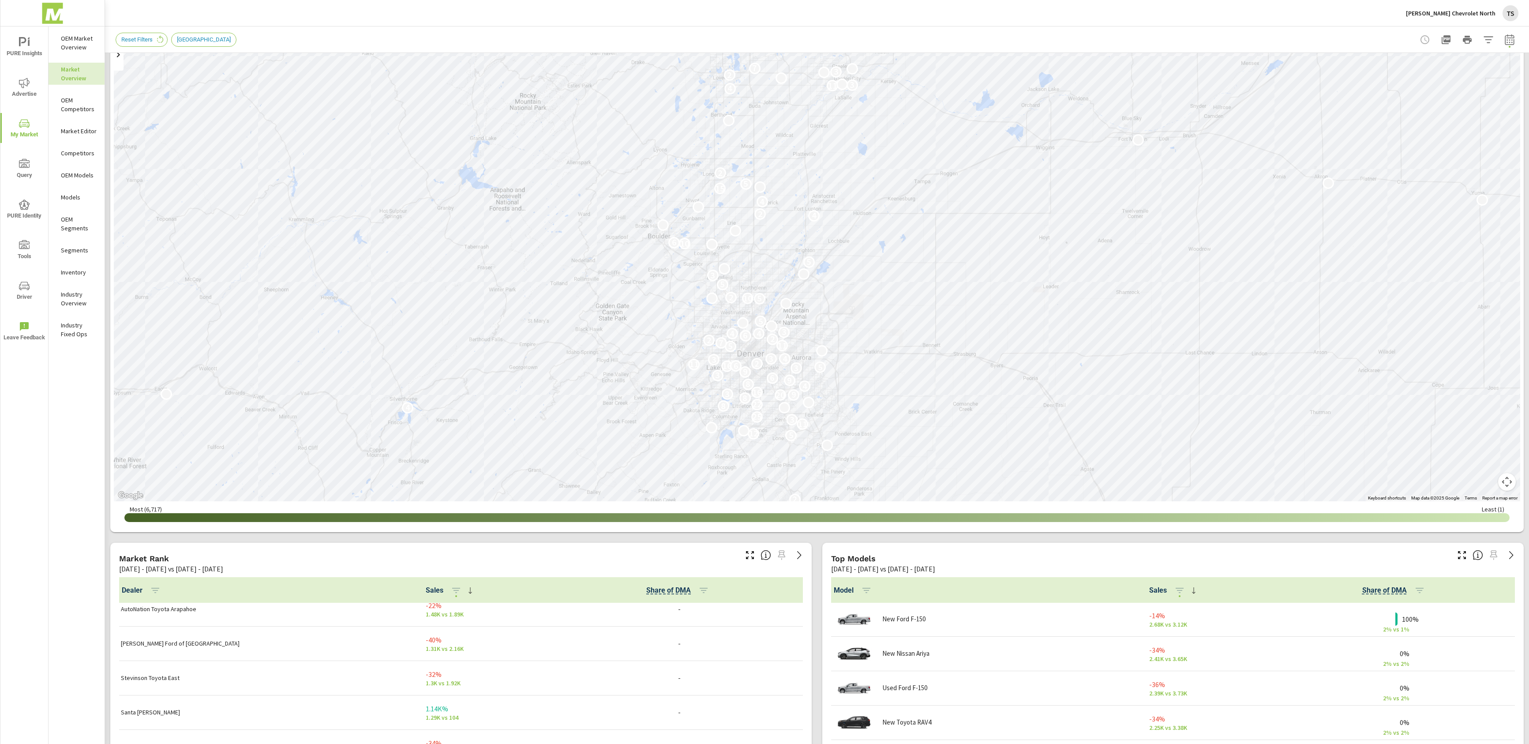
scroll to position [210, 0]
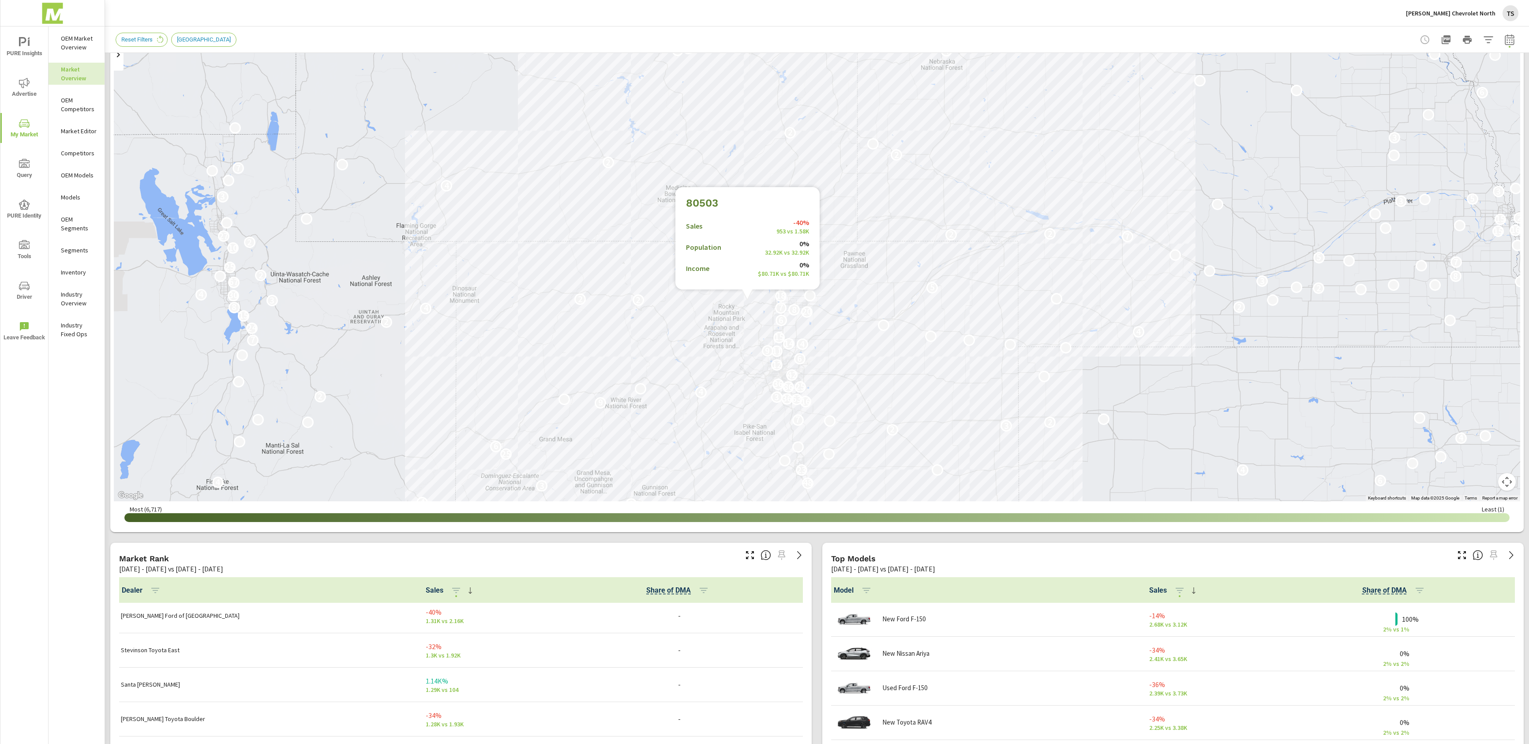
drag, startPoint x: 684, startPoint y: 282, endPoint x: 702, endPoint y: 313, distance: 35.6
click at [702, 313] on div "2 13 35 17 2 2 11 3 7 9 2 7 3 3 8 10 2 2 2 12 15 2 2 22 21 19 2 2 8 3 2 9 2 2 5…" at bounding box center [817, 256] width 1407 height 491
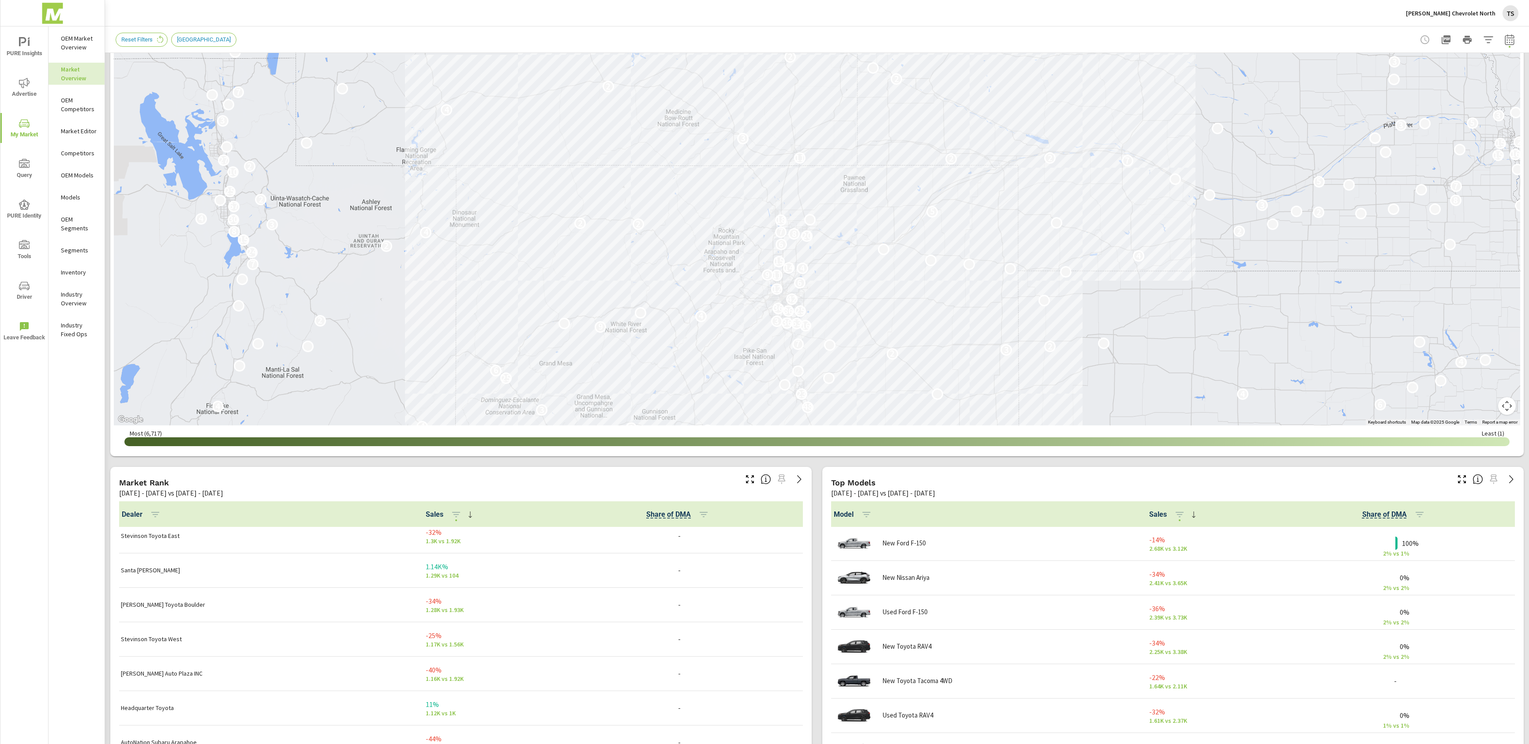
scroll to position [250, 0]
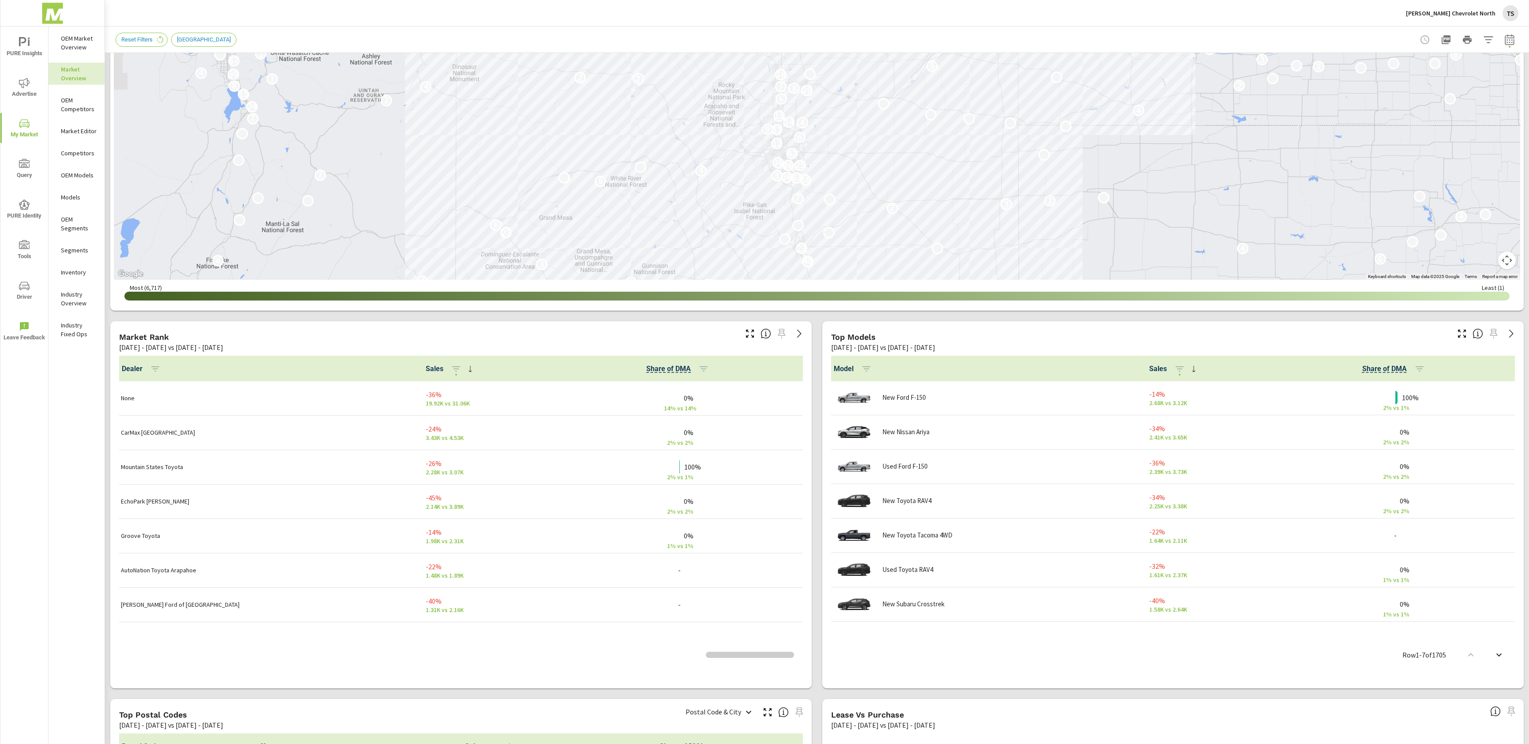
scroll to position [274, 0]
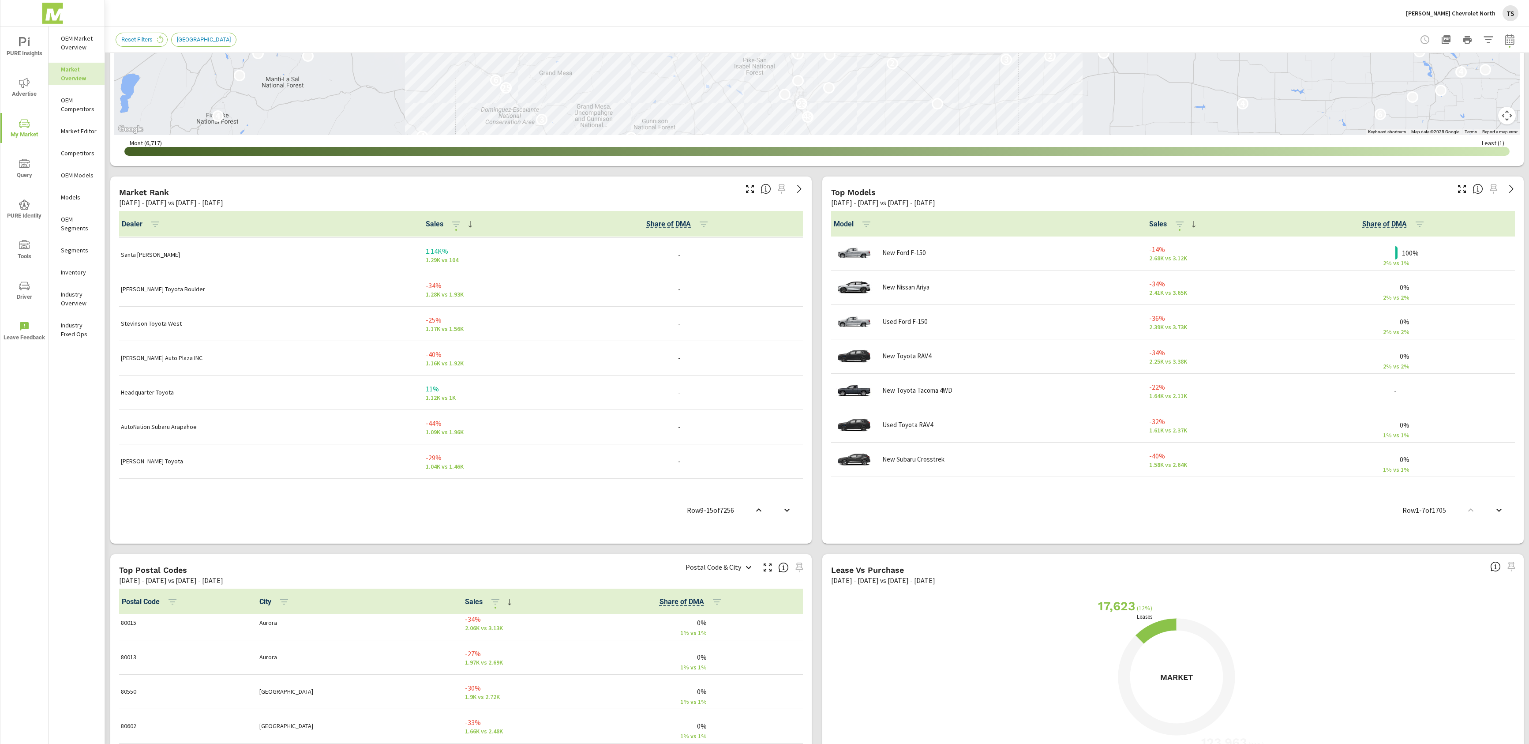
scroll to position [398, 0]
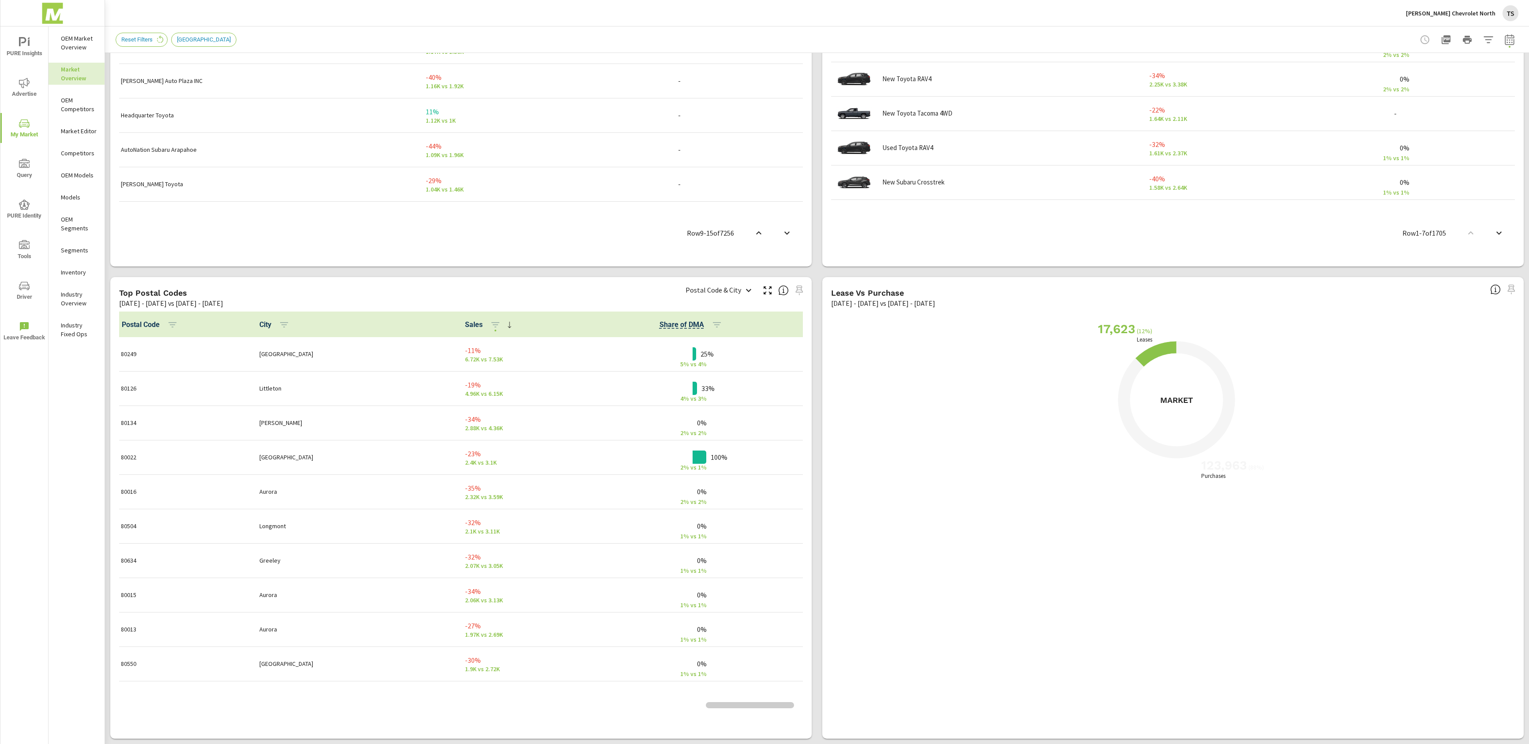
scroll to position [452, 0]
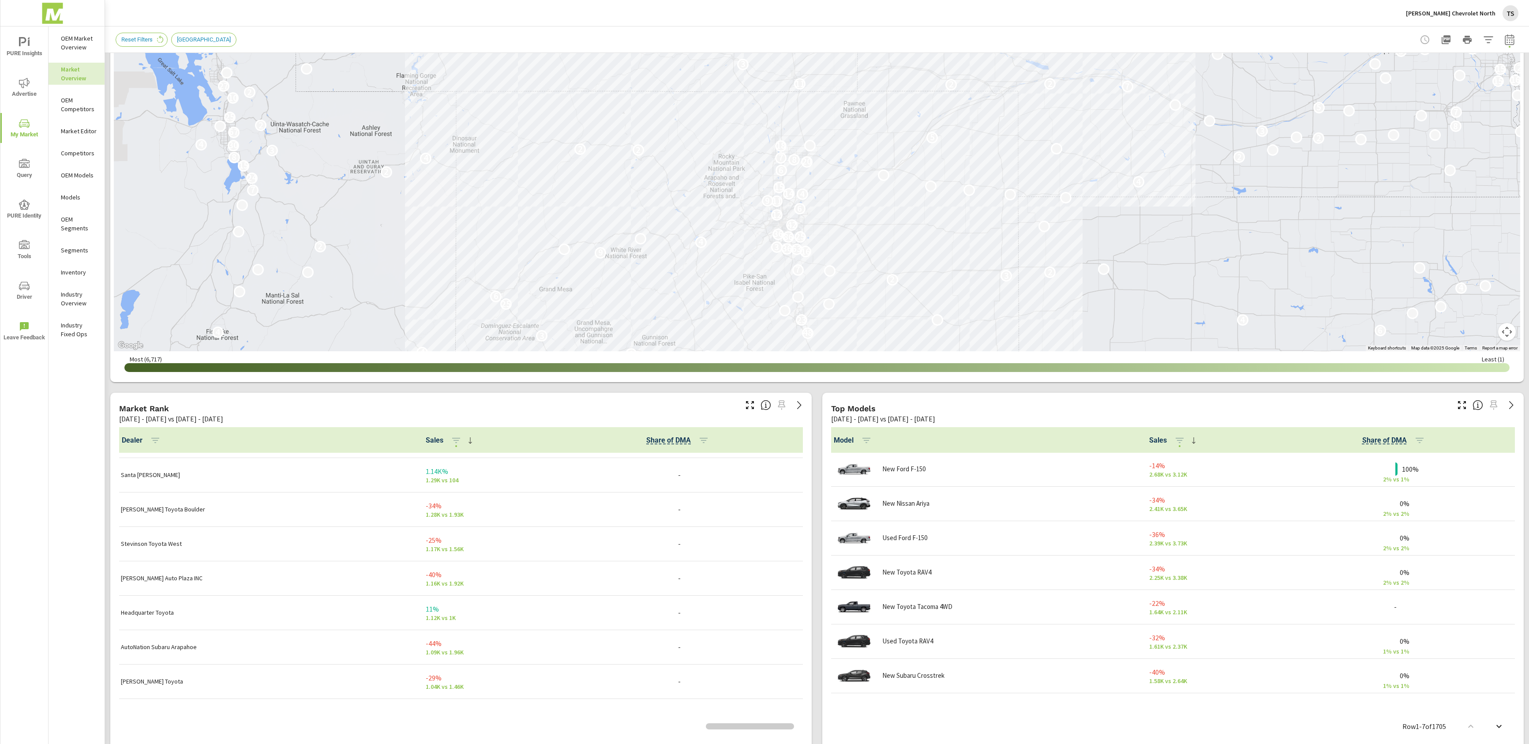
scroll to position [267, 0]
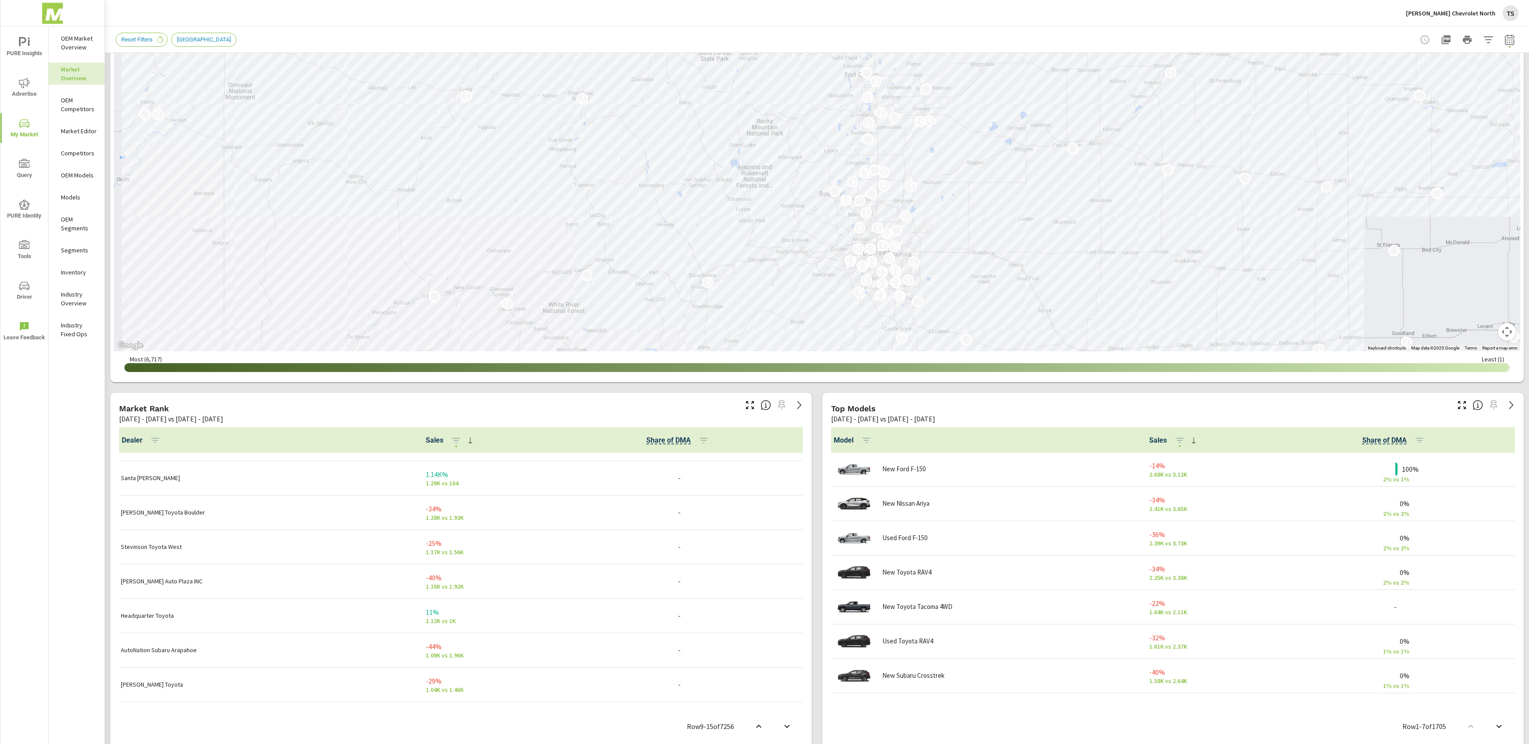
drag, startPoint x: 807, startPoint y: 267, endPoint x: 767, endPoint y: 270, distance: 39.8
click at [774, 270] on div "2 6 3 5 13 2 2 4 2 2 4 3 4 24 19 7 4 10 10 4 21 6 2 3 2 7 9 19 23 4 2 53 23 4 8…" at bounding box center [817, 106] width 1407 height 491
drag, startPoint x: 855, startPoint y: 211, endPoint x: 701, endPoint y: 258, distance: 160.5
click at [701, 258] on div "2 6 3 3 5 13 2 2 4 2 2 4 3 4 24 19 7 4 10 10 4 21 6 2 3 2 7 9 19 23 4 2 53 23 4…" at bounding box center [1224, 471] width 1129 height 635
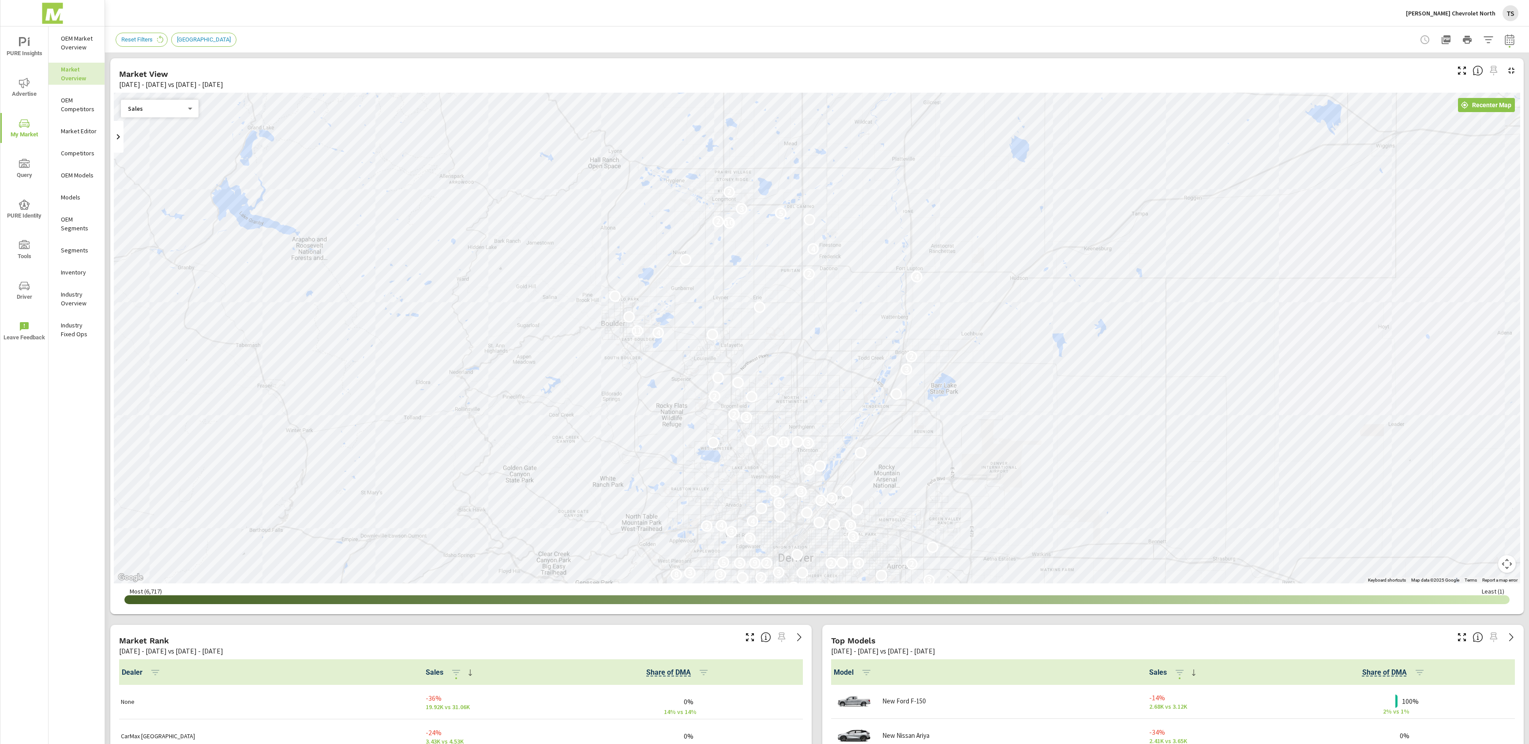
scroll to position [0, 0]
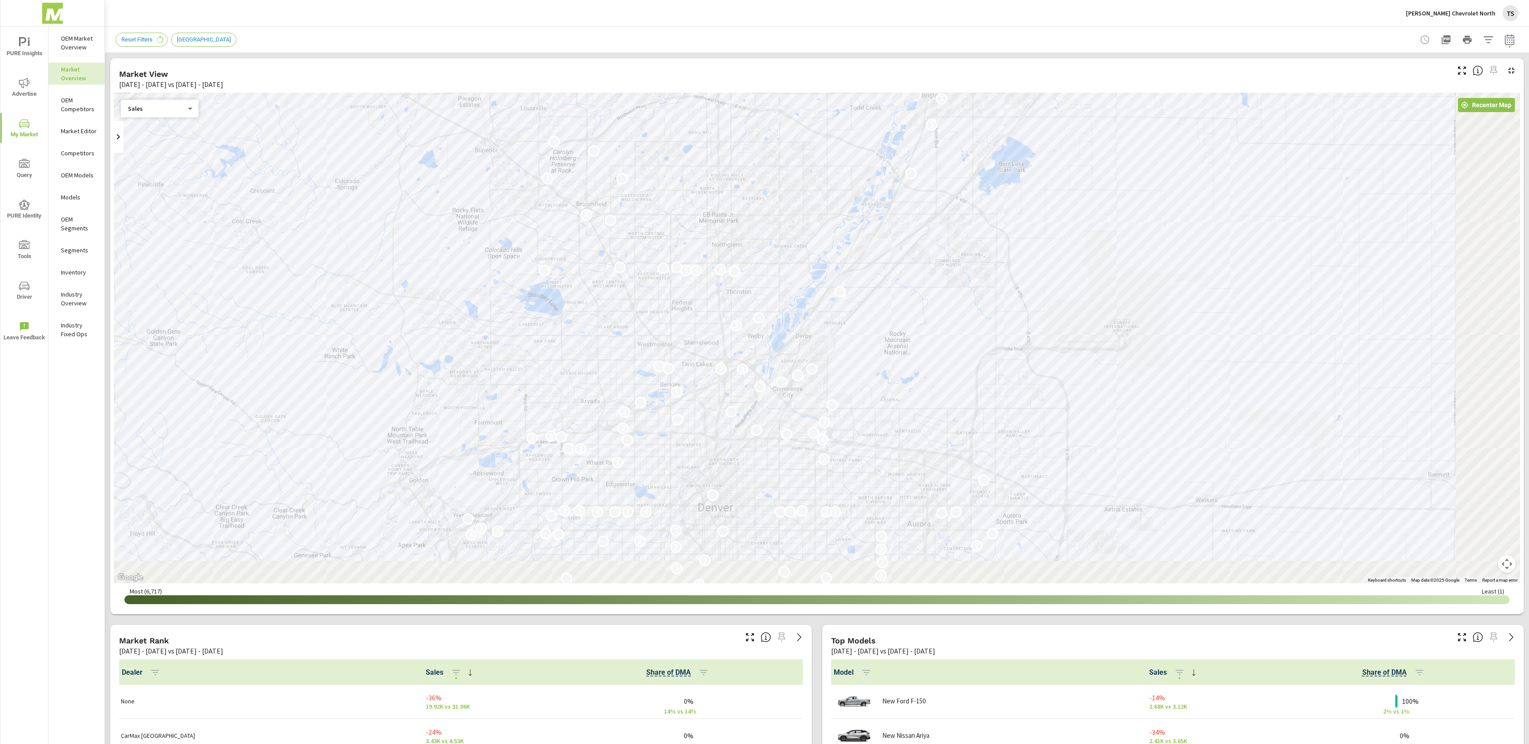
drag, startPoint x: 1033, startPoint y: 403, endPoint x: 469, endPoint y: 240, distance: 586.5
click at [563, 255] on div "5 3 2 2 4 4 2 7 3 10 7 5 2 3 4 3 4 2 3 2 2 5 2 6 5 2 2 6 3 8 2 3 2 3 2 3 5 2 6 …" at bounding box center [1127, 572] width 1129 height 635
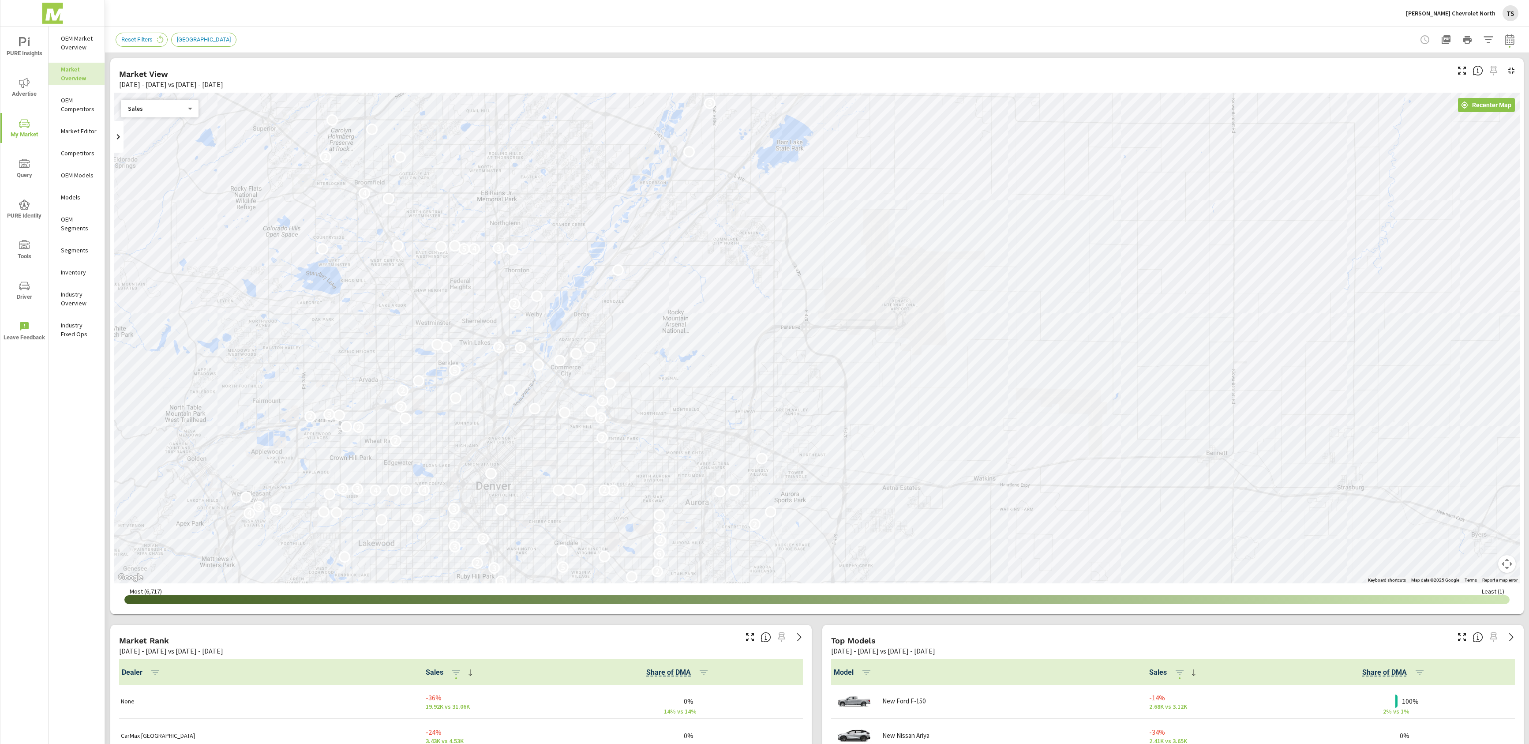
drag, startPoint x: 500, startPoint y: 272, endPoint x: 630, endPoint y: 334, distance: 143.1
click at [630, 334] on div "5 3 2 2 4 4 2 7 3 10 7 5 2 3 4 3 4 2 3 2 2 5 2 6 5 2 2 6 3 8 2 3 2 3 2 3 5 2 6 …" at bounding box center [817, 338] width 1407 height 491
click at [1289, 35] on icon "button" at bounding box center [1488, 39] width 11 height 11
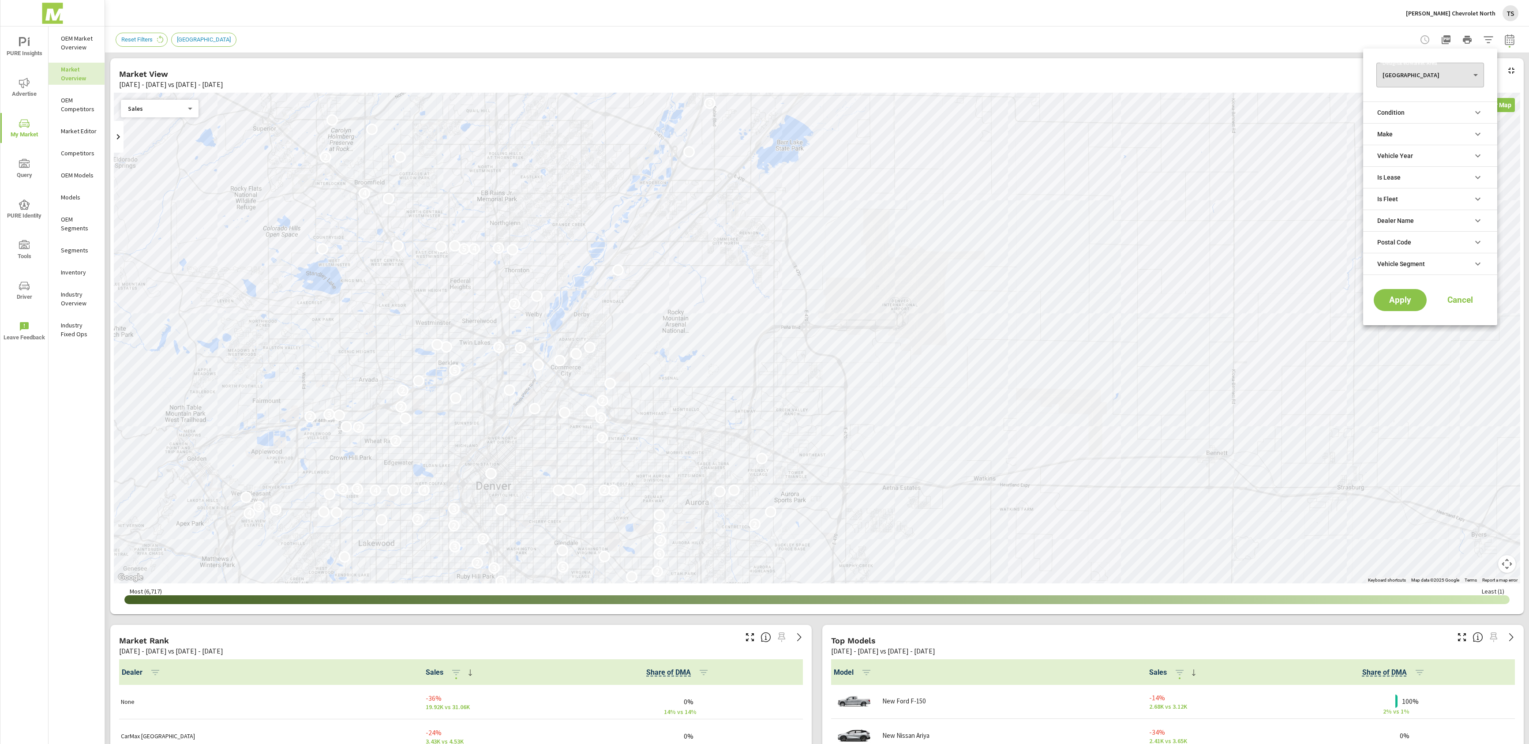
click at [1289, 38] on div at bounding box center [764, 372] width 1529 height 744
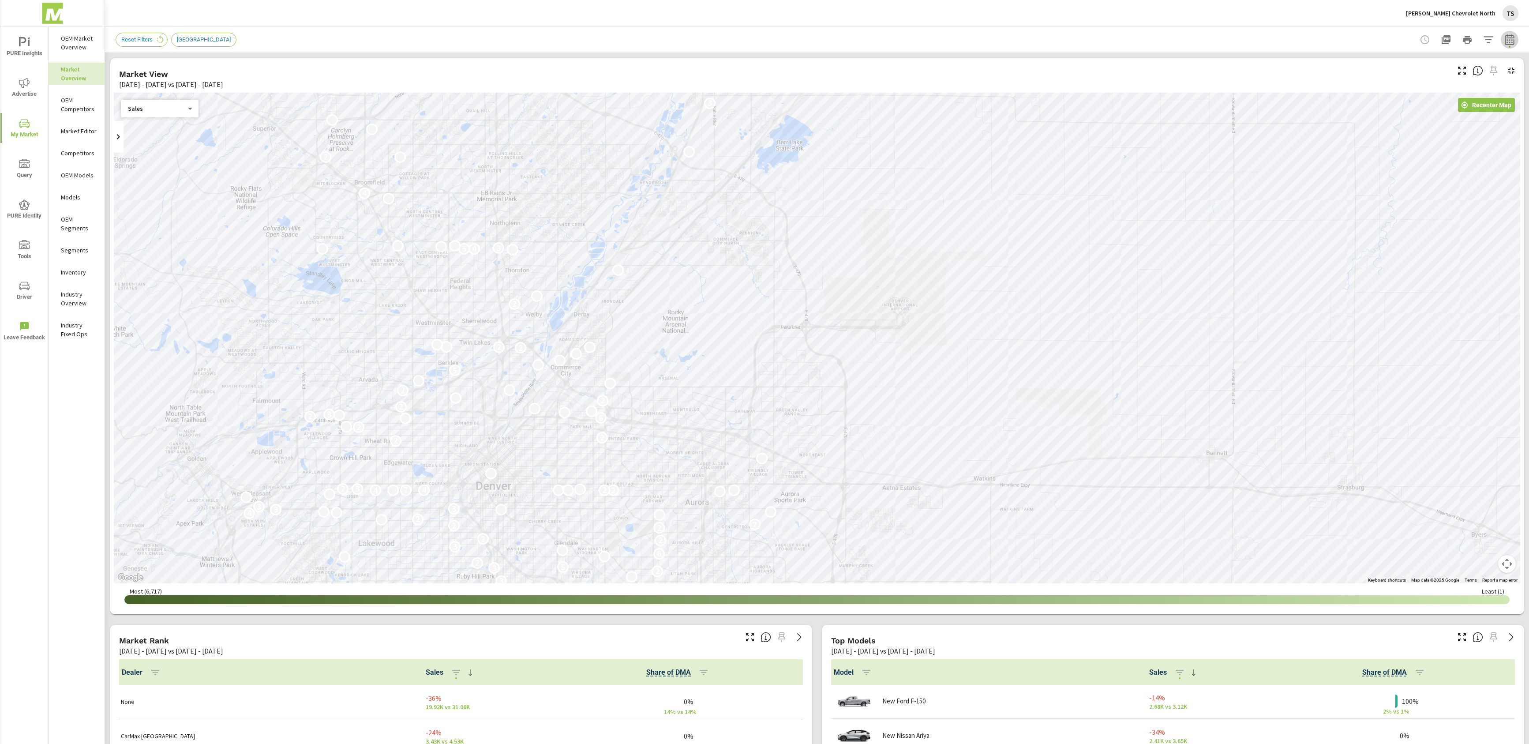
click at [1289, 39] on icon "button" at bounding box center [1510, 39] width 11 height 11
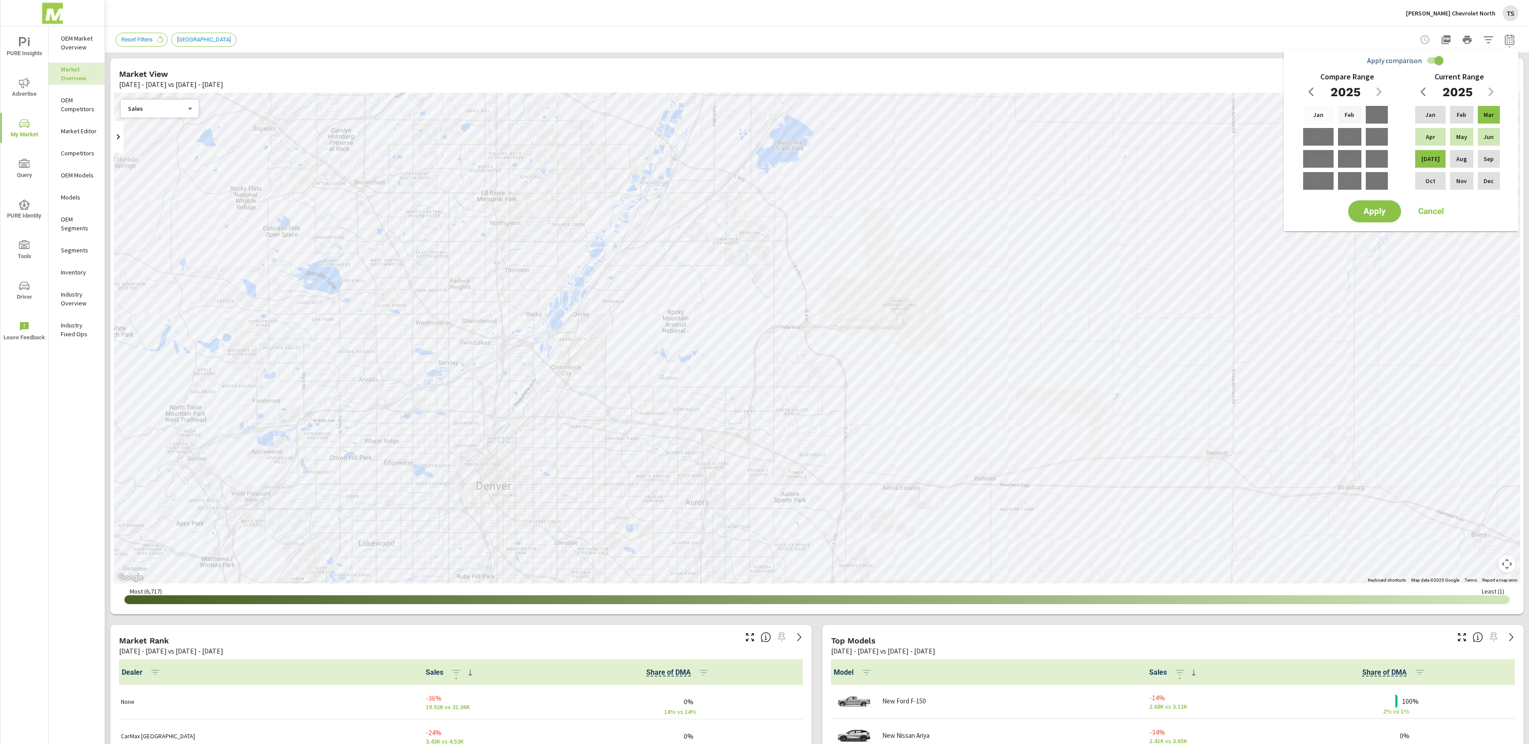
click at [1041, 654] on div "Mar 01, 2025 - Jul 31, 2025 vs Aug 29, 2024 - Feb 28, 2025" at bounding box center [1139, 650] width 617 height 11
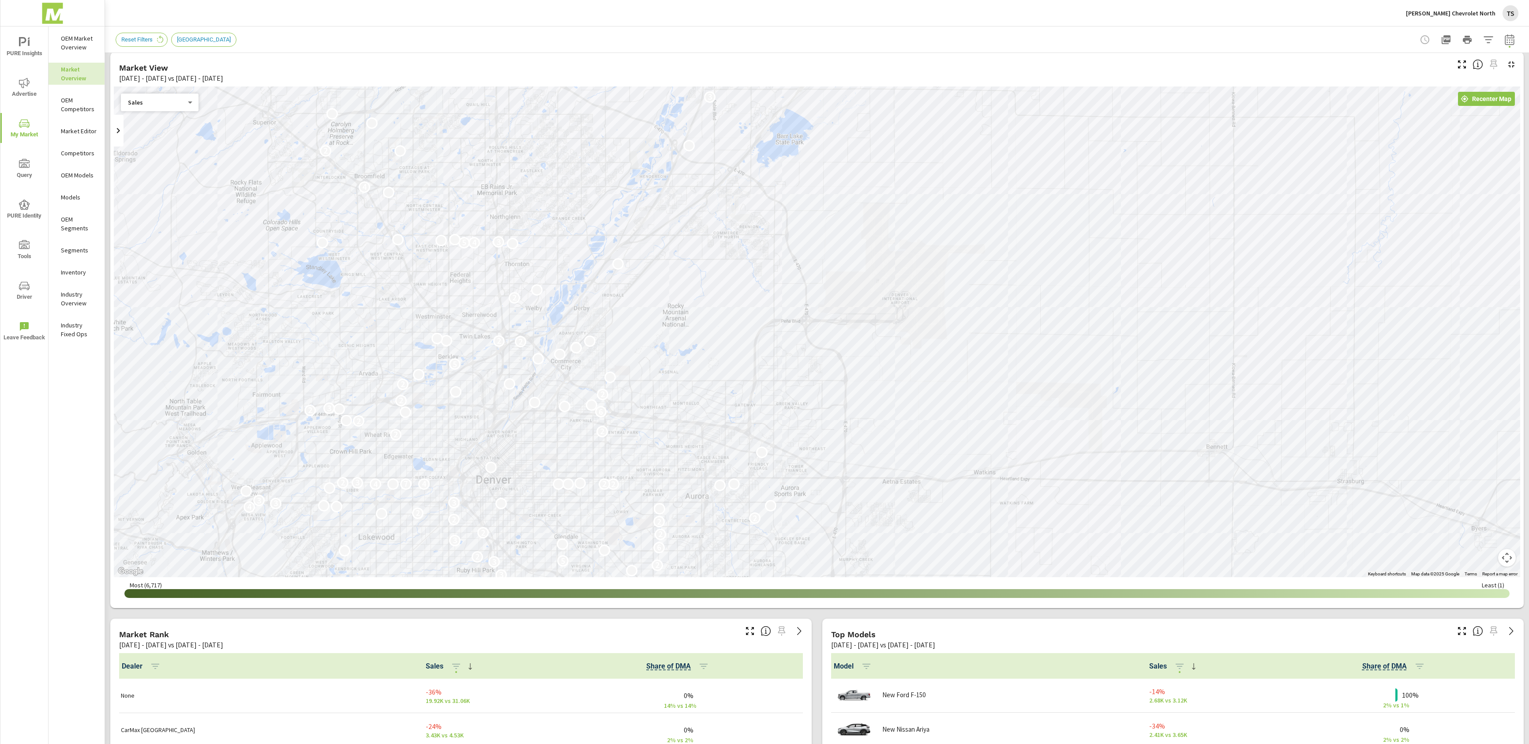
scroll to position [7, 0]
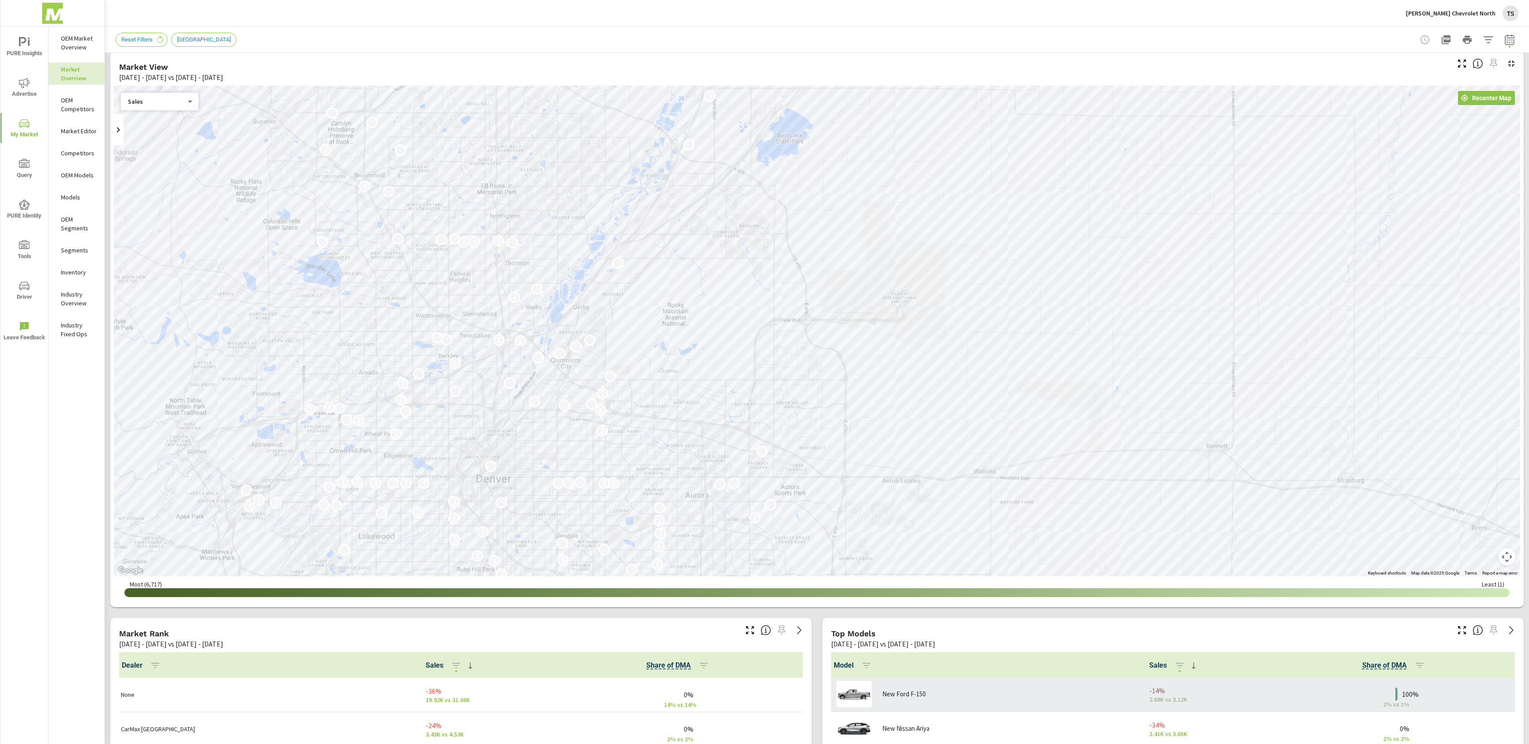
click at [990, 700] on div "New Ford F-150" at bounding box center [984, 694] width 302 height 26
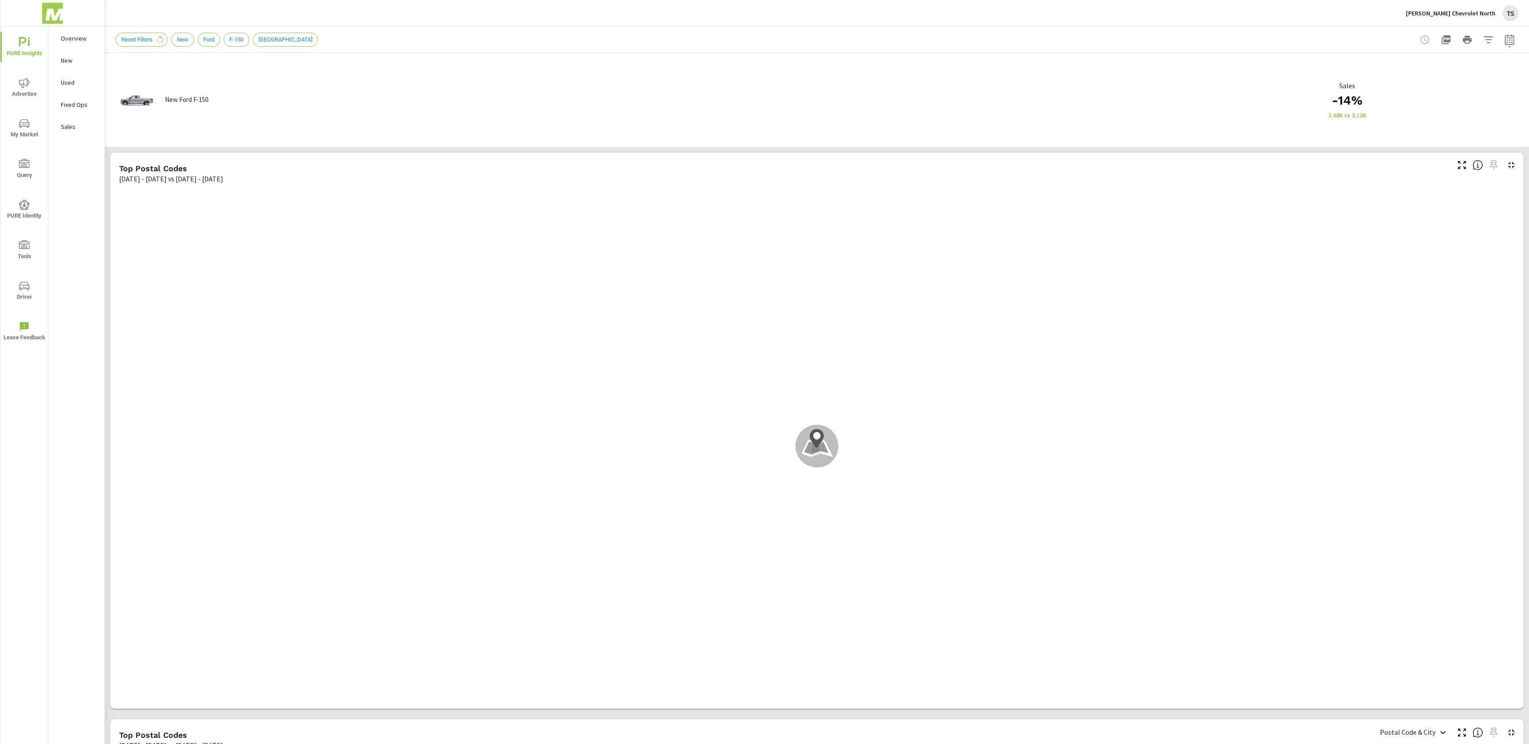
scroll to position [0, 0]
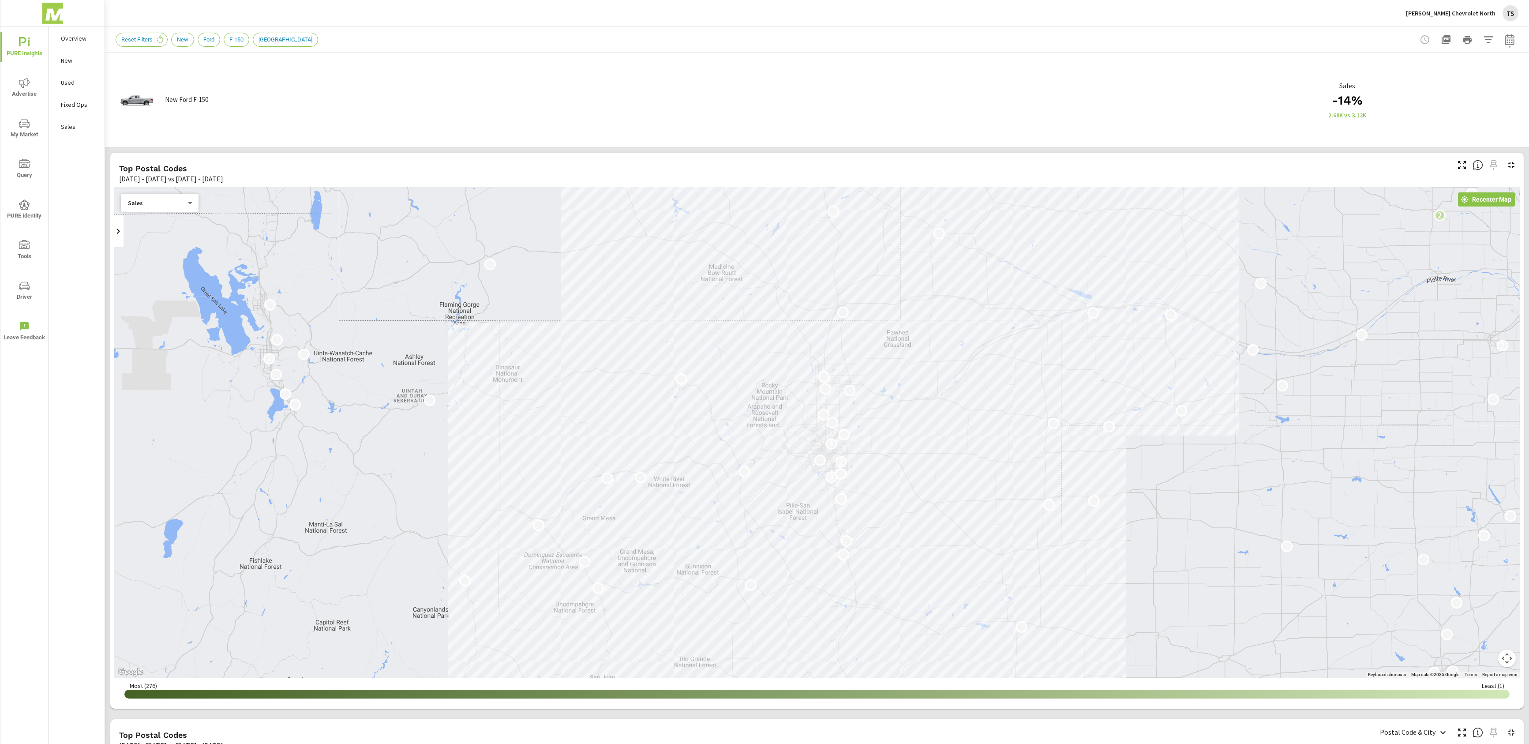
scroll to position [442, 0]
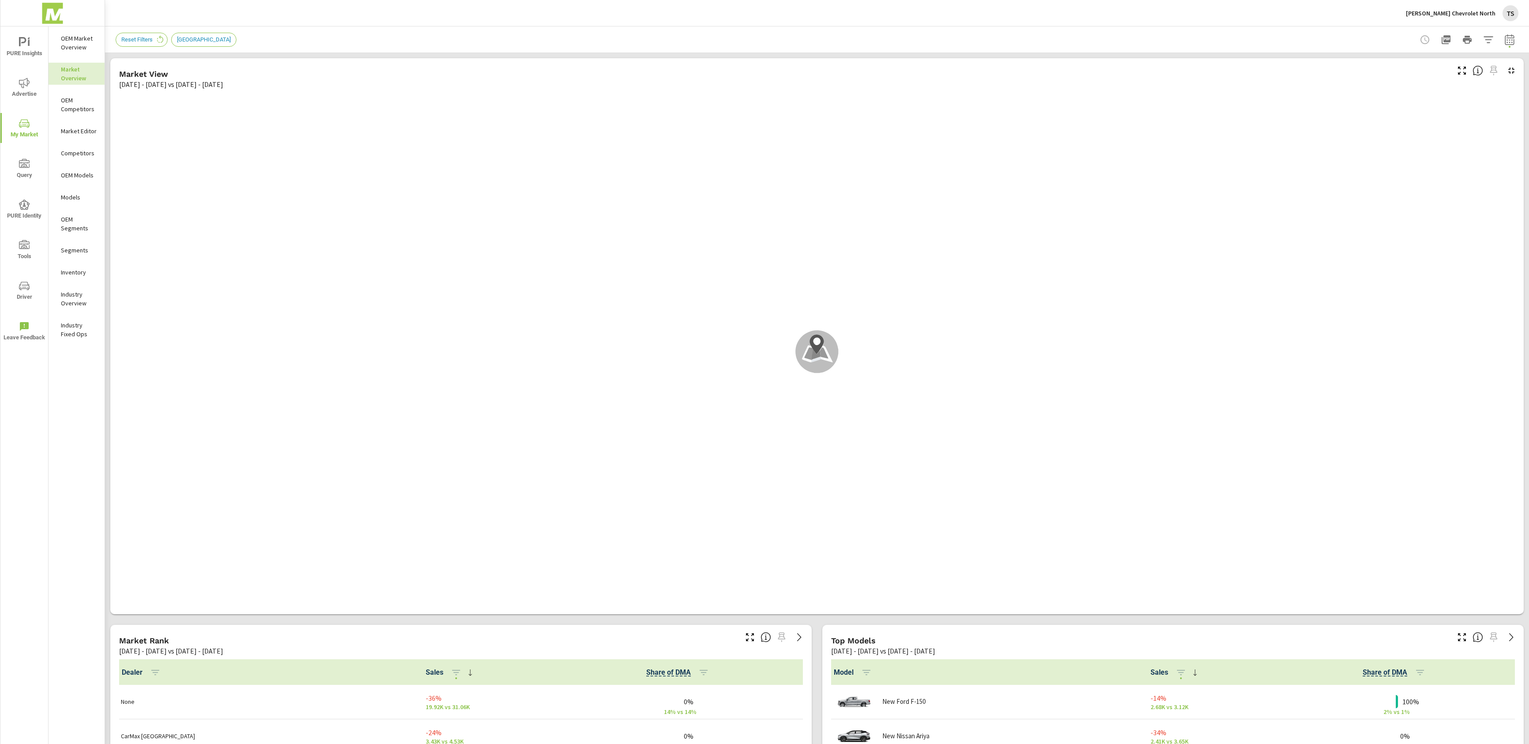
scroll to position [0, 0]
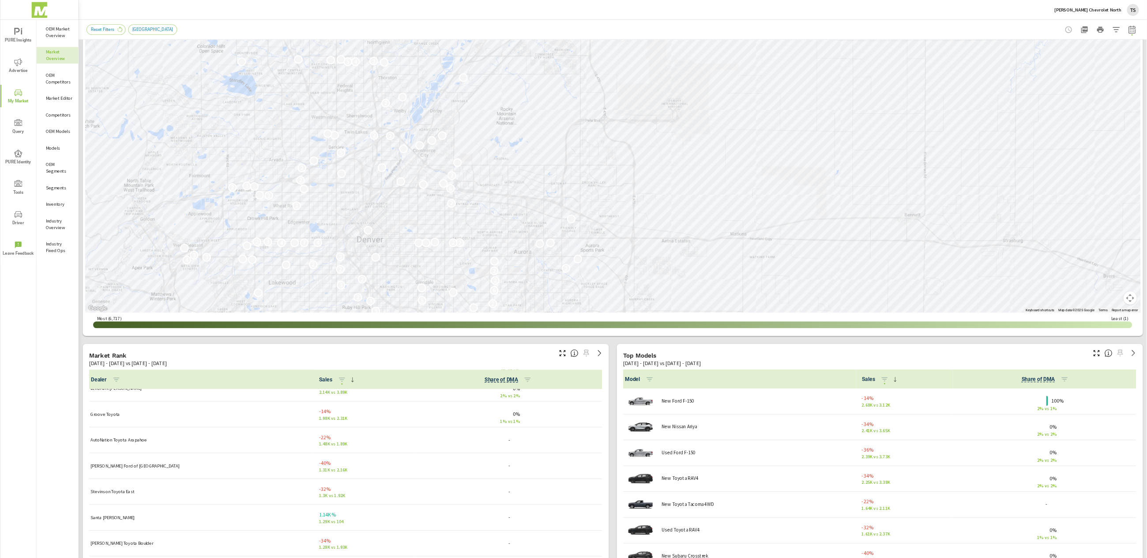
scroll to position [121, 0]
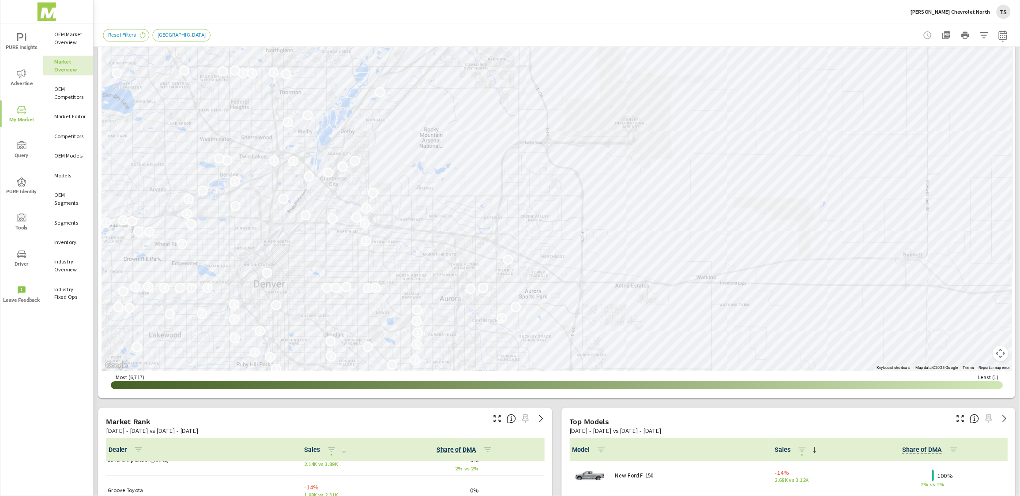
scroll to position [121, 0]
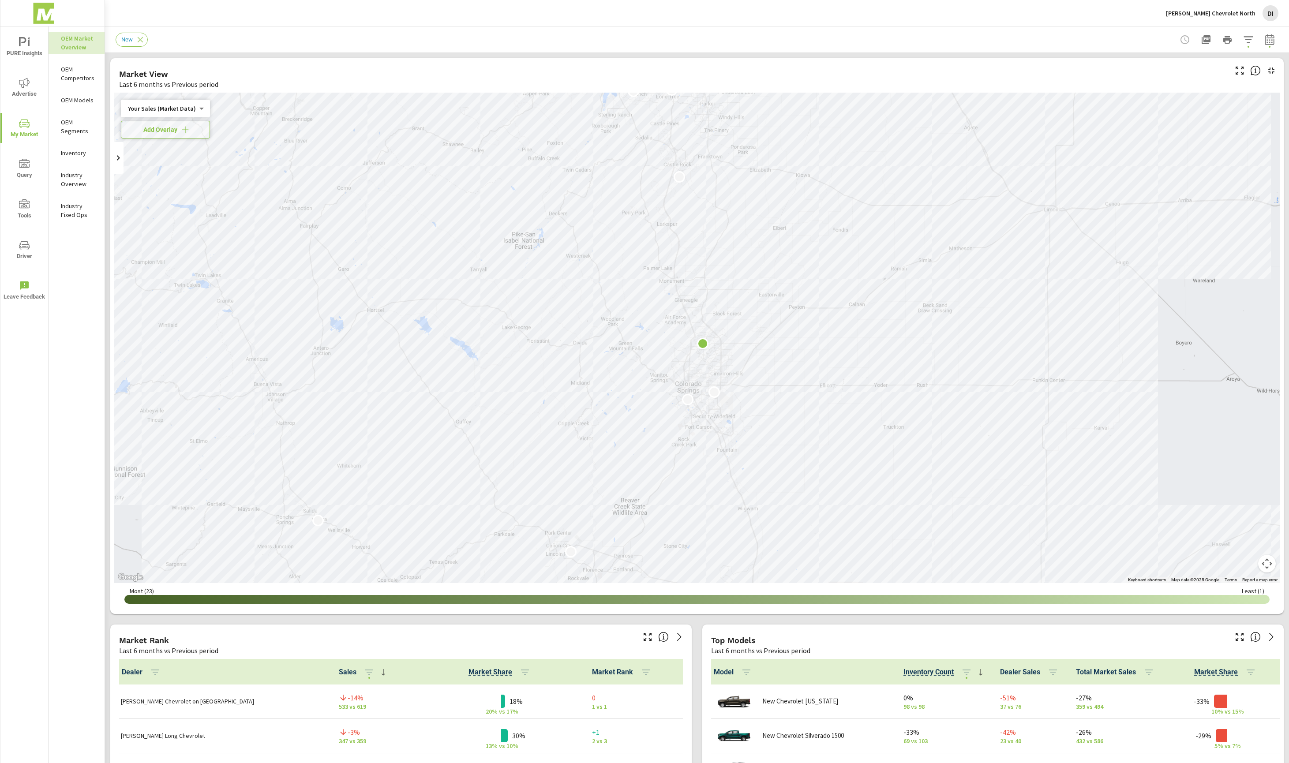
scroll to position [0, 0]
click at [29, 84] on icon "nav menu" at bounding box center [24, 83] width 11 height 11
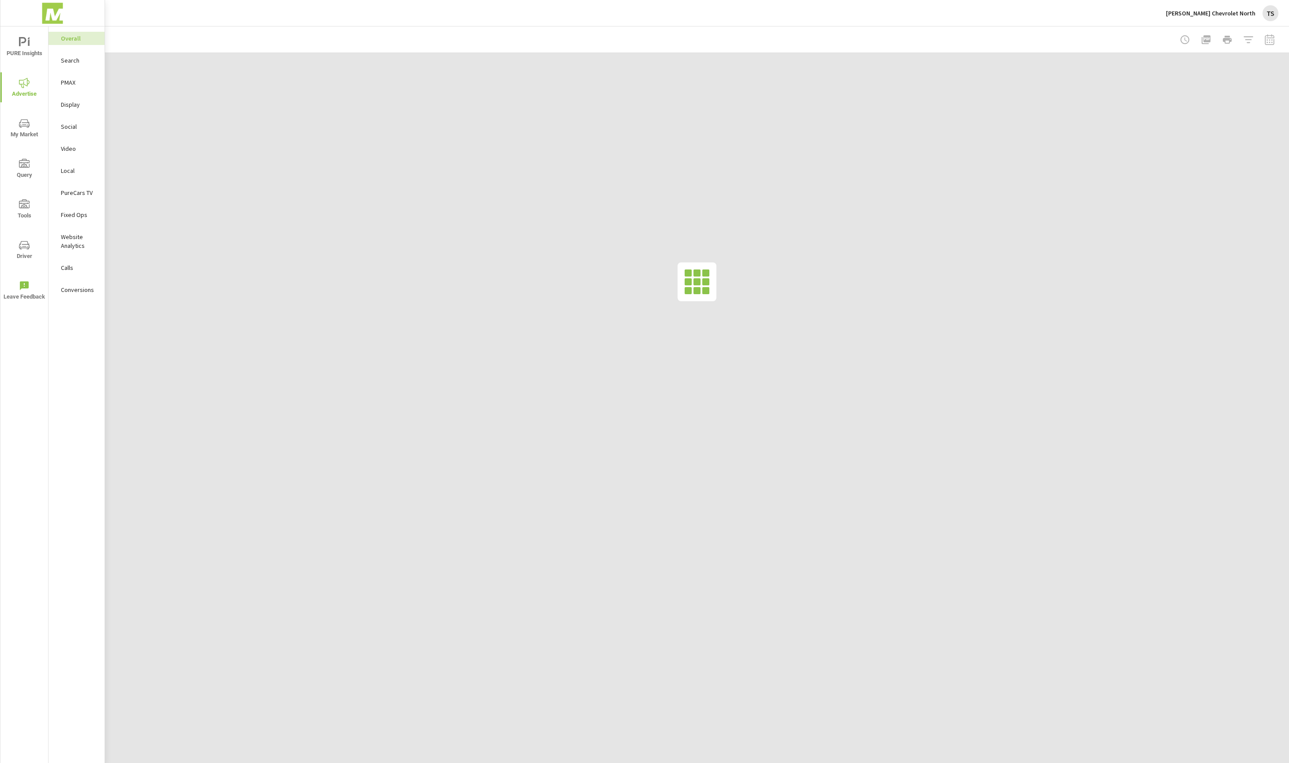
click at [76, 292] on p "Conversions" at bounding box center [79, 289] width 37 height 9
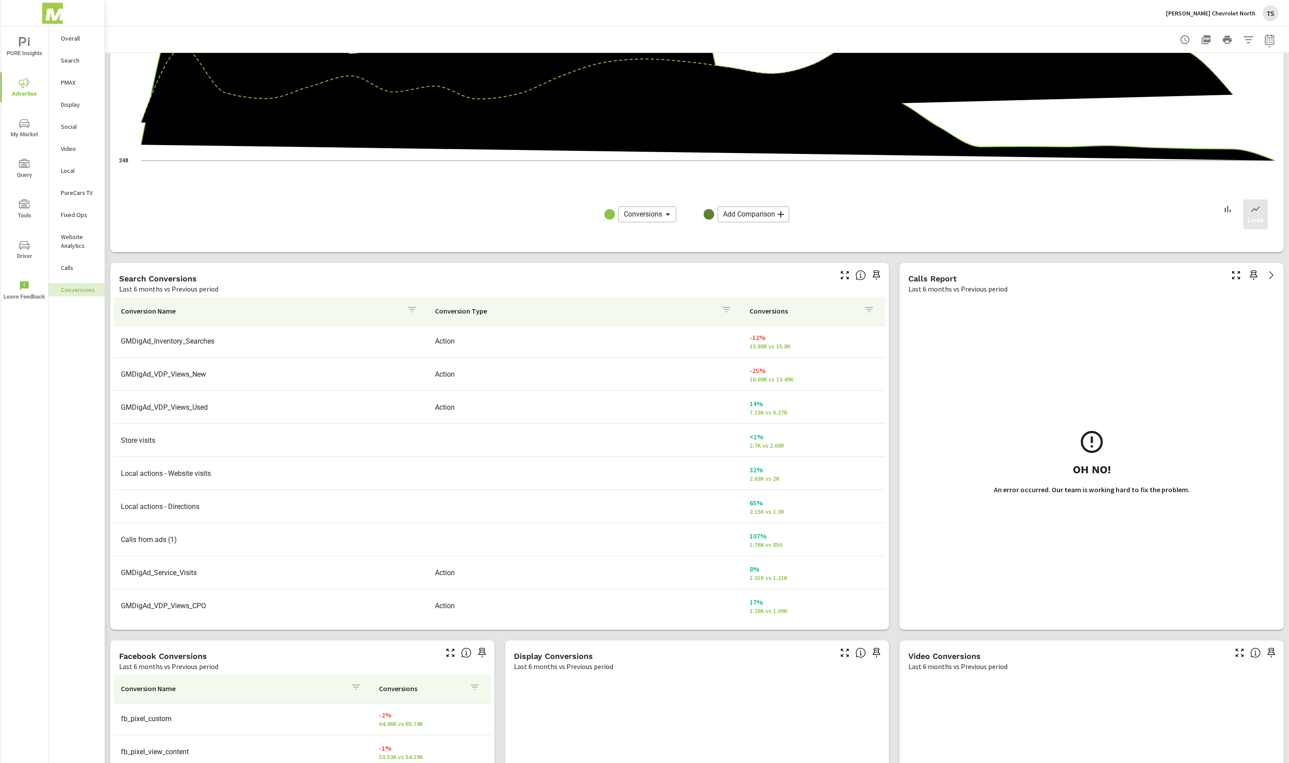
scroll to position [271, 0]
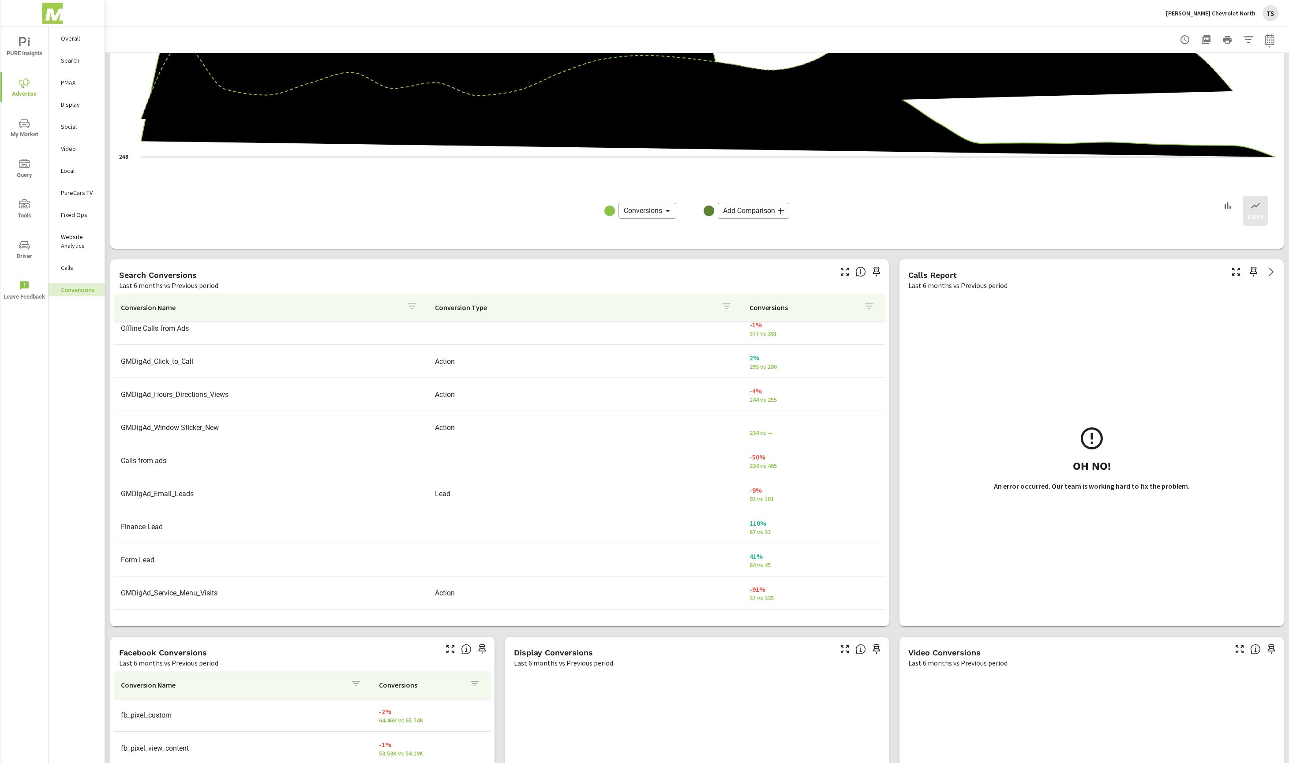
scroll to position [605, 0]
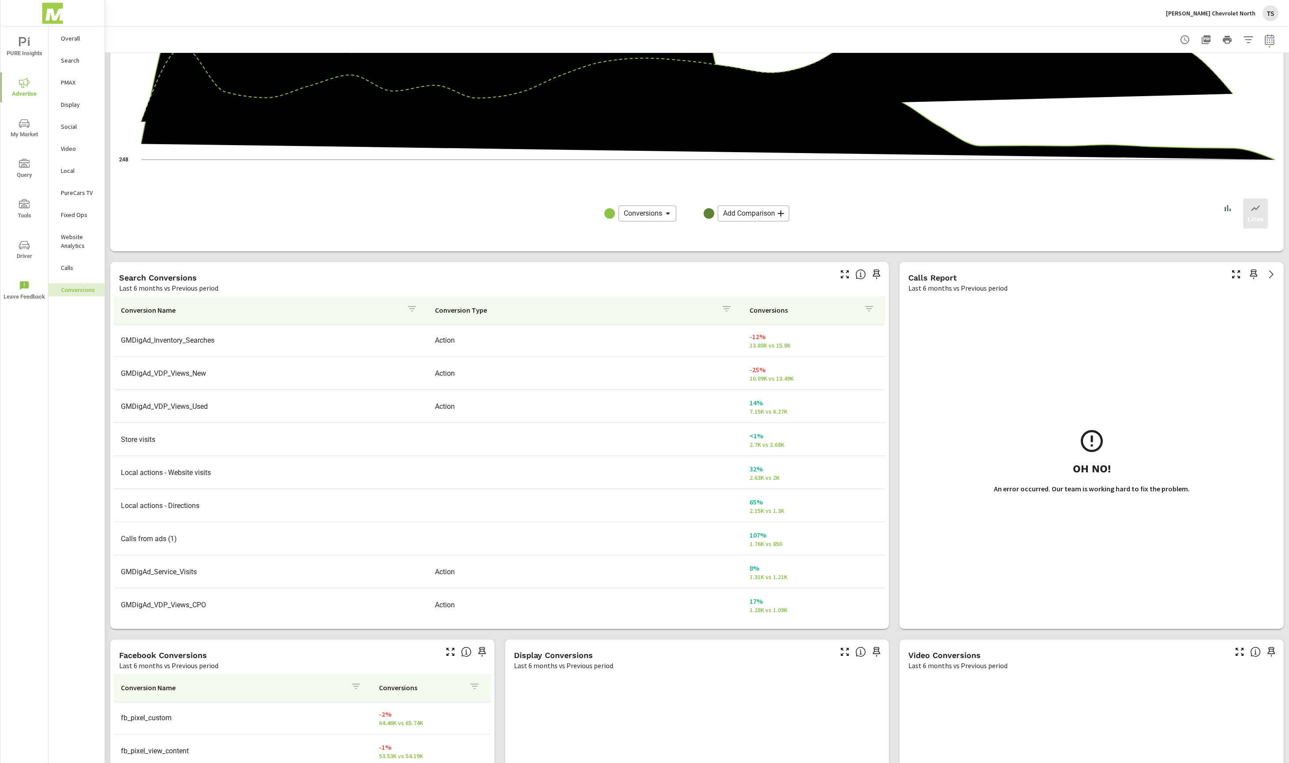
scroll to position [267, 0]
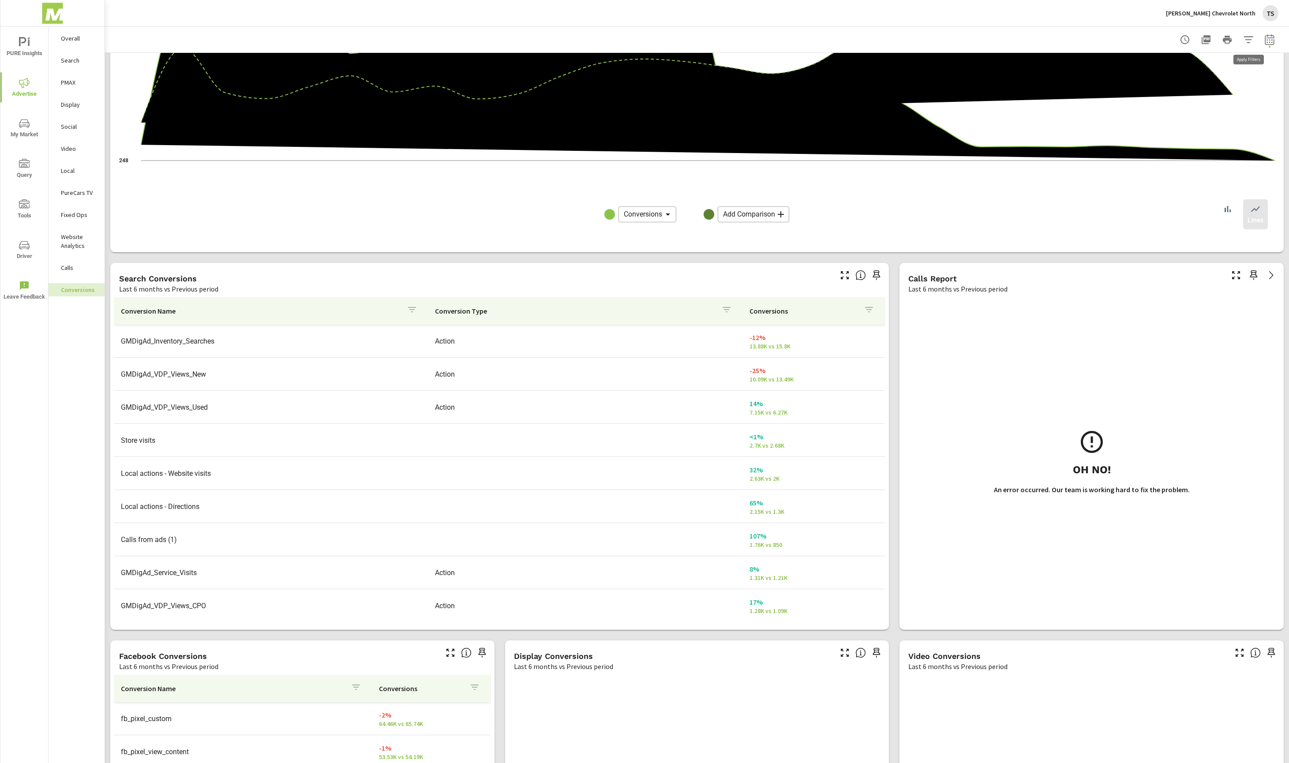
click at [1248, 37] on icon "button" at bounding box center [1248, 39] width 9 height 7
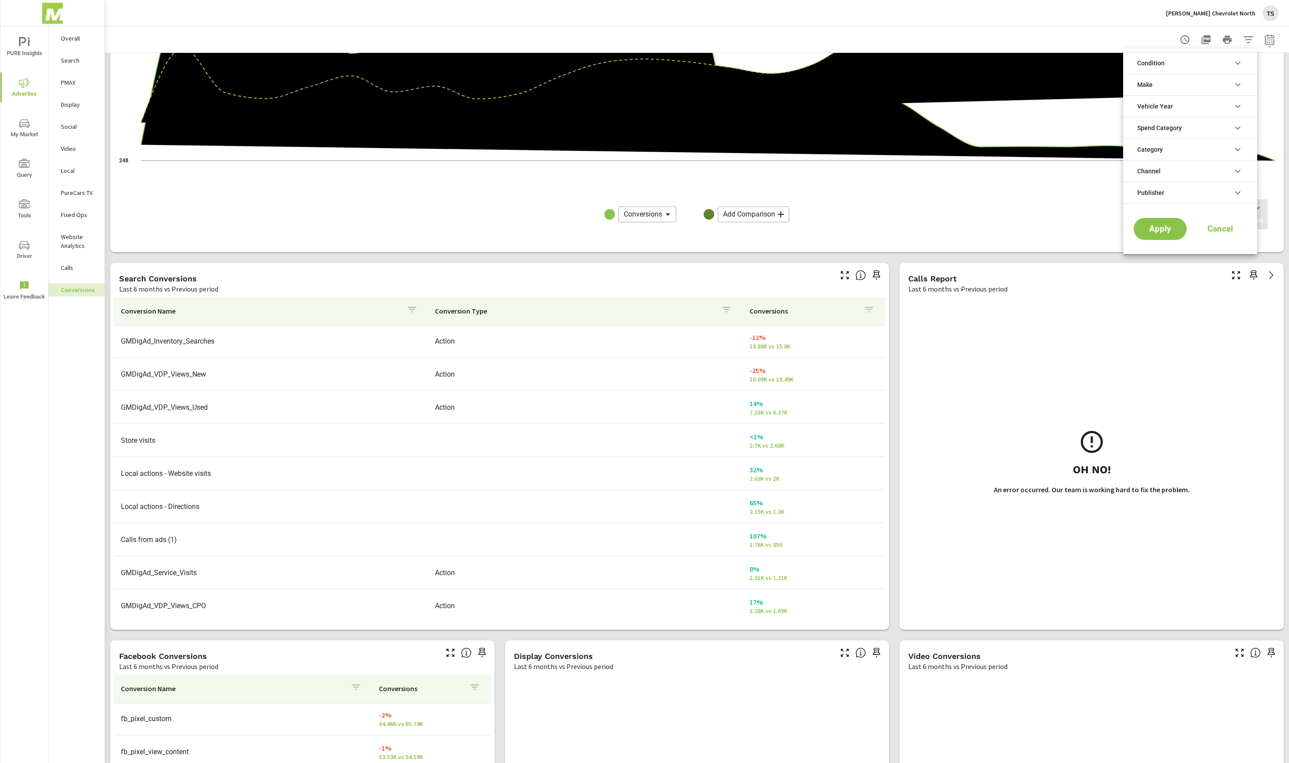
click at [1214, 152] on li "Category" at bounding box center [1190, 150] width 134 height 22
click at [1225, 215] on div "Apply Cancel" at bounding box center [1190, 230] width 134 height 47
drag, startPoint x: 1219, startPoint y: 227, endPoint x: 1014, endPoint y: 272, distance: 209.9
click at [1217, 227] on span "Cancel" at bounding box center [1220, 229] width 35 height 8
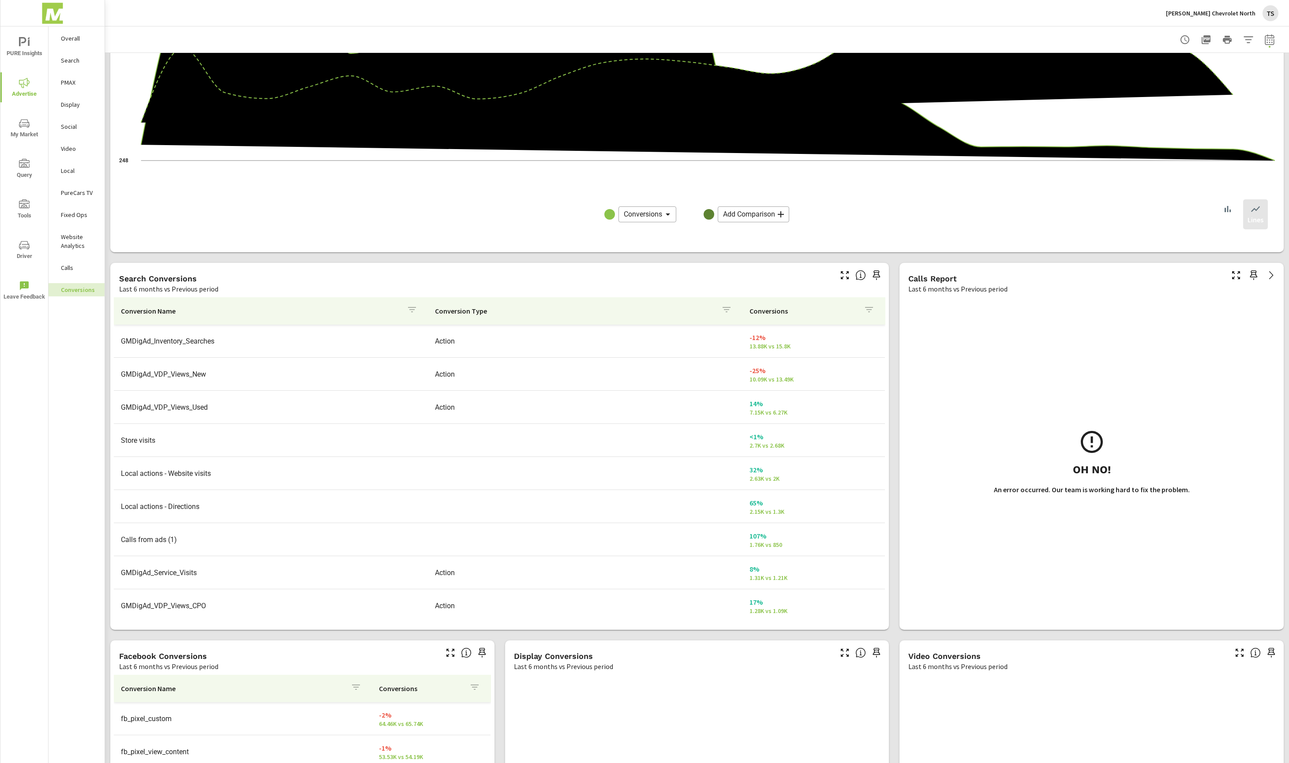
click at [144, 308] on p "Conversion Name" at bounding box center [260, 311] width 279 height 9
click at [471, 313] on p "Conversion Type" at bounding box center [574, 311] width 279 height 9
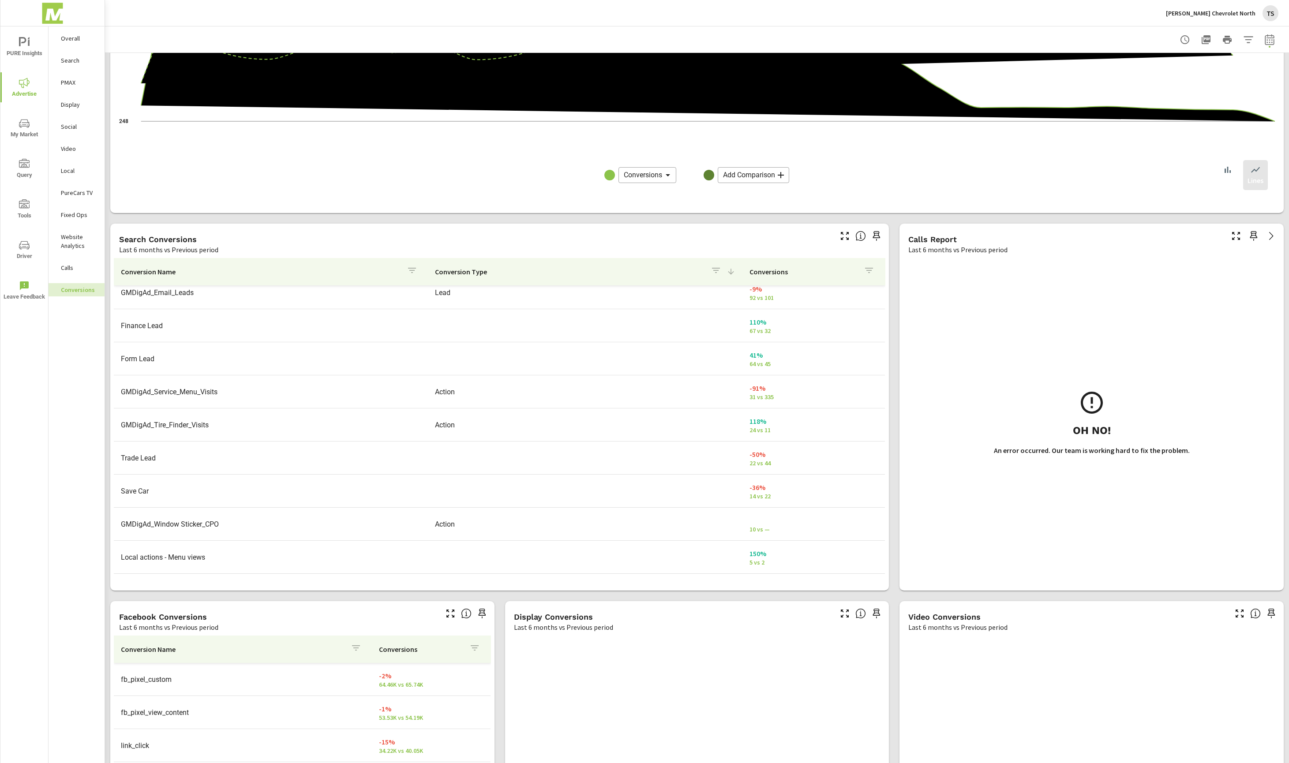
scroll to position [315, 0]
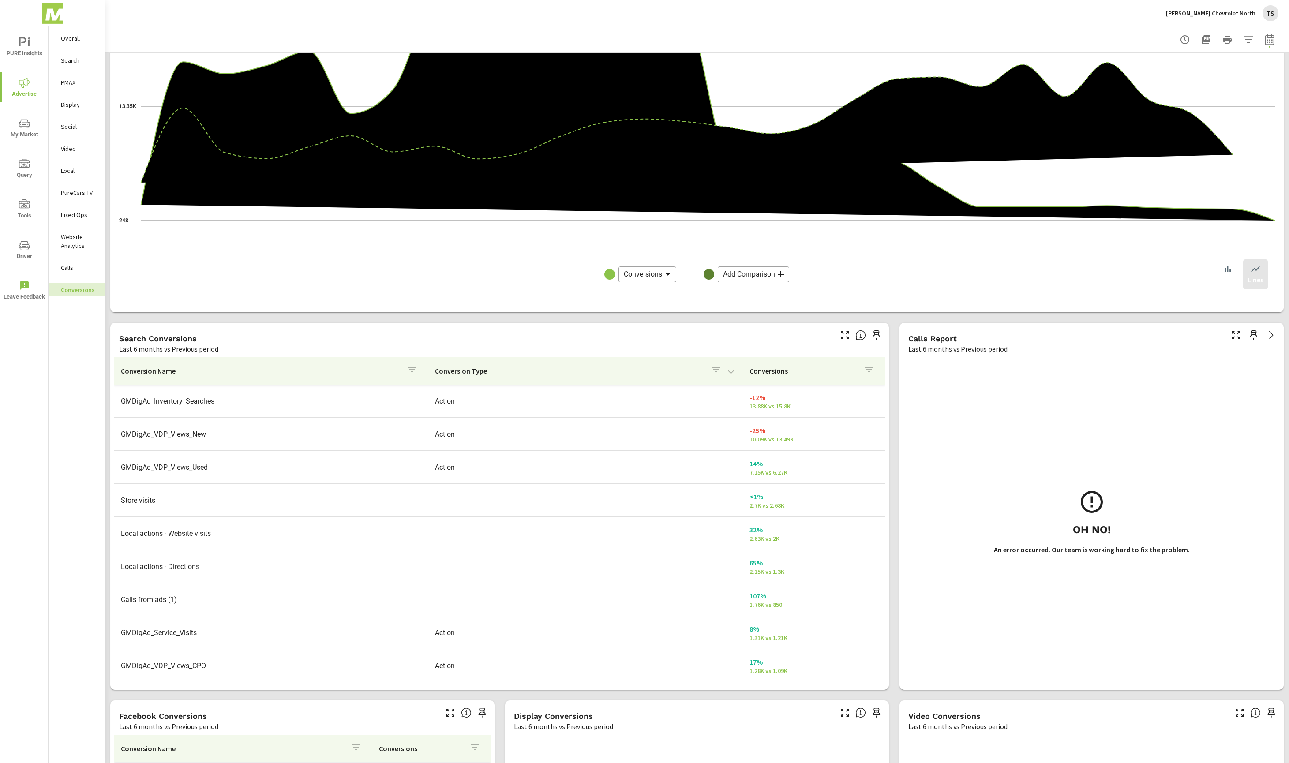
scroll to position [200, 0]
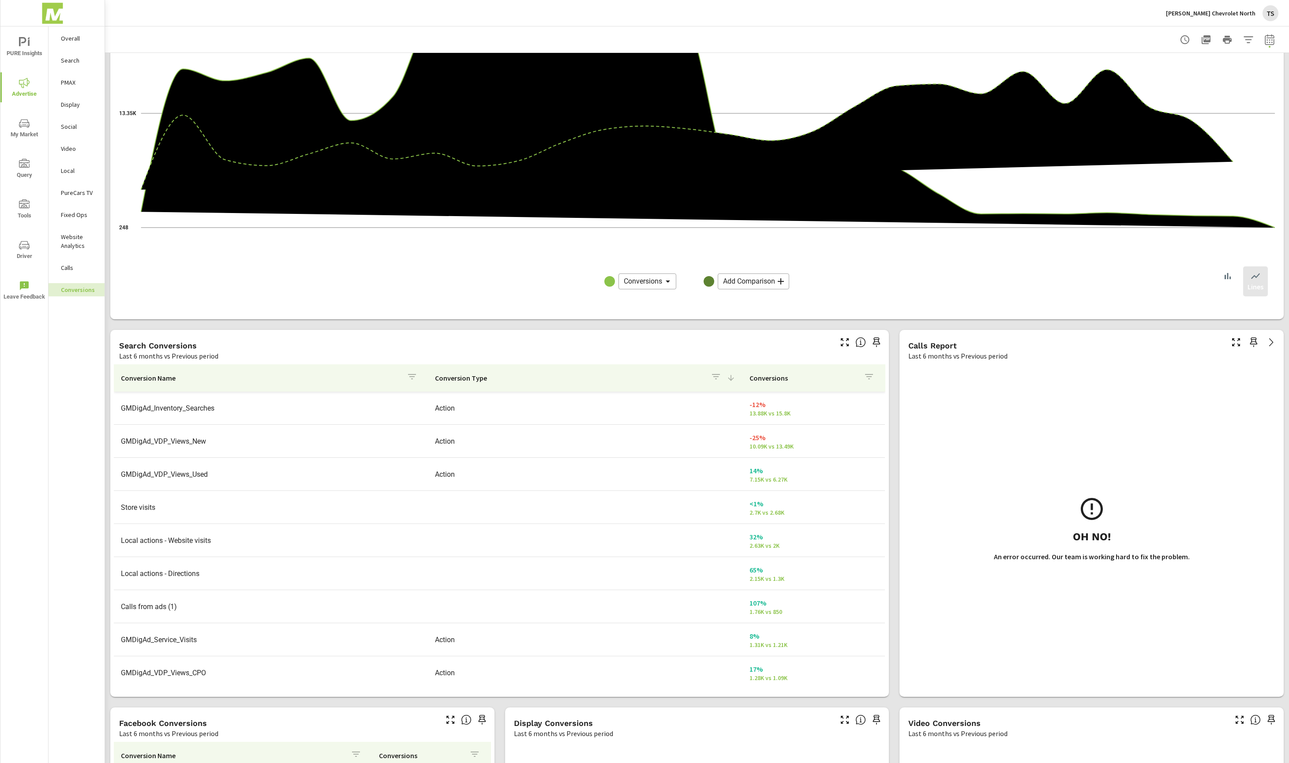
click at [161, 382] on p "Conversion Name" at bounding box center [260, 378] width 279 height 9
click at [474, 382] on p "Conversion Type" at bounding box center [574, 378] width 279 height 9
click at [160, 368] on div "Conversion Name" at bounding box center [271, 378] width 300 height 20
click at [165, 379] on p "Conversion Name" at bounding box center [255, 378] width 268 height 9
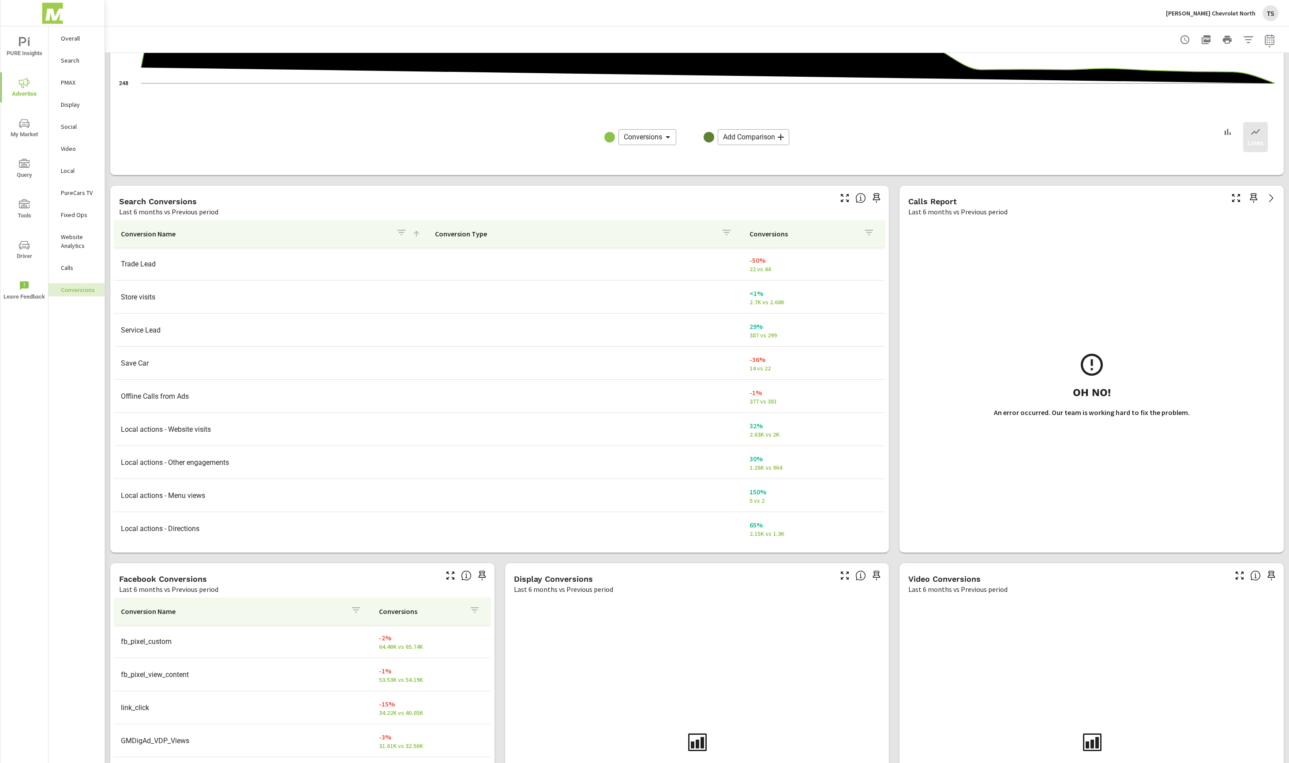
scroll to position [344, 0]
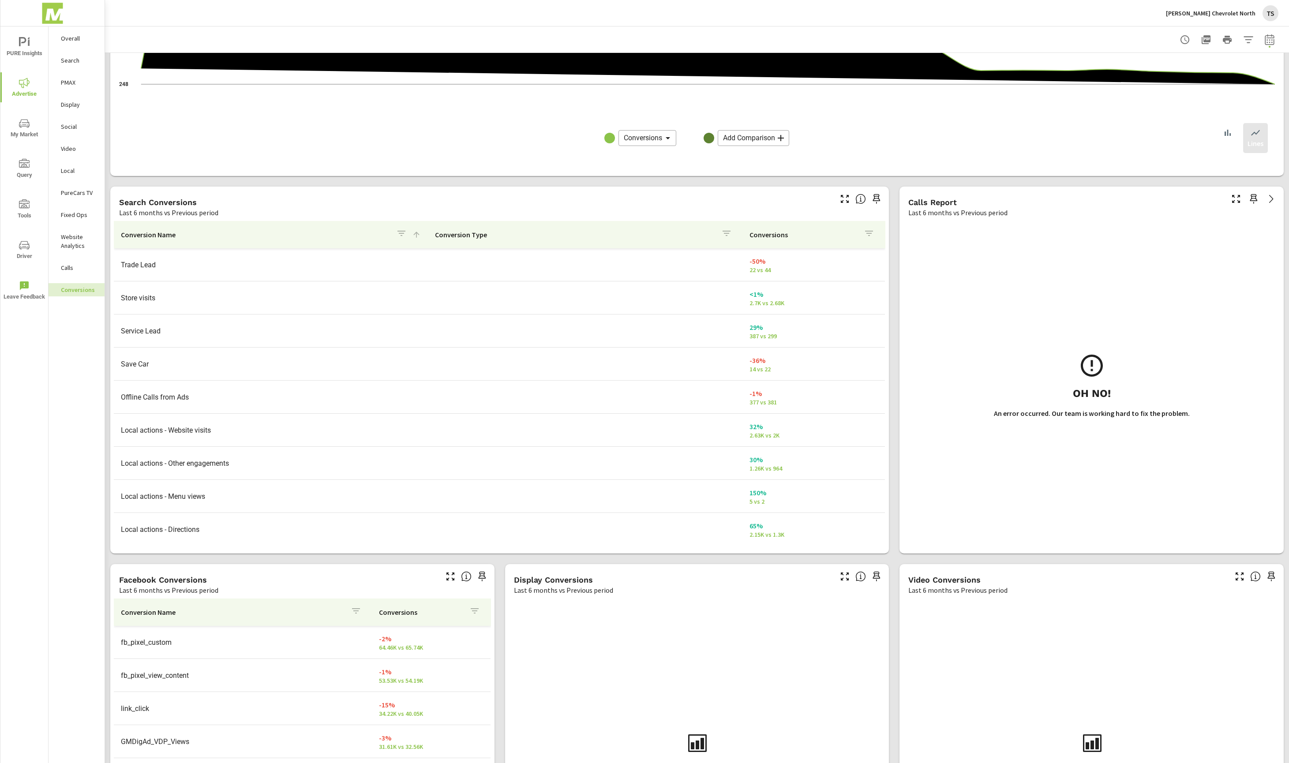
click at [402, 235] on icon "button" at bounding box center [401, 233] width 11 height 11
click at [400, 322] on span "Clear" at bounding box center [403, 321] width 90 height 8
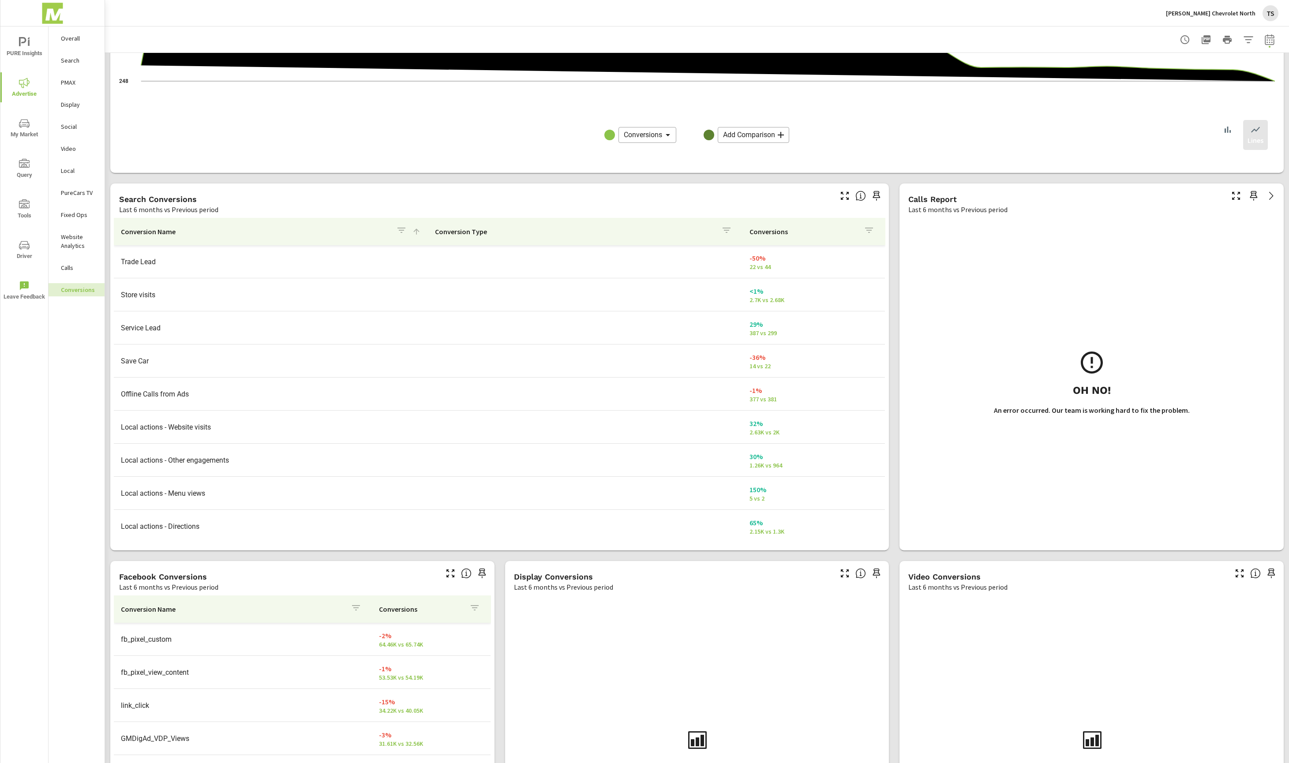
scroll to position [347, 0]
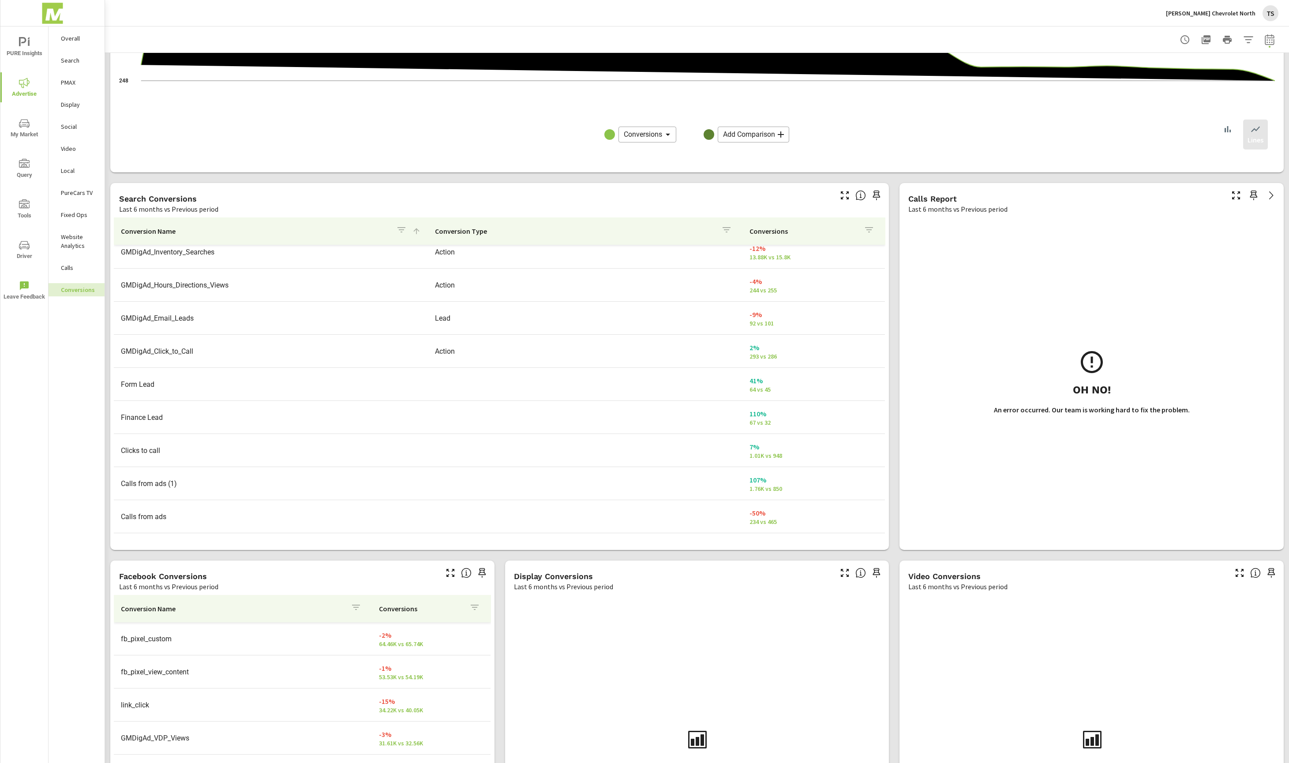
scroll to position [569, 0]
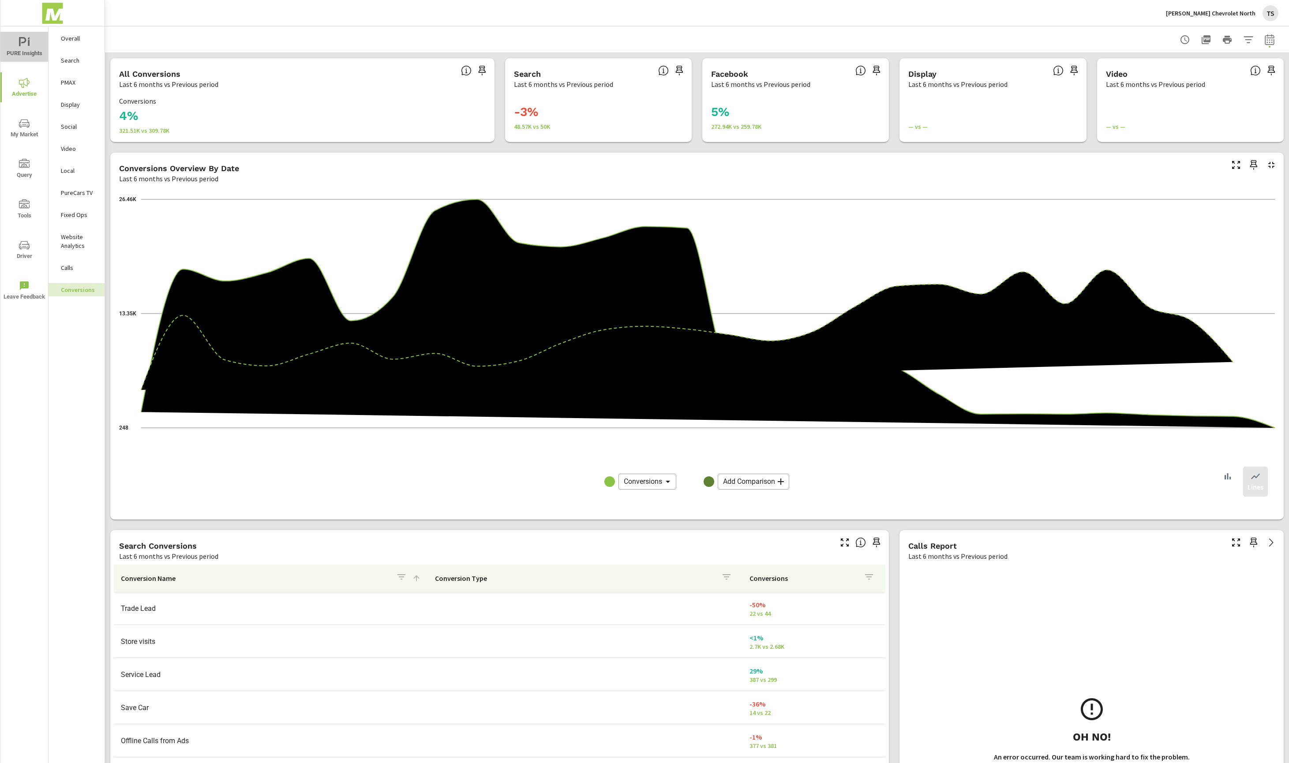
click at [38, 53] on span "PURE Insights" at bounding box center [24, 48] width 42 height 22
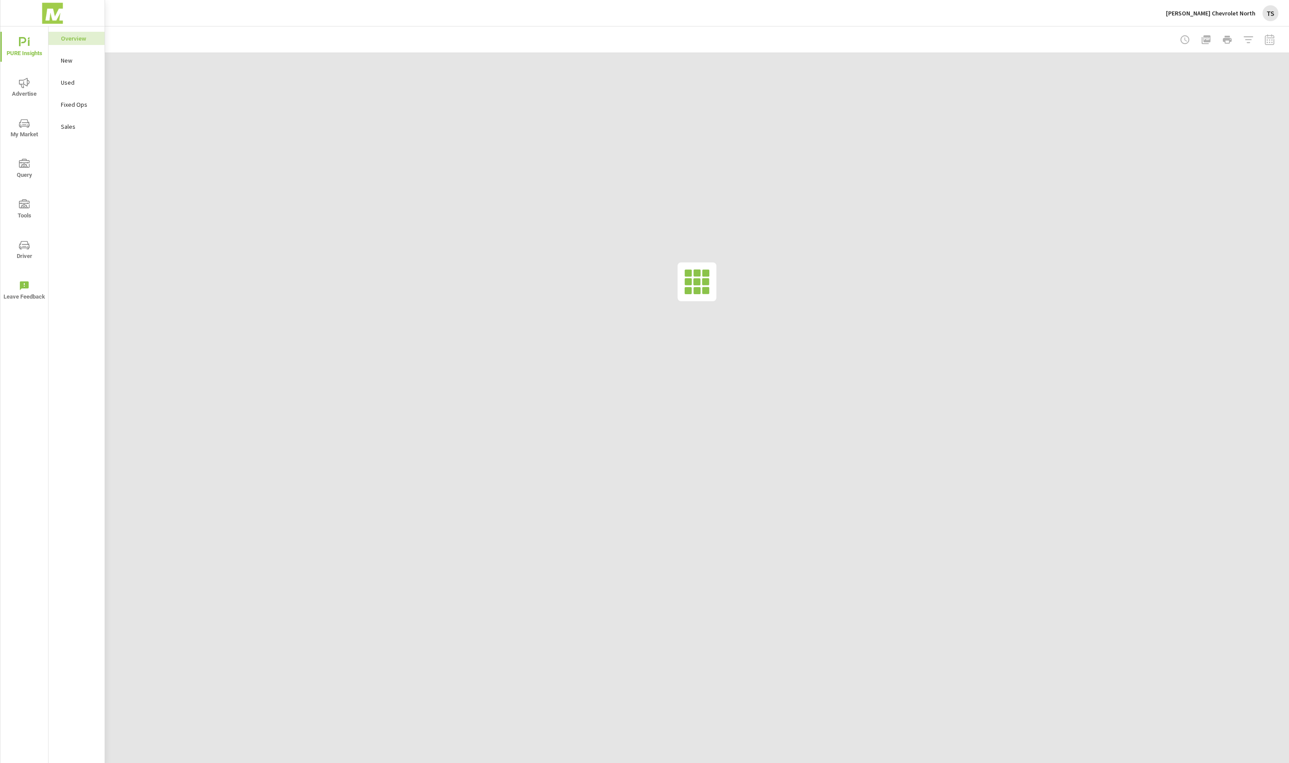
click at [34, 86] on span "Advertise" at bounding box center [24, 89] width 42 height 22
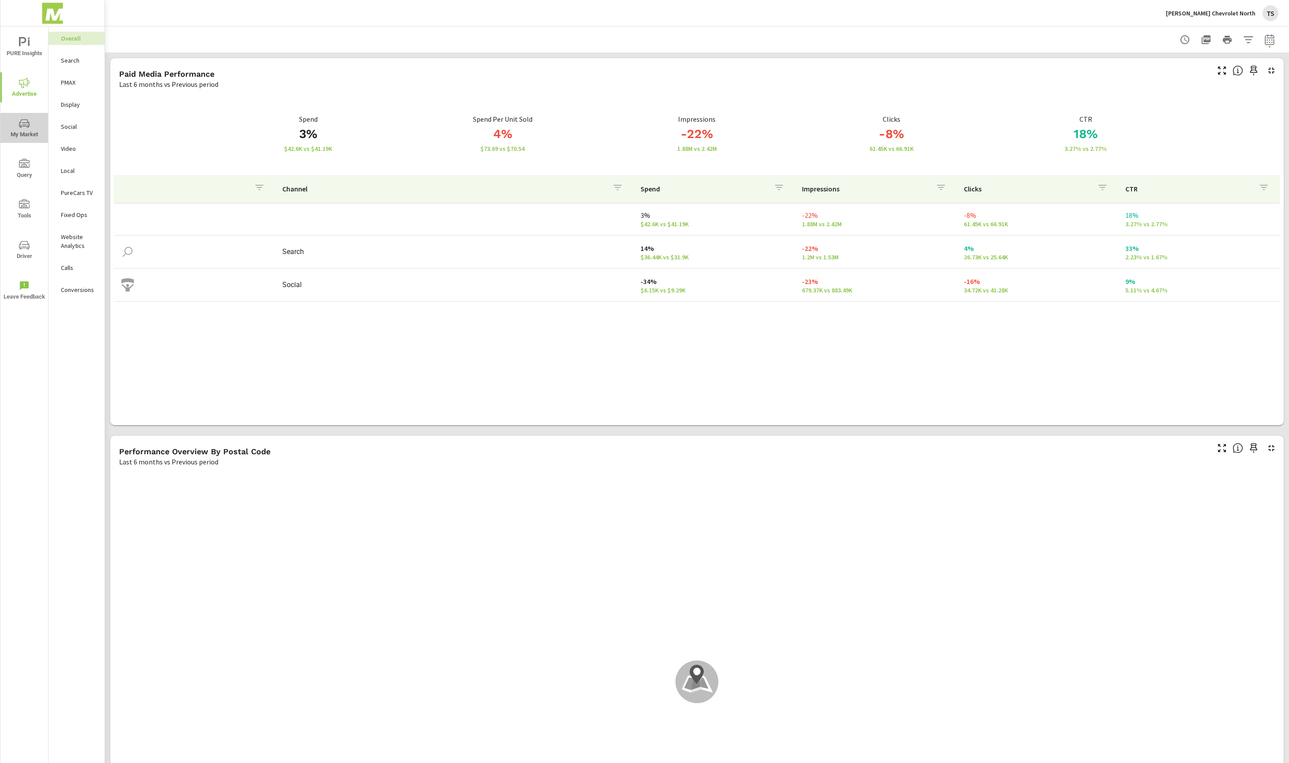
click at [26, 126] on icon "nav menu" at bounding box center [24, 123] width 11 height 11
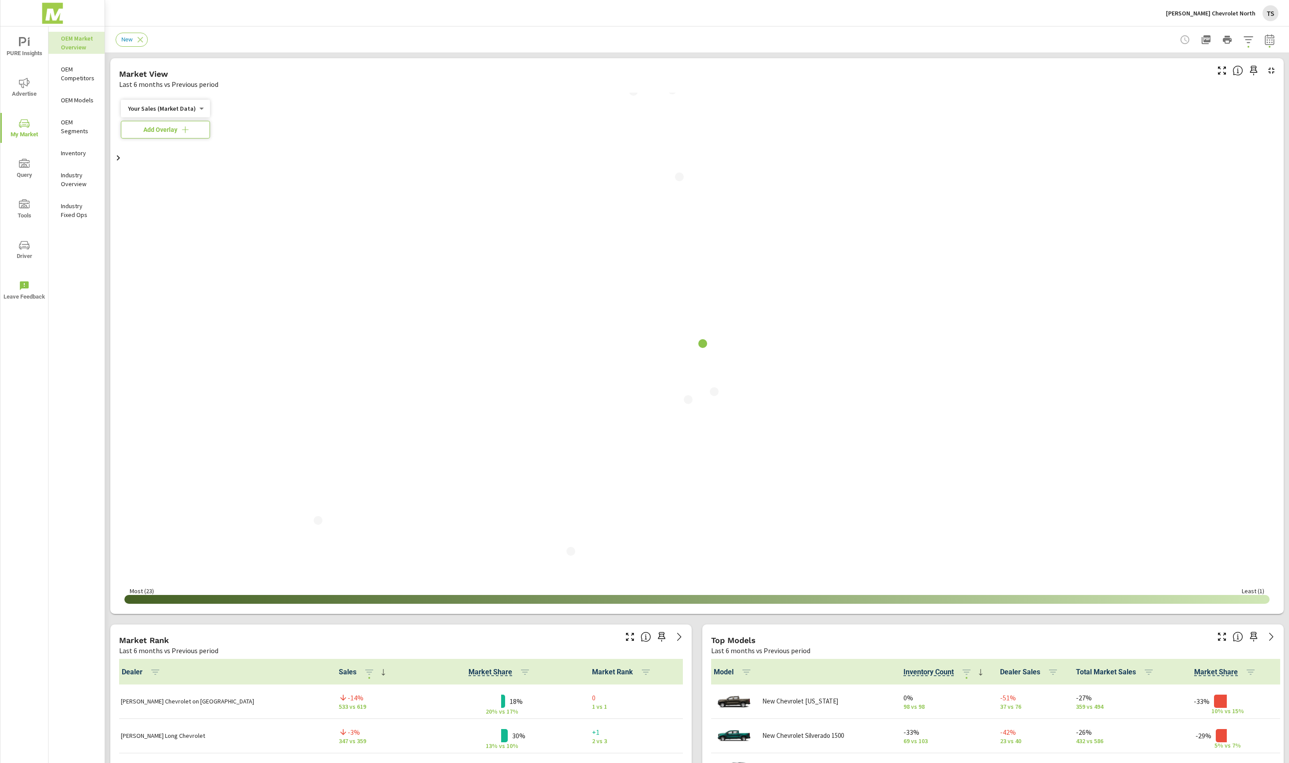
scroll to position [0, 0]
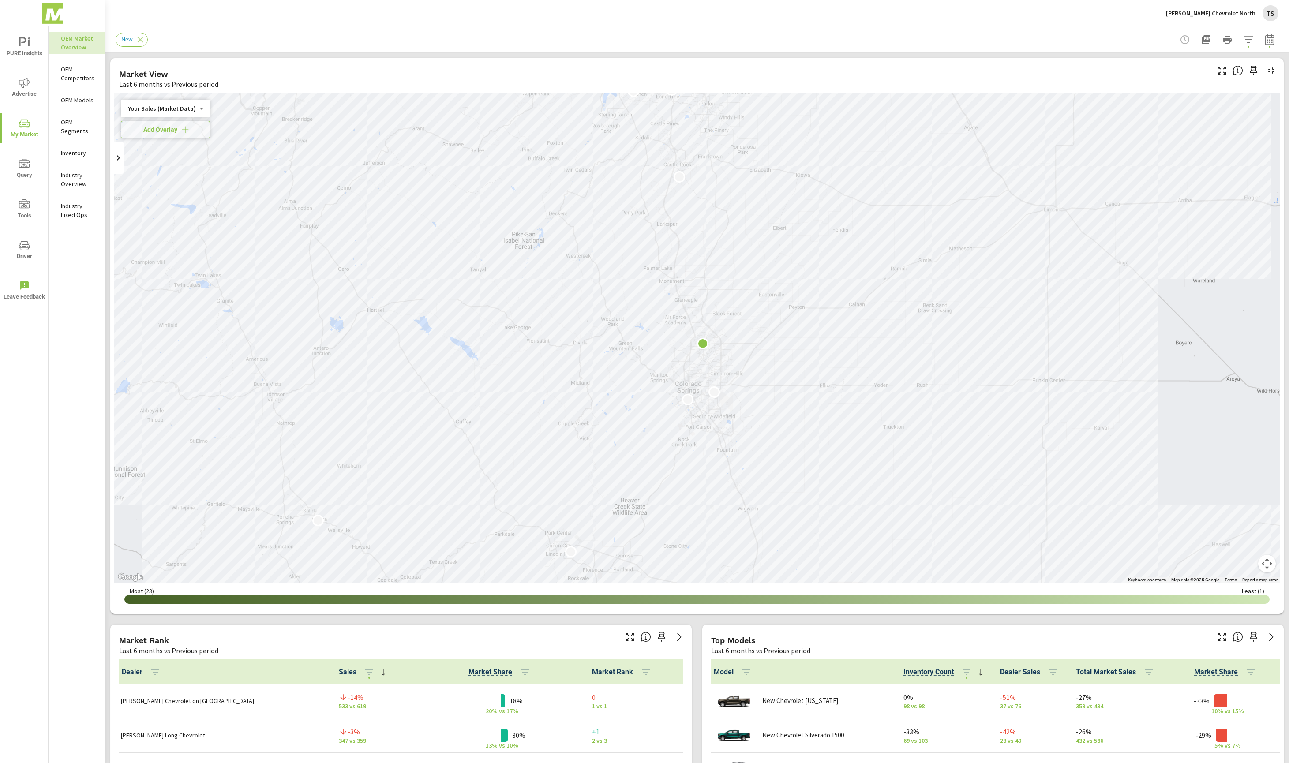
click at [188, 112] on body "PURE Insights Advertise My Market Query Tools Driver Leave Feedback OEM Market …" at bounding box center [644, 381] width 1289 height 763
click at [180, 163] on li "Market Rank" at bounding box center [164, 165] width 86 height 14
click at [146, 116] on div "Market Rank 4 ​" at bounding box center [160, 109] width 78 height 18
click at [149, 136] on button "Add Overlay" at bounding box center [160, 130] width 78 height 18
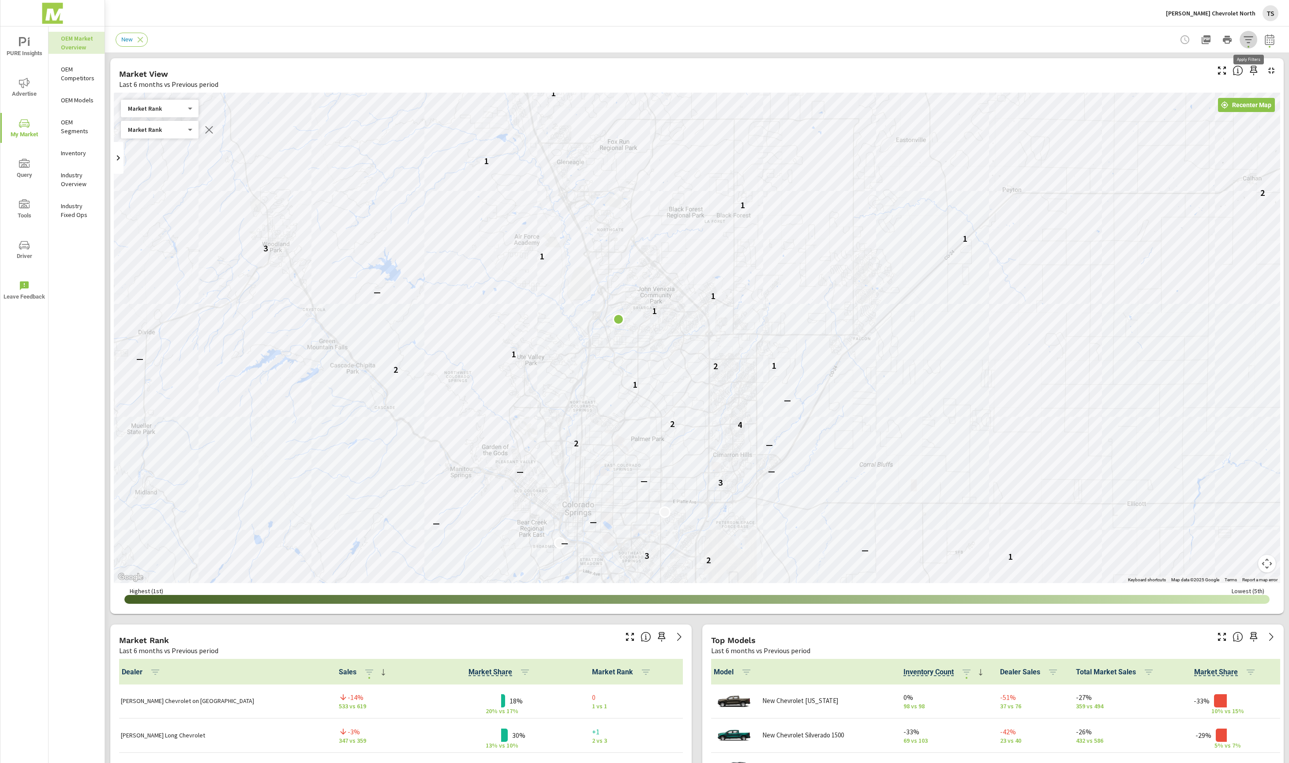
click at [1251, 34] on icon "button" at bounding box center [1248, 39] width 11 height 11
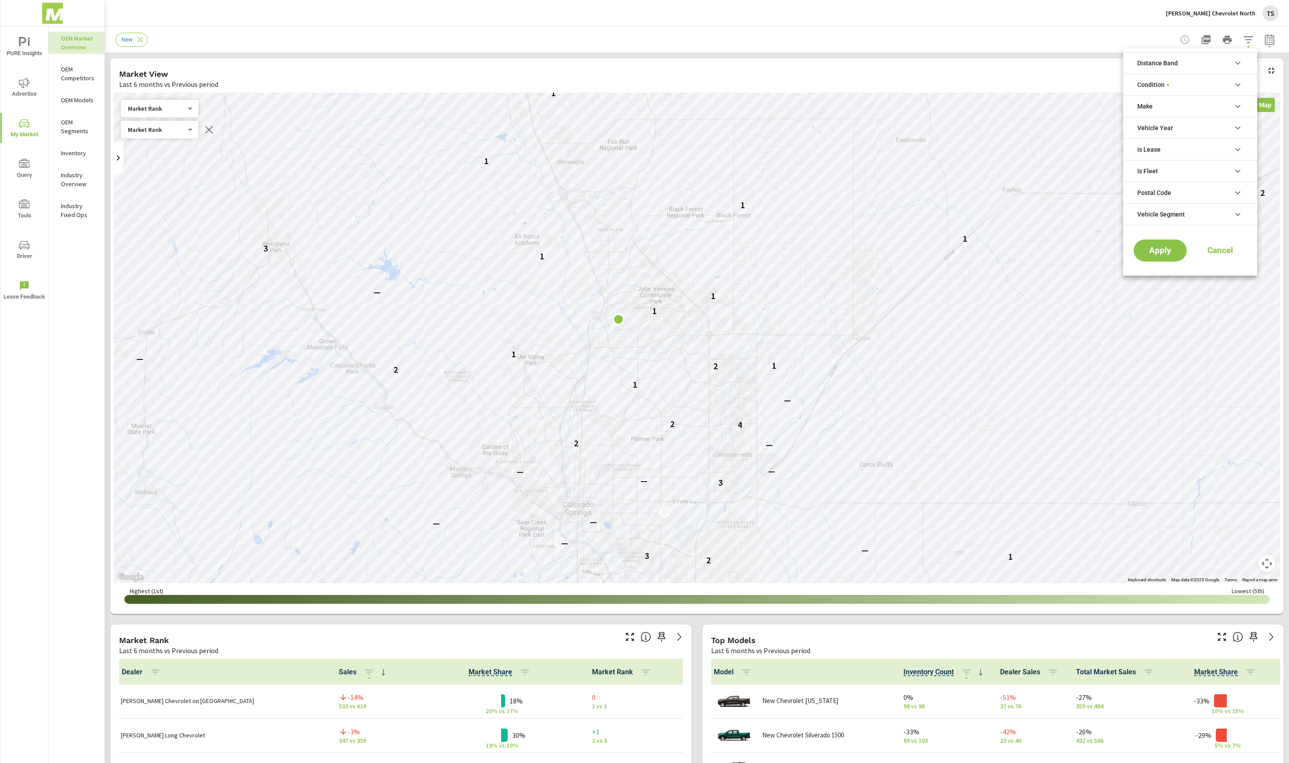
click at [1220, 61] on li "Distance Band" at bounding box center [1190, 63] width 134 height 22
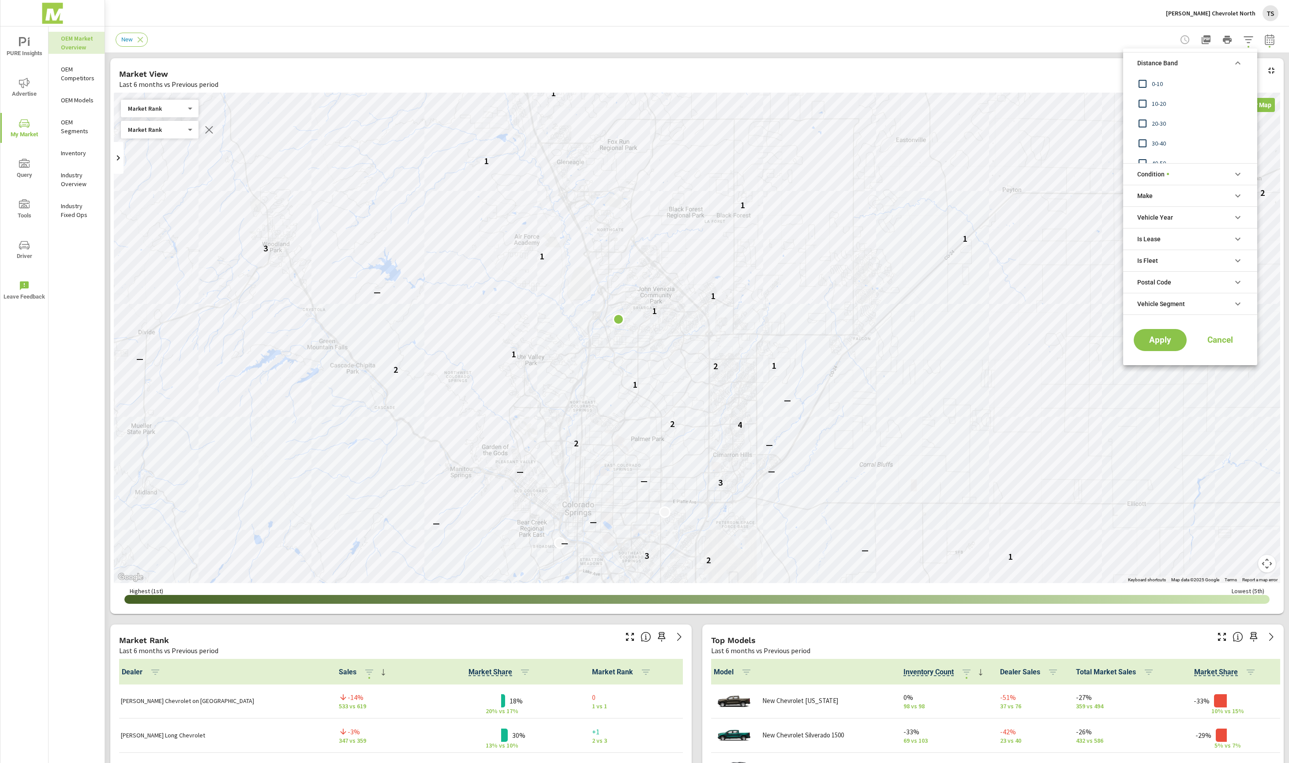
click at [1180, 170] on li "Condition" at bounding box center [1190, 174] width 134 height 22
click at [1178, 253] on li "Make" at bounding box center [1190, 255] width 134 height 22
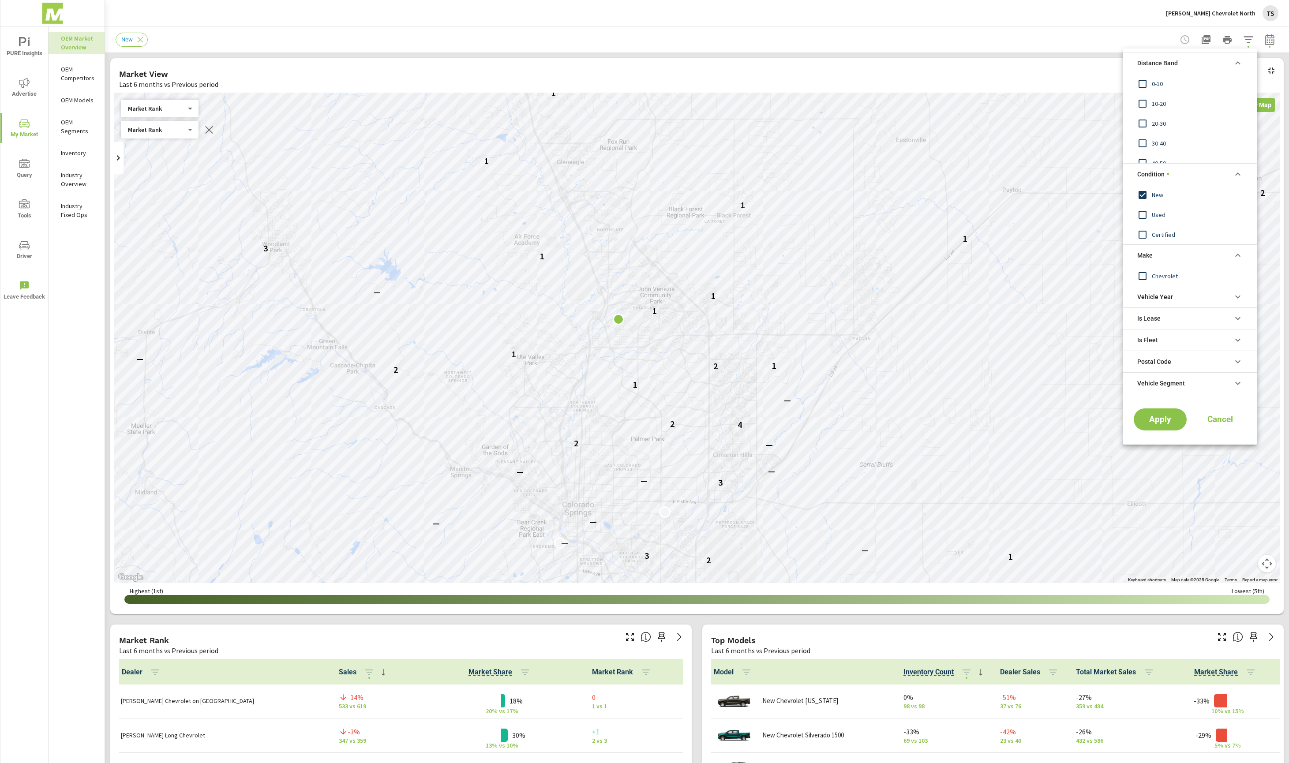
click at [1179, 291] on li "Vehicle Year" at bounding box center [1190, 297] width 134 height 22
click at [1161, 389] on li "Is Lease" at bounding box center [1190, 398] width 134 height 22
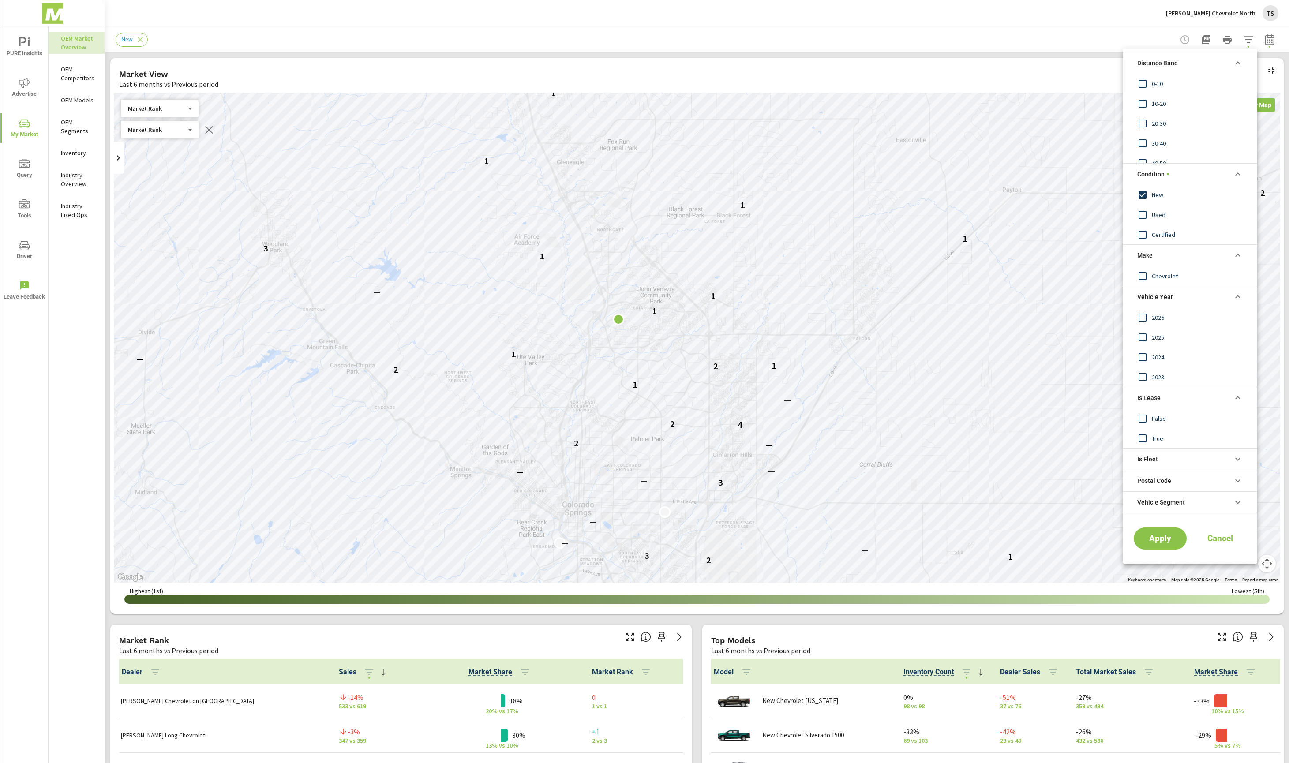
click at [1168, 460] on li "Is Fleet" at bounding box center [1190, 459] width 134 height 22
click at [1167, 518] on span "Postal Code" at bounding box center [1154, 520] width 34 height 21
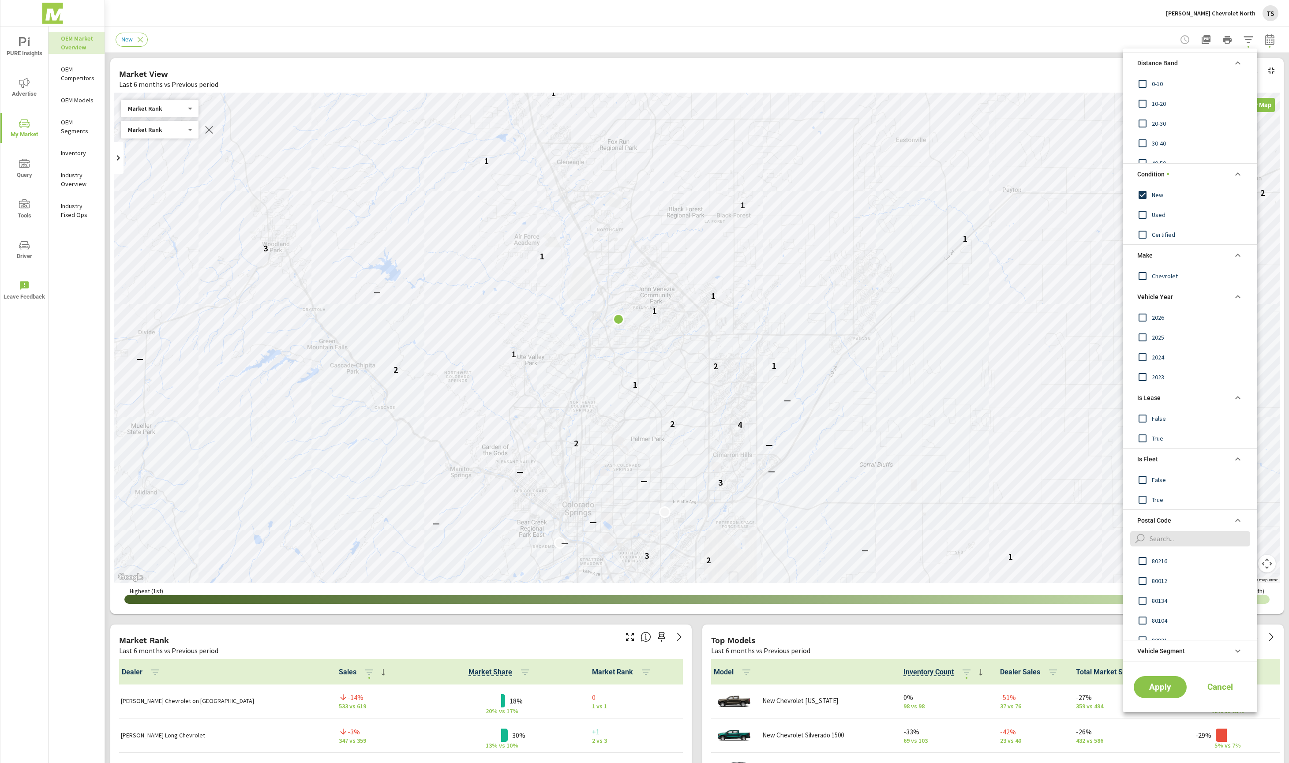
click at [1206, 525] on li "Postal Code" at bounding box center [1190, 521] width 134 height 22
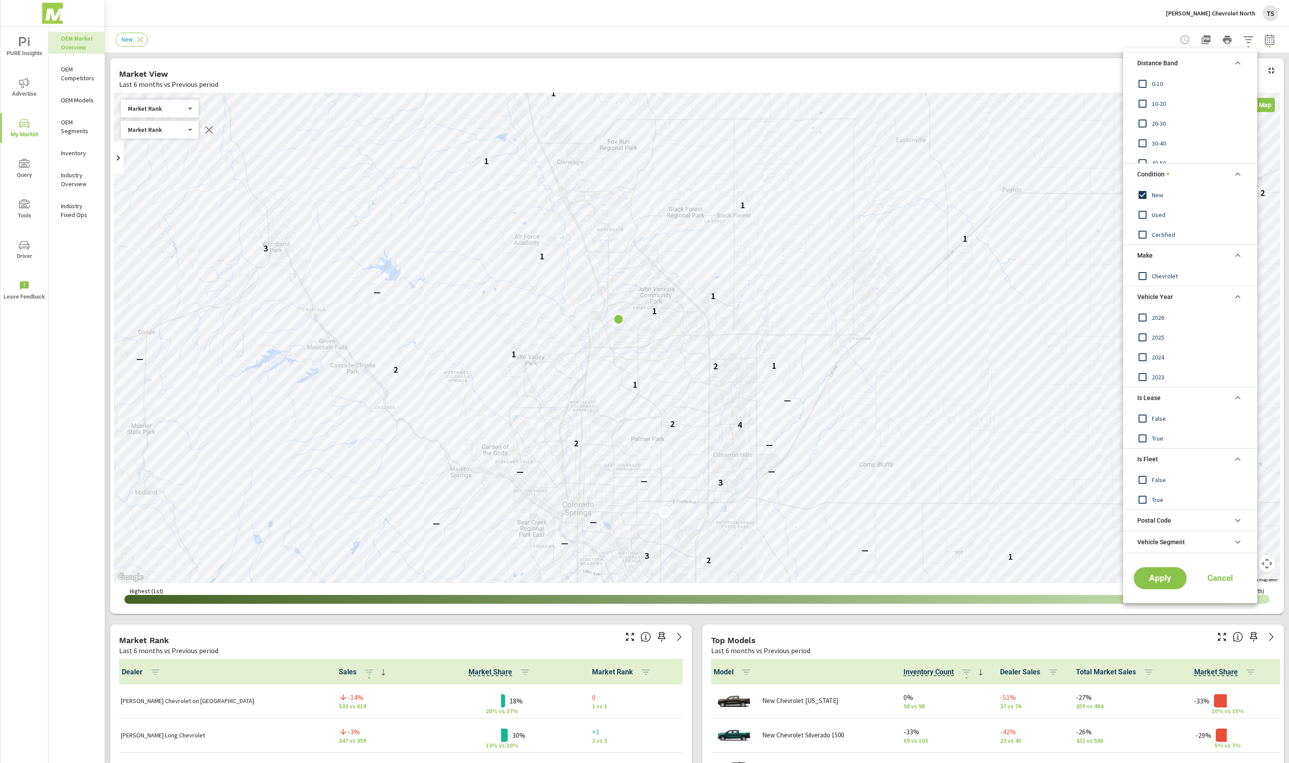
click at [1203, 539] on li "Vehicle Segment" at bounding box center [1190, 542] width 134 height 22
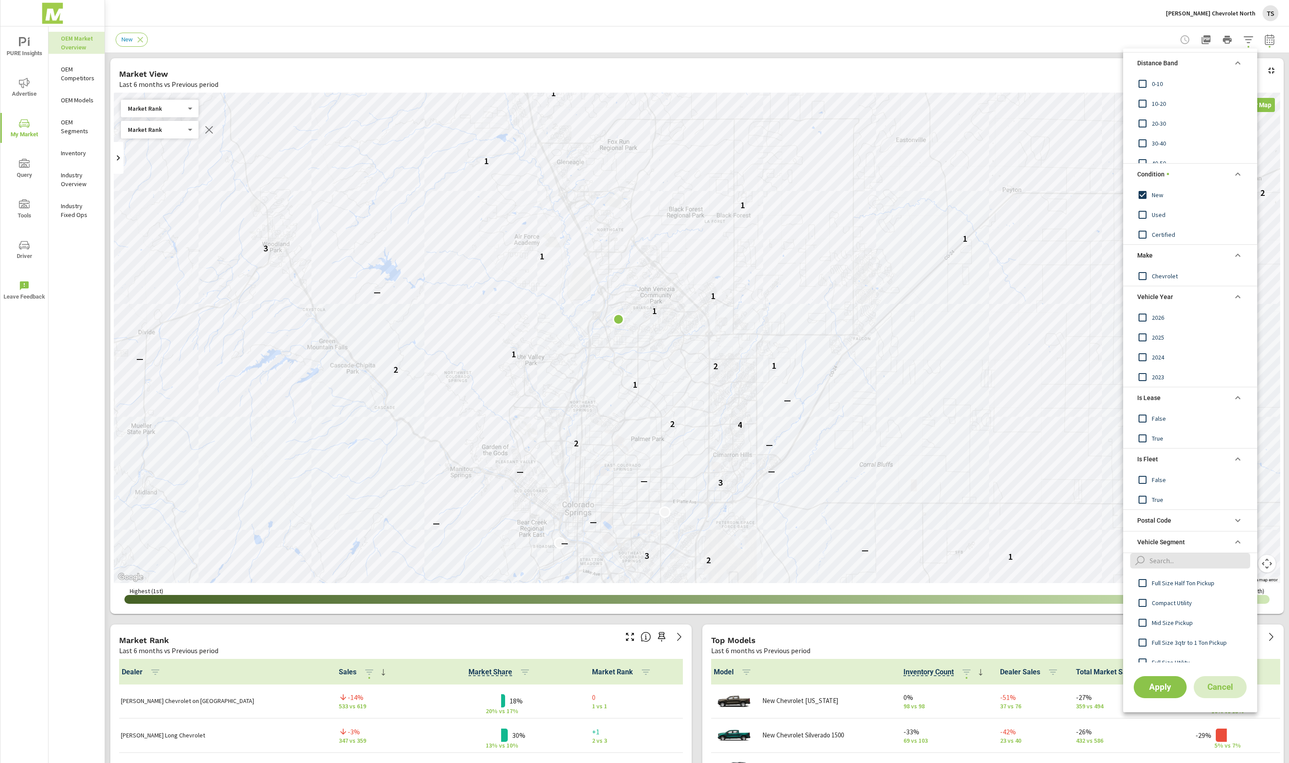
click at [1225, 687] on span "Cancel" at bounding box center [1220, 687] width 35 height 8
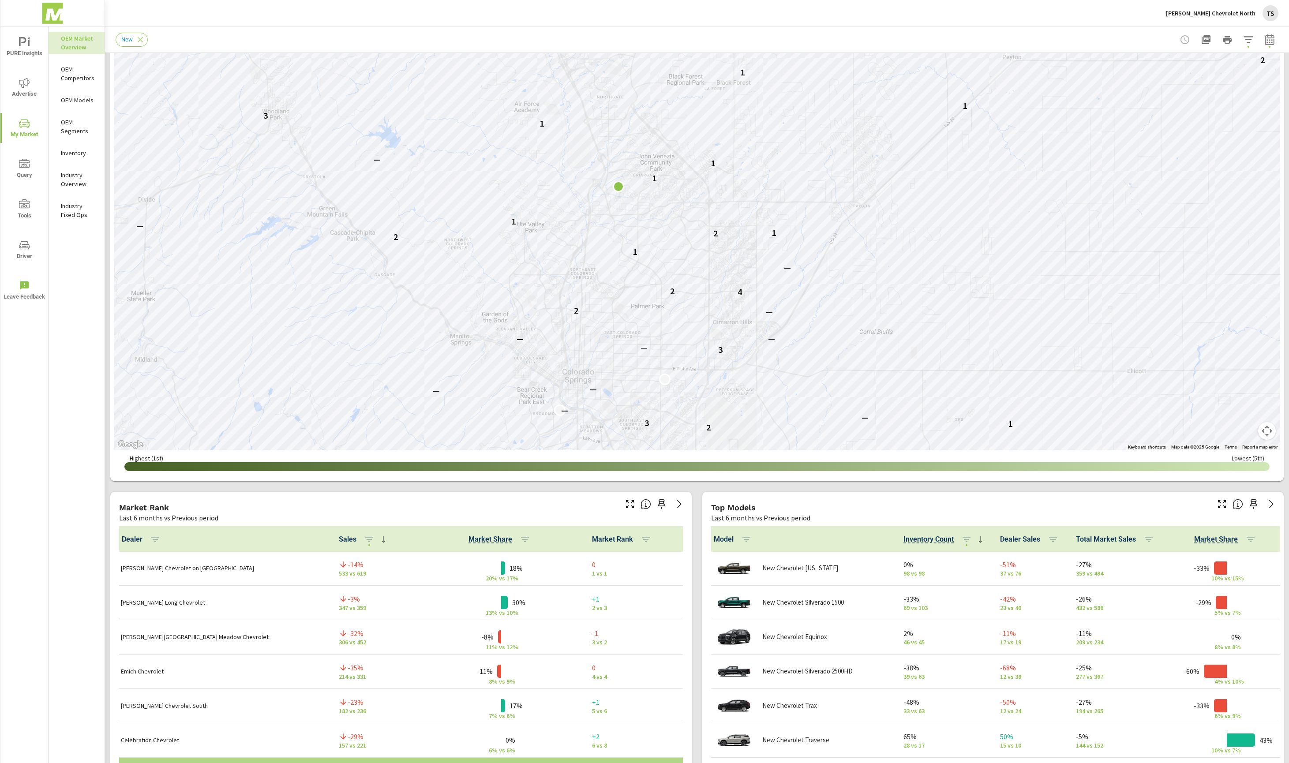
scroll to position [398, 0]
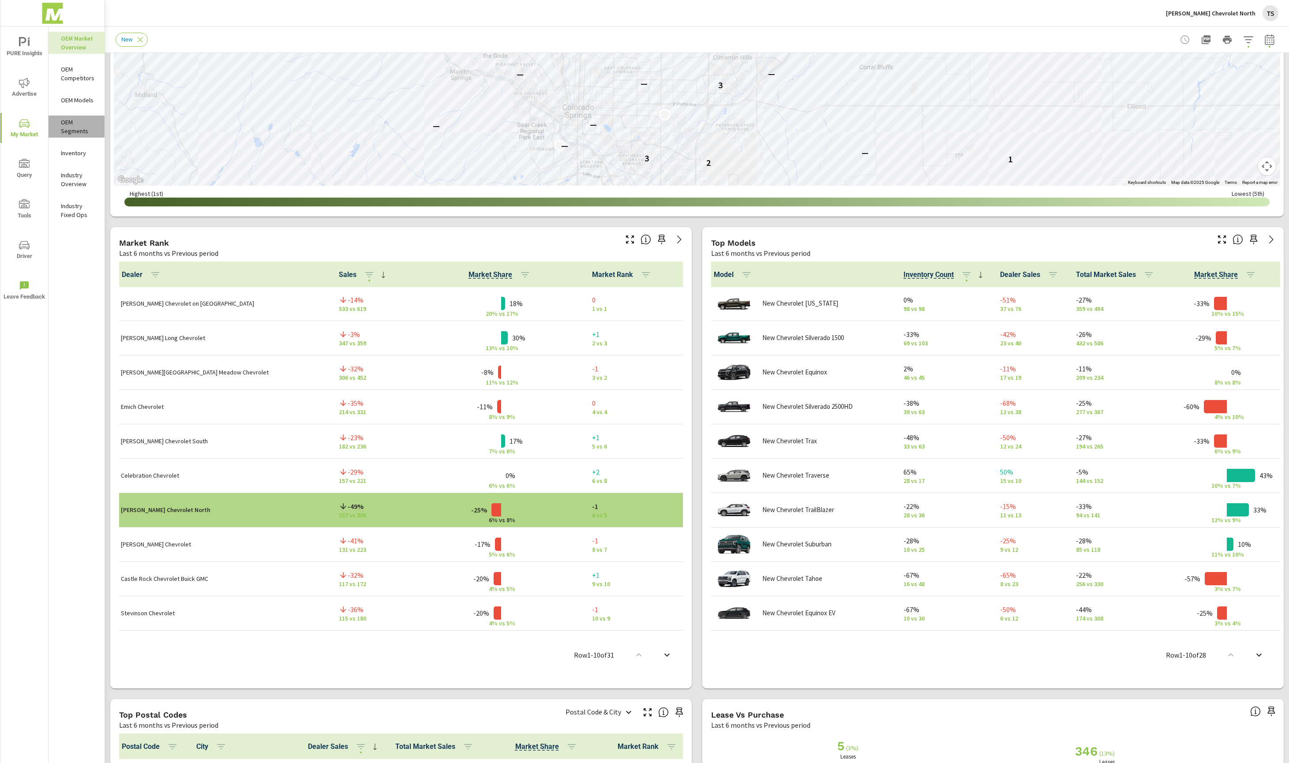
click at [75, 128] on p "OEM Segments" at bounding box center [79, 127] width 37 height 18
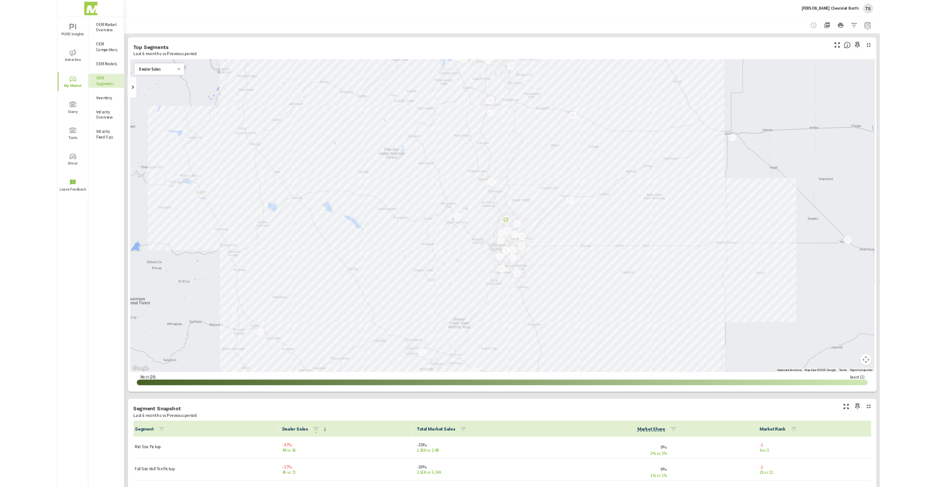
scroll to position [0, 0]
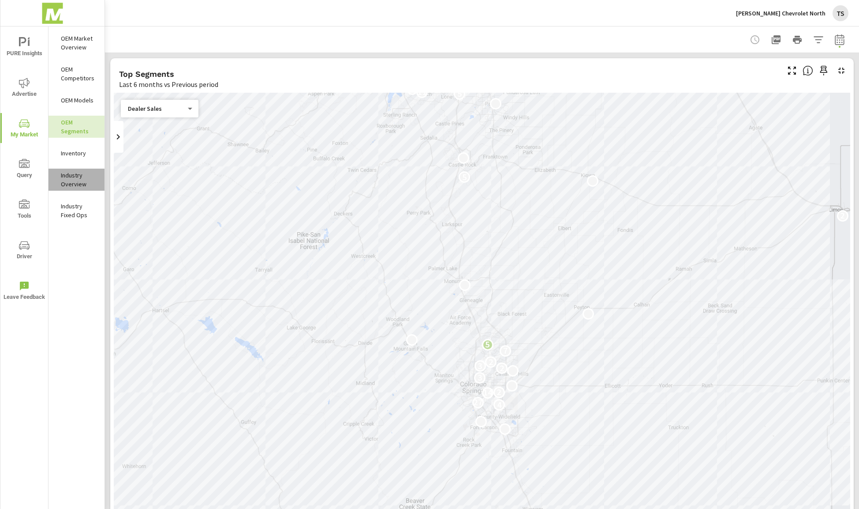
click at [82, 173] on p "Industry Overview" at bounding box center [79, 180] width 37 height 18
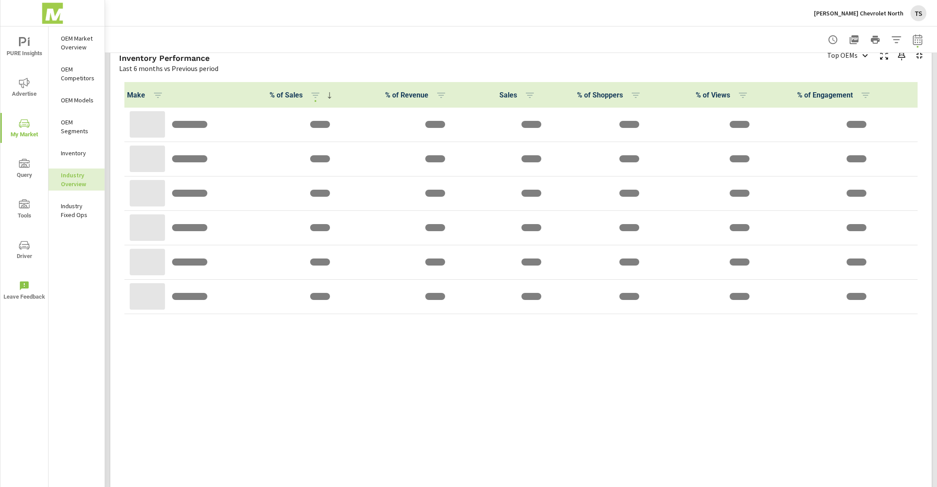
scroll to position [394, 0]
click at [65, 44] on p "OEM Market Overview" at bounding box center [79, 43] width 37 height 18
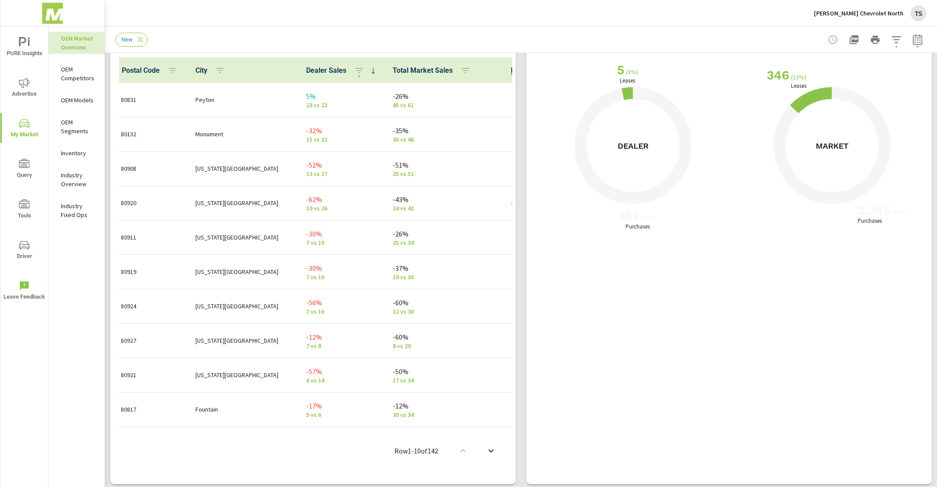
click at [894, 16] on p "[PERSON_NAME] Chevrolet North" at bounding box center [859, 13] width 90 height 8
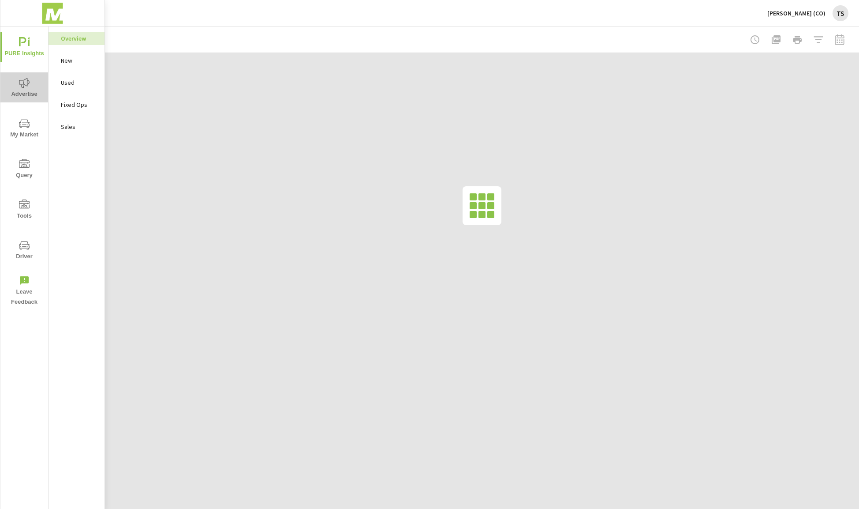
click at [32, 86] on span "Advertise" at bounding box center [24, 89] width 42 height 22
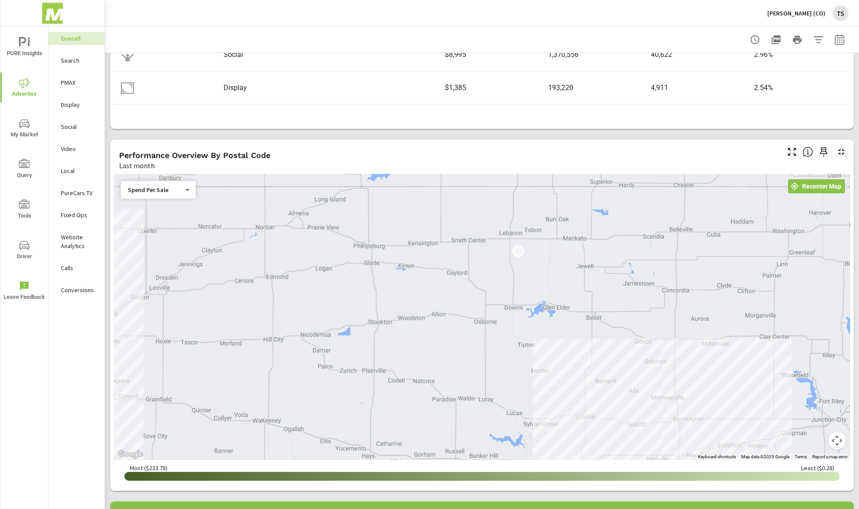
scroll to position [206, 0]
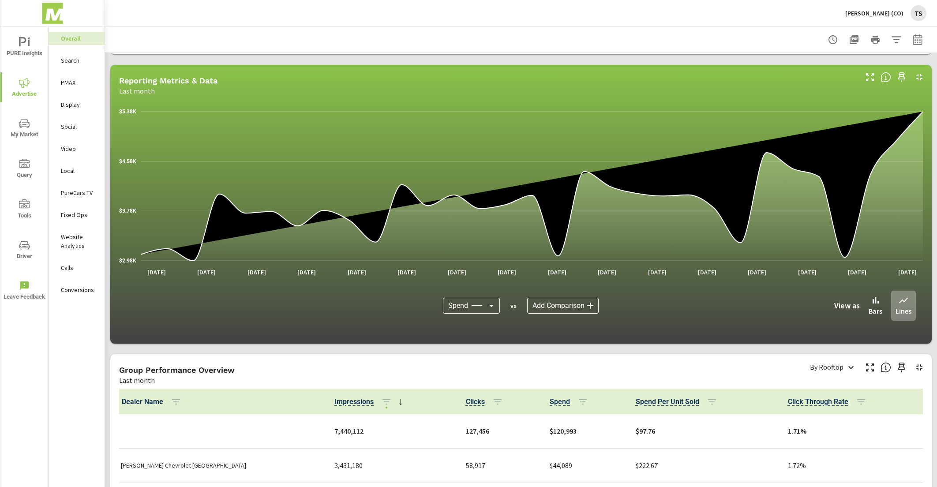
scroll to position [512, 0]
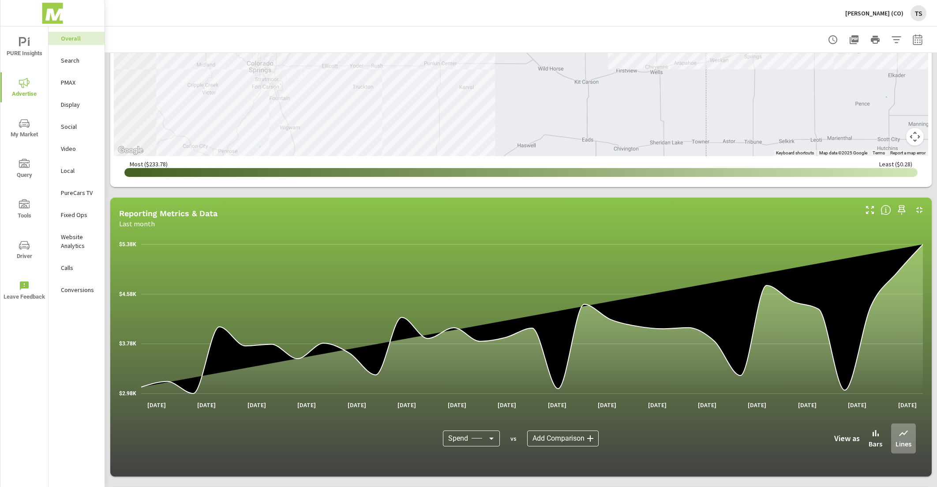
drag, startPoint x: 262, startPoint y: 121, endPoint x: 653, endPoint y: 165, distance: 394.3
click at [653, 165] on div "← Move left → Move right ↑ Move up ↓ Move down + Zoom in - Zoom out Home Jump l…" at bounding box center [521, 26] width 814 height 313
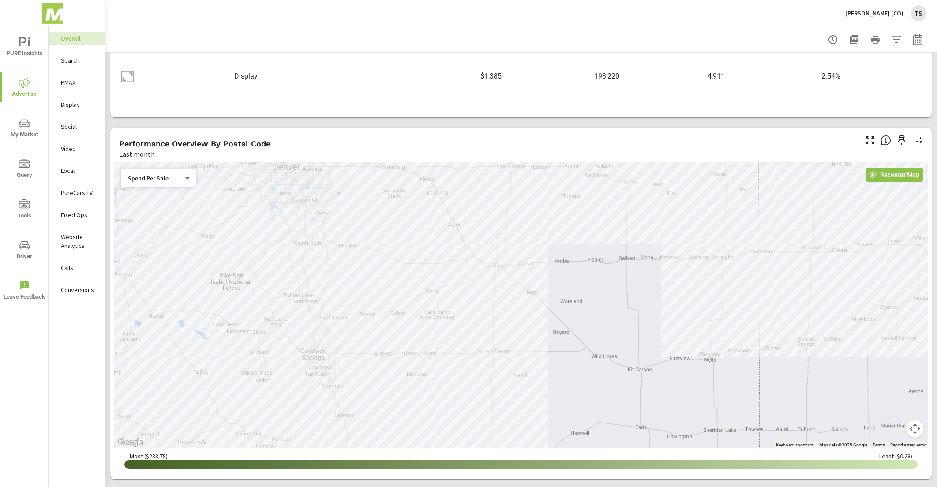
scroll to position [216, 0]
